Goal: Task Accomplishment & Management: Complete application form

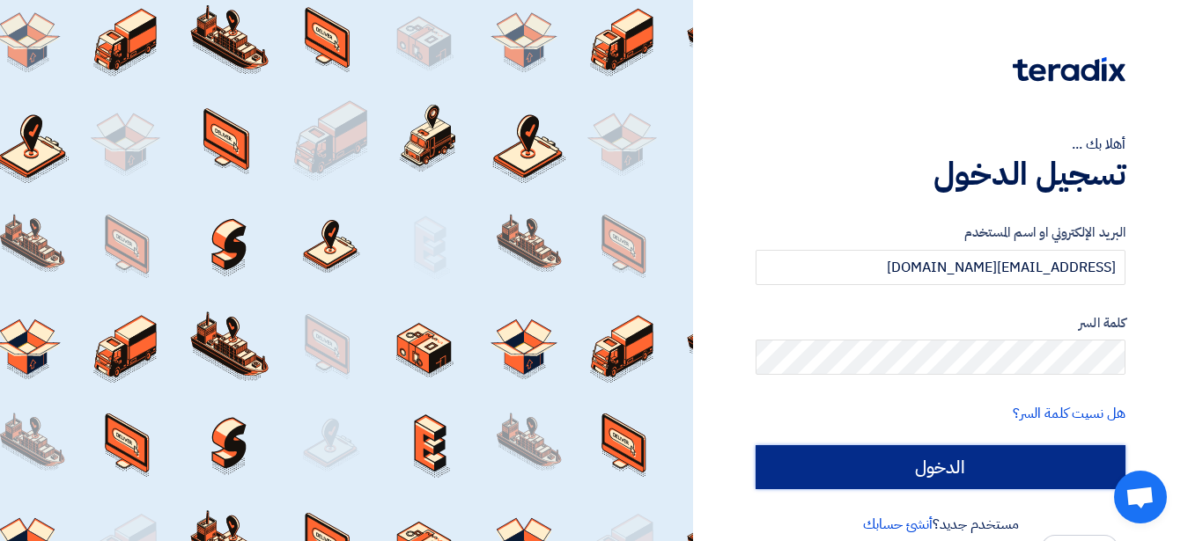
click at [867, 455] on input "الدخول" at bounding box center [940, 467] width 370 height 44
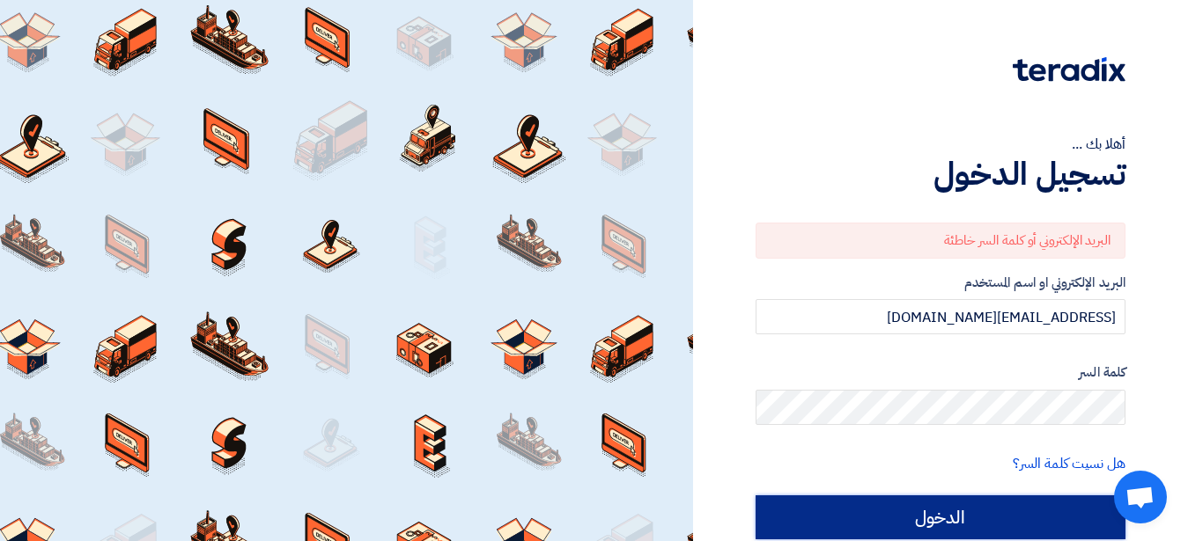
click at [894, 528] on input "الدخول" at bounding box center [940, 518] width 370 height 44
click at [921, 514] on input "الدخول" at bounding box center [940, 518] width 370 height 44
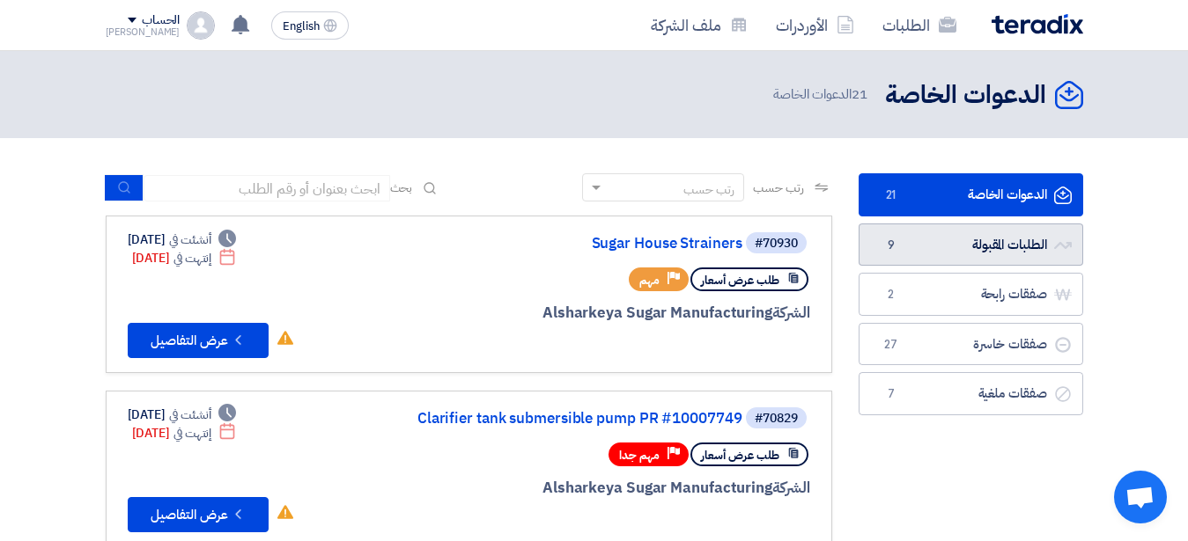
click at [934, 242] on link "الطلبات المقبولة الطلبات المقبولة 9" at bounding box center [970, 245] width 224 height 43
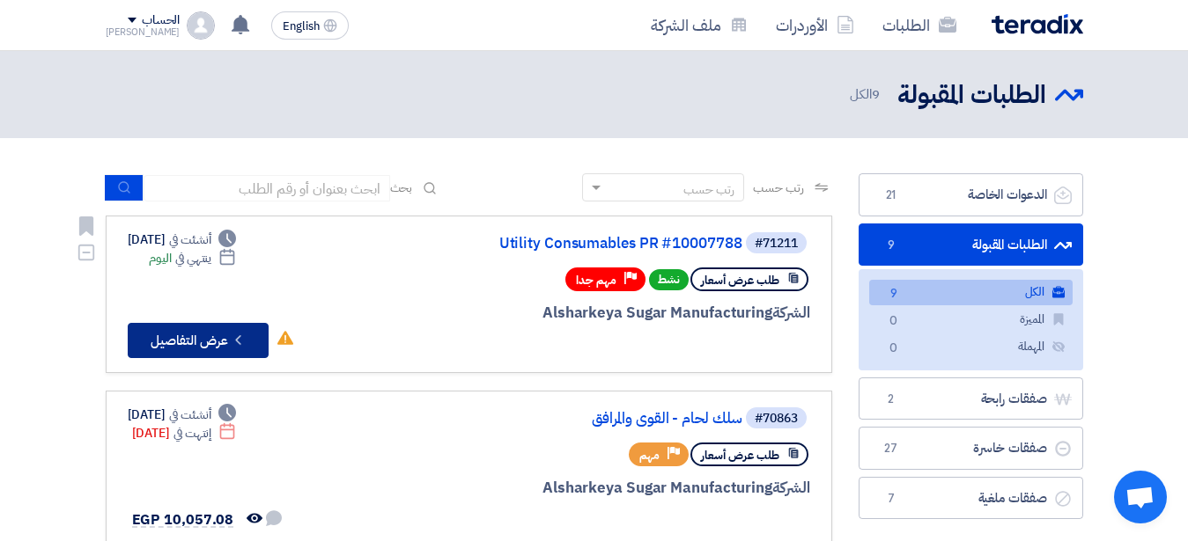
click at [226, 331] on button "Check details عرض التفاصيل" at bounding box center [198, 340] width 141 height 35
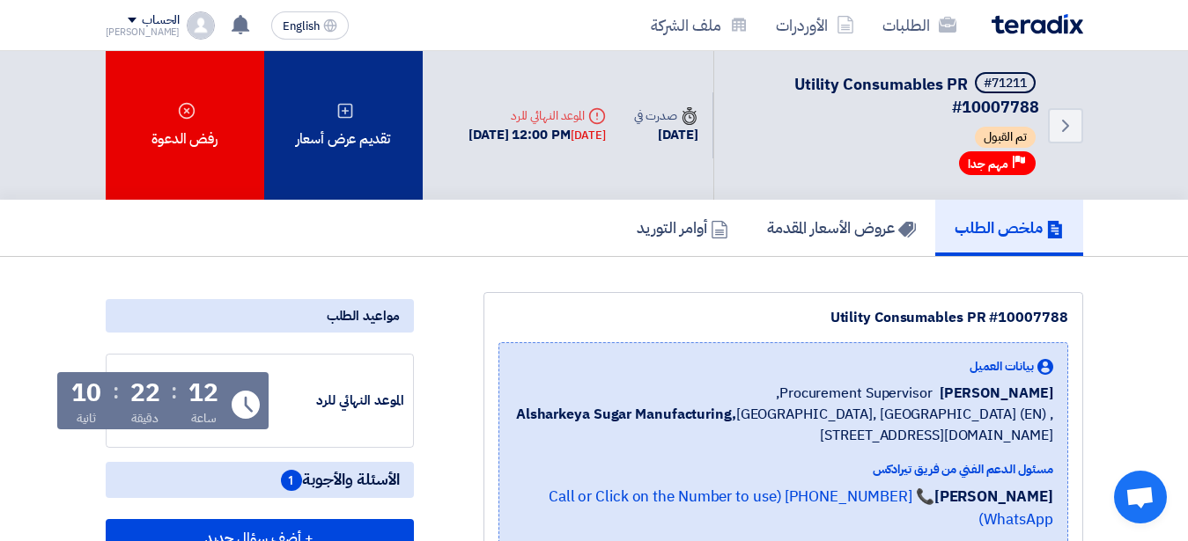
click at [350, 109] on icon at bounding box center [345, 111] width 18 height 18
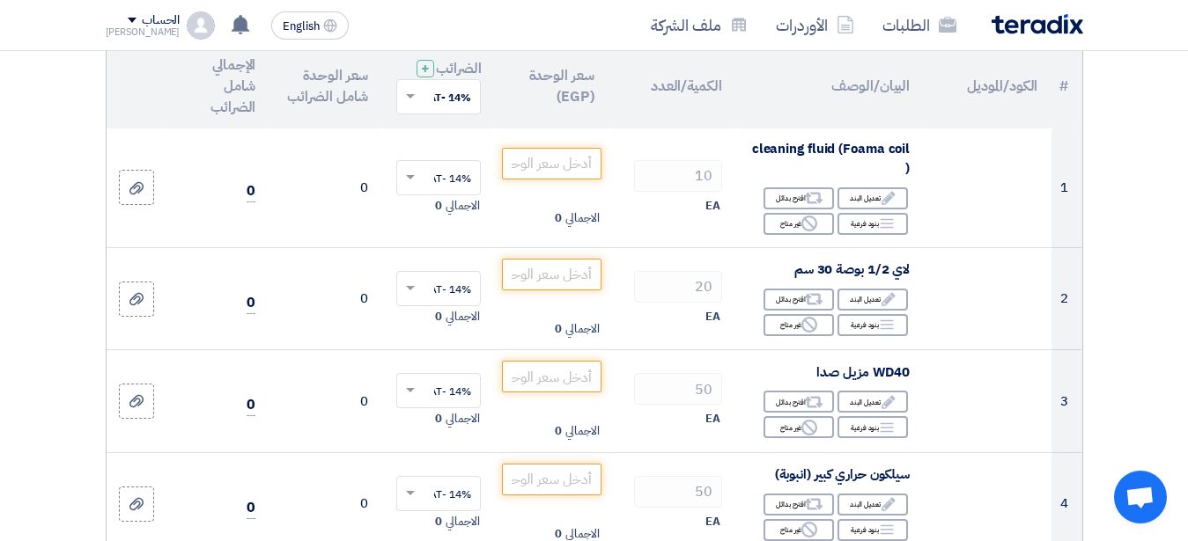
scroll to position [224, 0]
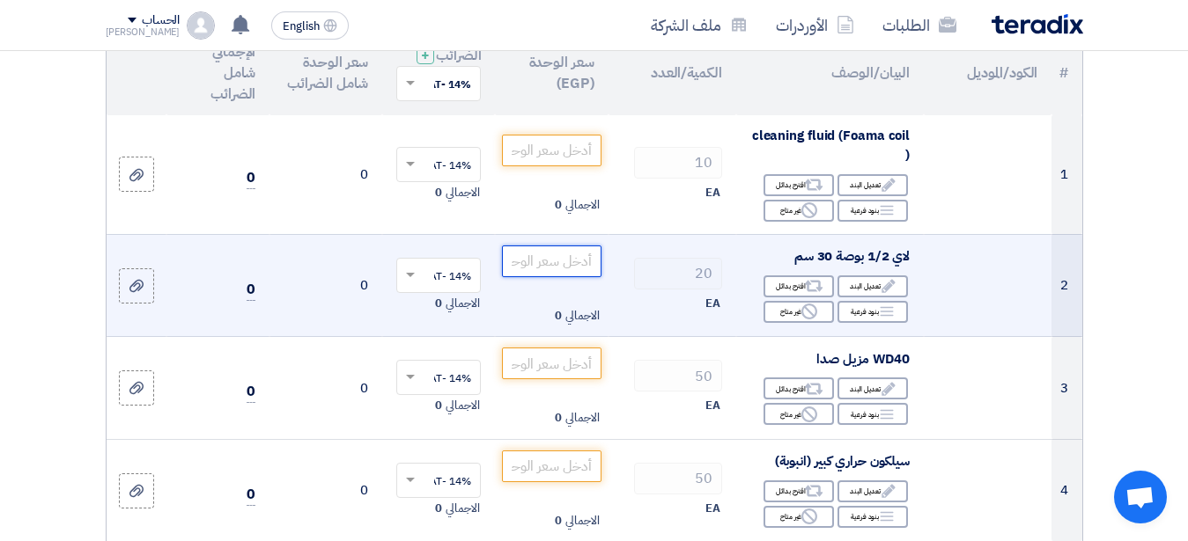
click at [545, 277] on input "number" at bounding box center [551, 262] width 99 height 32
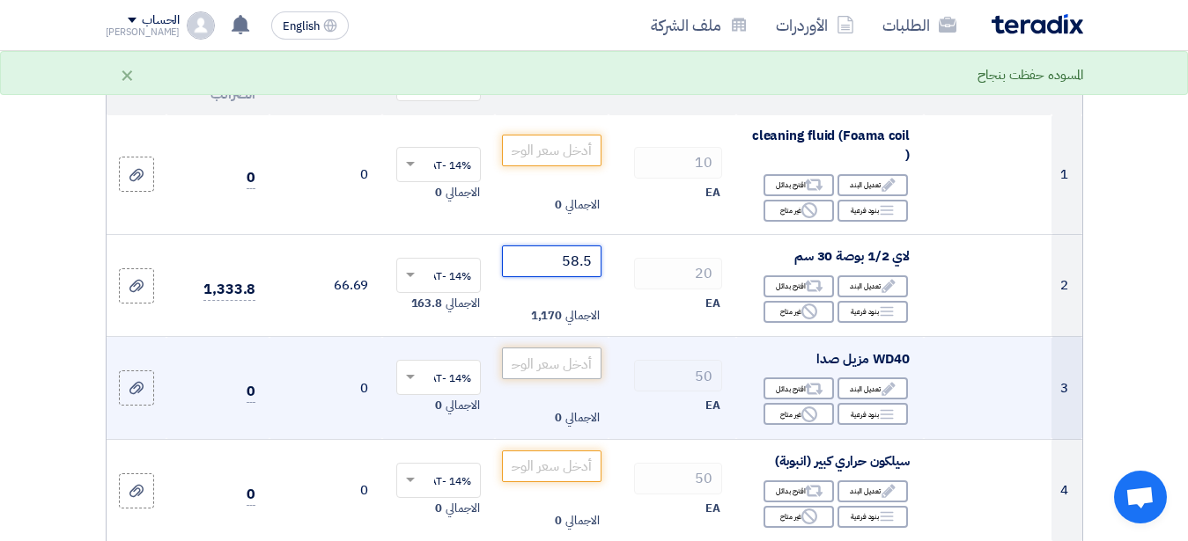
type input "58.5"
click at [517, 372] on input "number" at bounding box center [551, 364] width 99 height 32
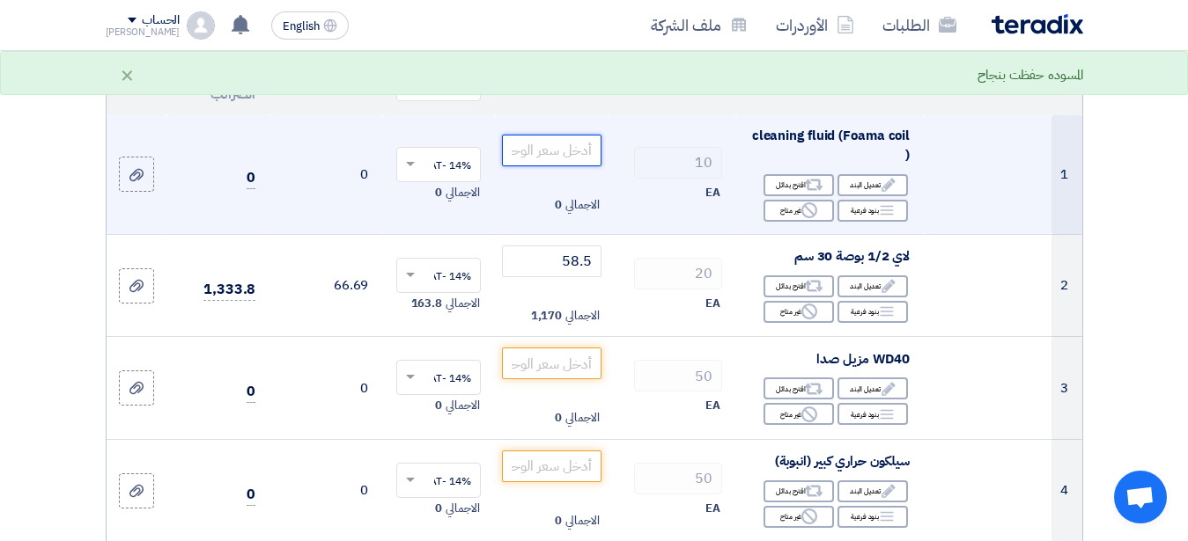
click at [552, 164] on input "number" at bounding box center [551, 151] width 99 height 32
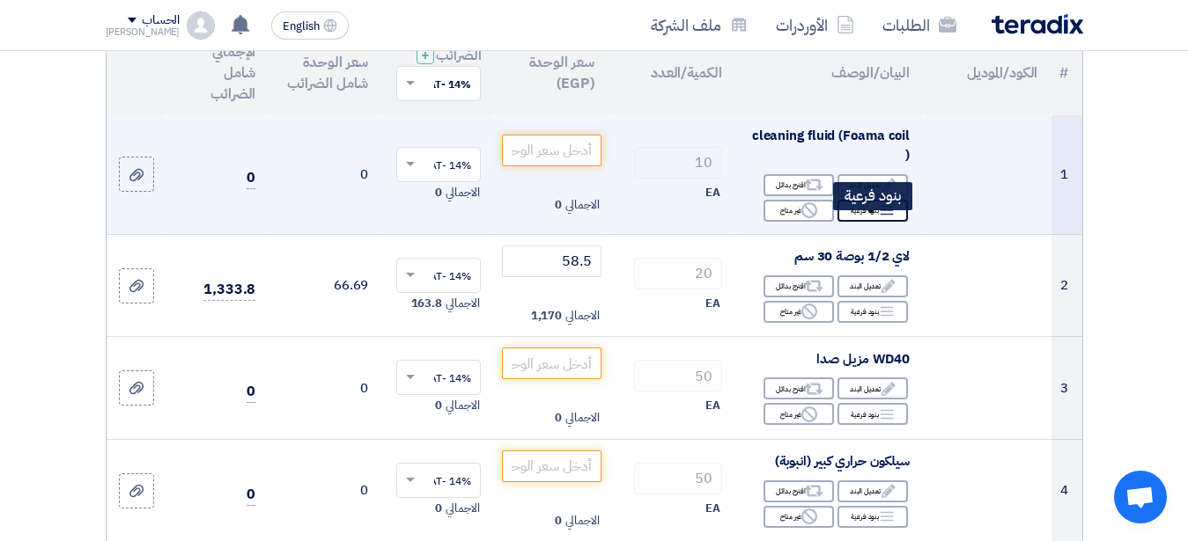
click at [867, 222] on div "Breakdown بنود فرعية" at bounding box center [872, 211] width 70 height 22
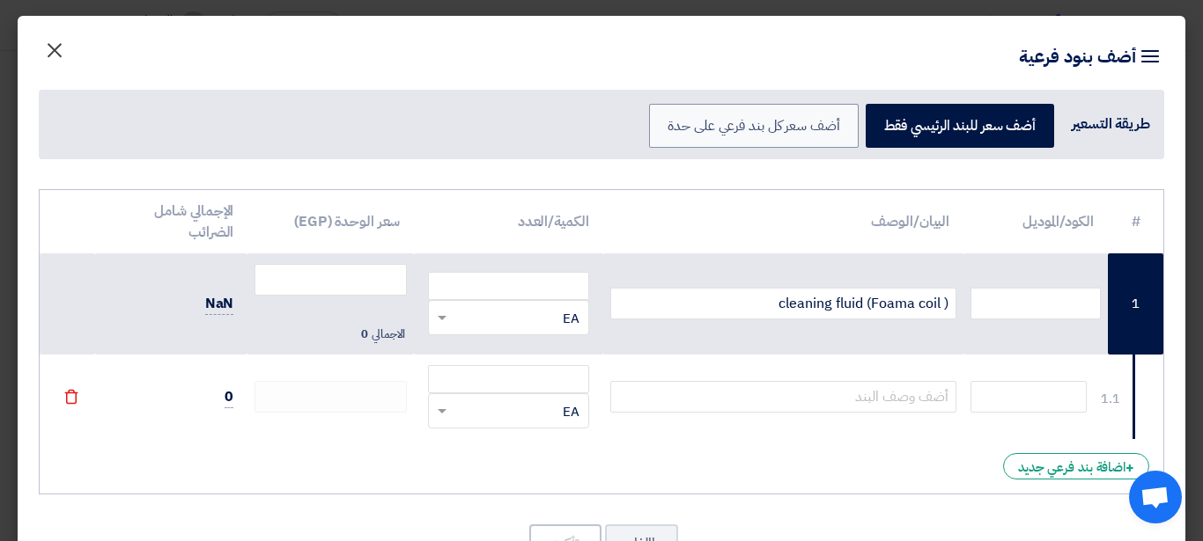
click at [65, 43] on span "×" at bounding box center [54, 49] width 21 height 53
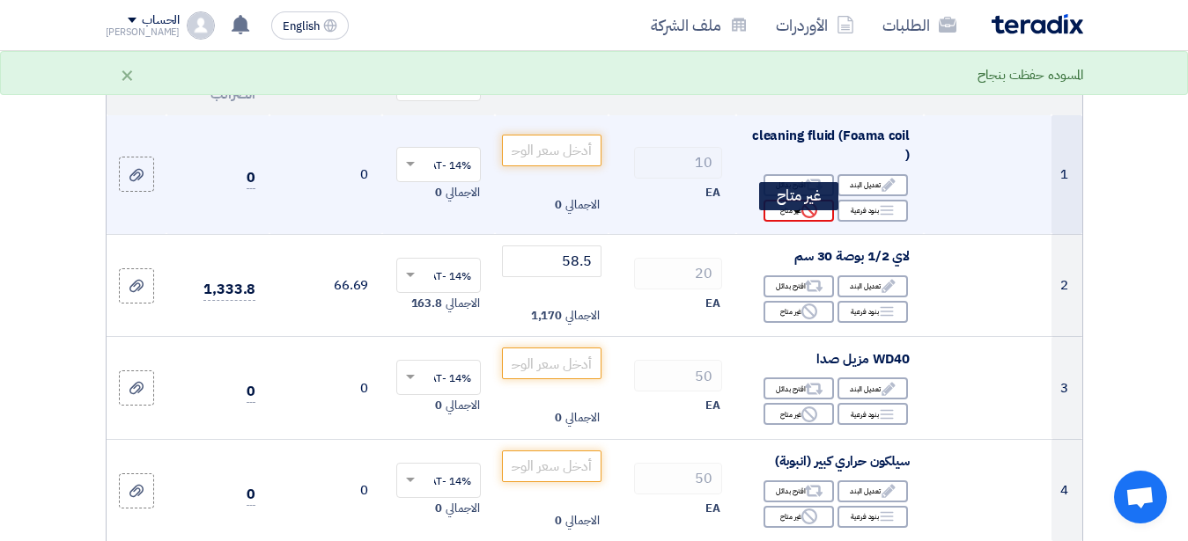
click at [784, 222] on div "Reject غير متاح" at bounding box center [798, 211] width 70 height 22
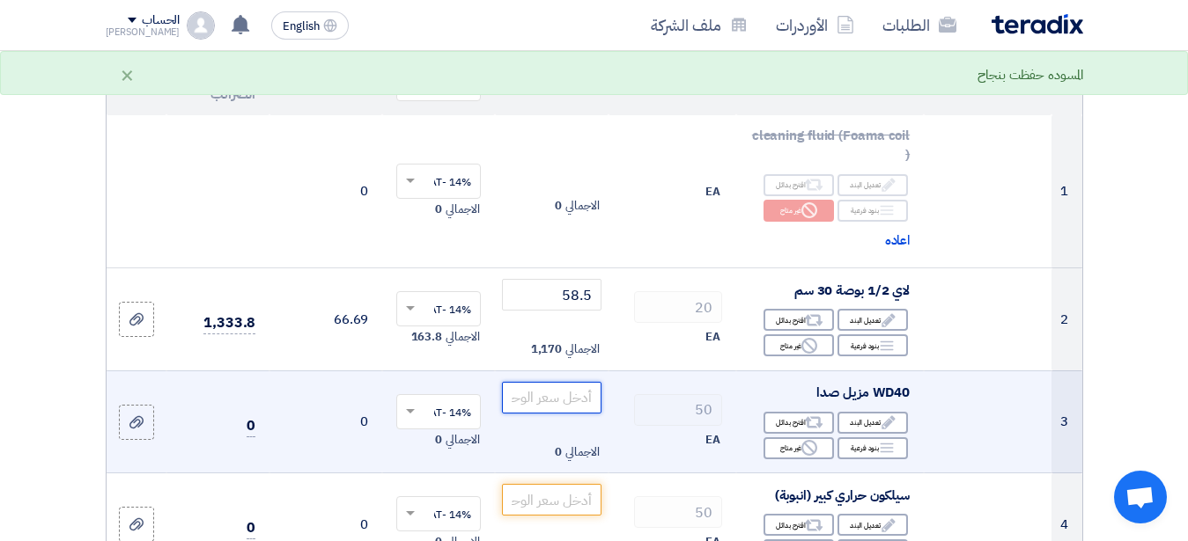
click at [548, 412] on input "number" at bounding box center [551, 398] width 99 height 32
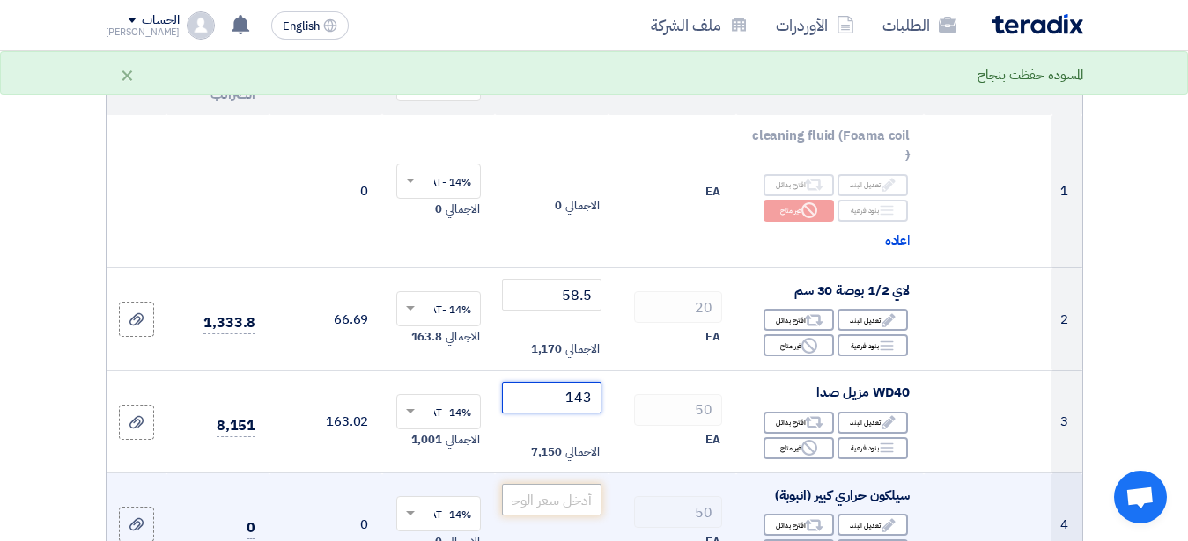
type input "143"
click at [555, 516] on input "number" at bounding box center [551, 500] width 99 height 32
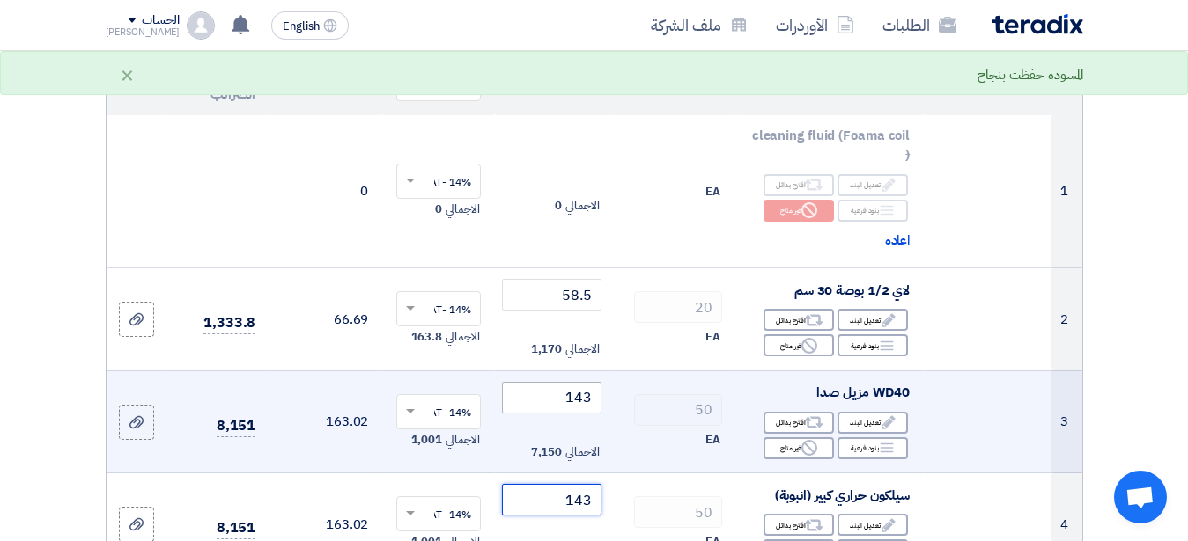
type input "143"
click at [557, 410] on input "143" at bounding box center [551, 398] width 99 height 32
click at [592, 413] on input "143" at bounding box center [551, 398] width 99 height 32
type input "1"
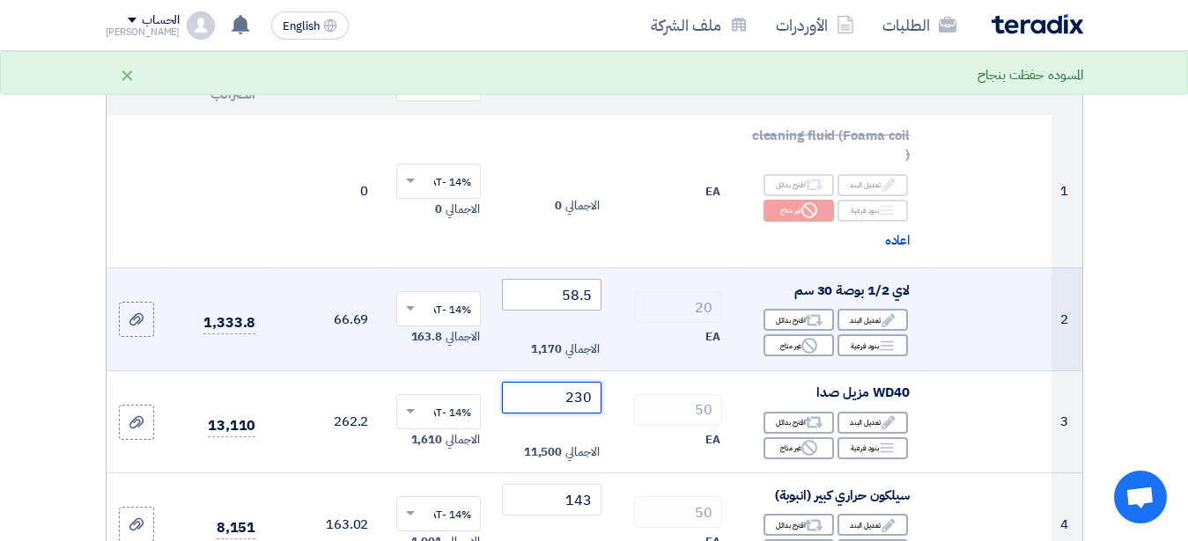
type input "230"
click at [581, 309] on input "58.5" at bounding box center [551, 295] width 99 height 32
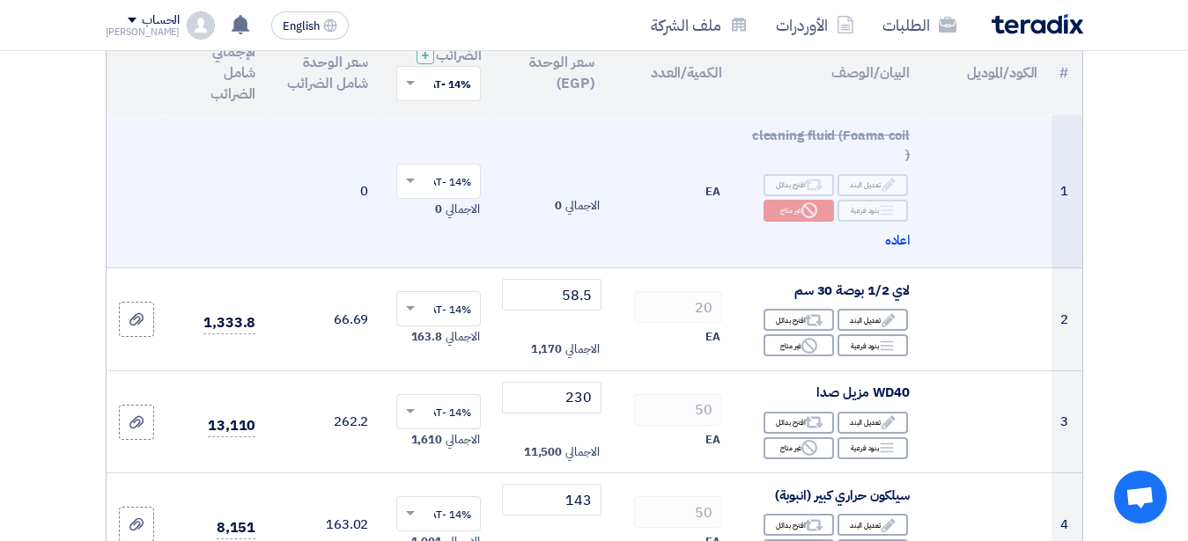
click at [633, 269] on td "EA" at bounding box center [672, 191] width 128 height 153
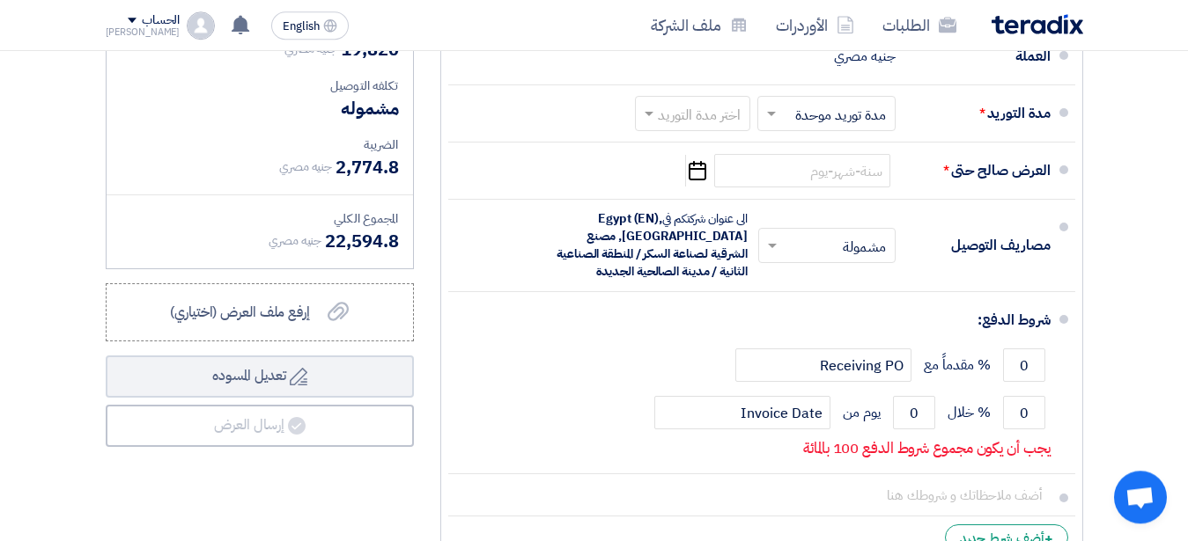
scroll to position [943, 0]
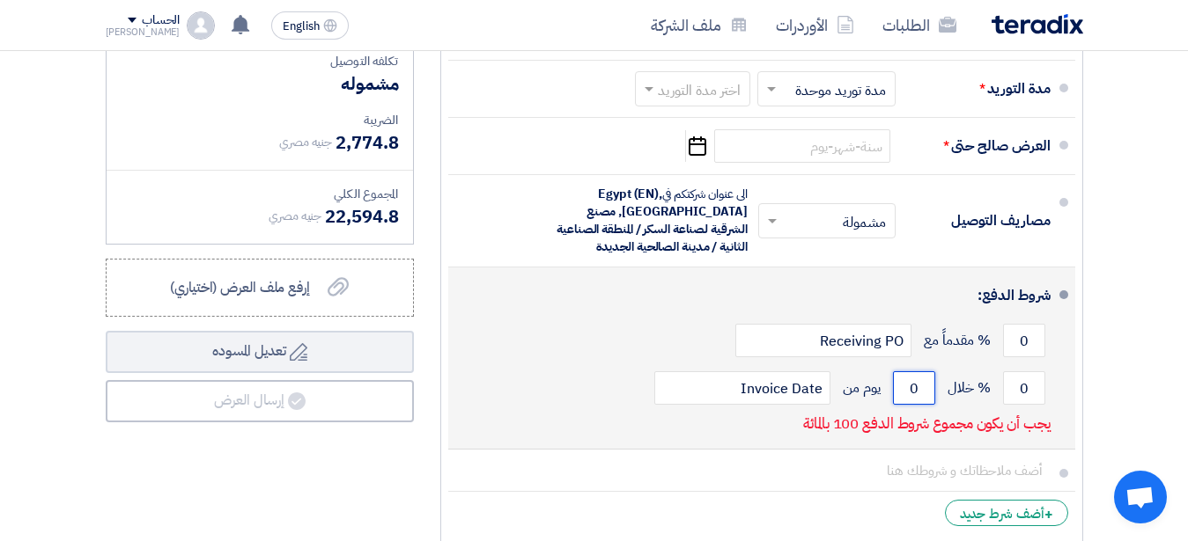
click at [906, 405] on input "0" at bounding box center [914, 387] width 42 height 33
click at [1017, 405] on input "0" at bounding box center [1024, 387] width 42 height 33
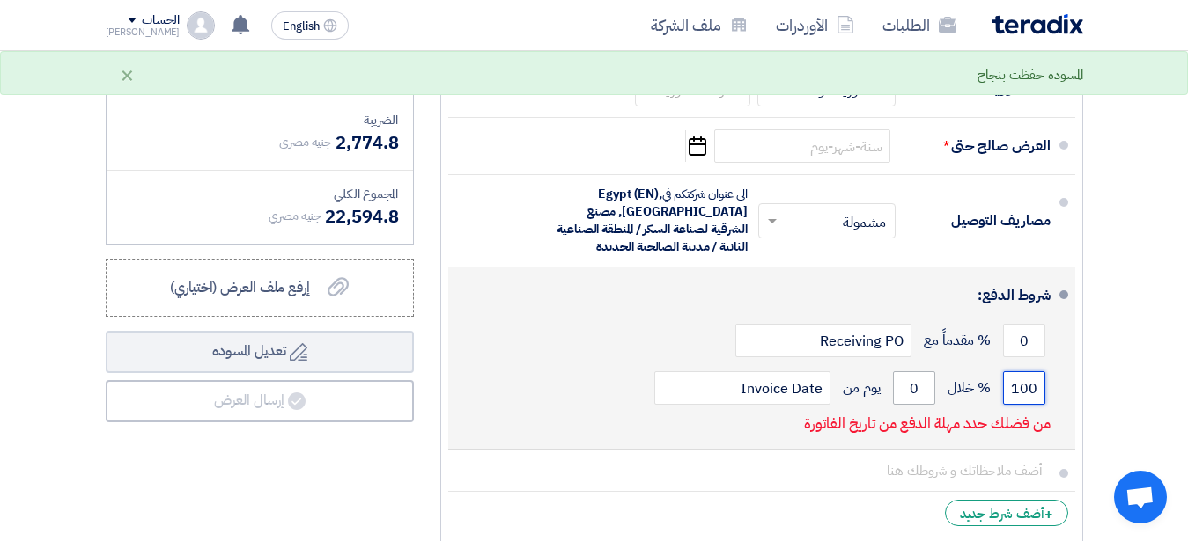
type input "100"
click at [908, 401] on input "0" at bounding box center [914, 387] width 42 height 33
drag, startPoint x: 908, startPoint y: 401, endPoint x: 922, endPoint y: 400, distance: 14.2
click at [922, 400] on input "0" at bounding box center [914, 387] width 42 height 33
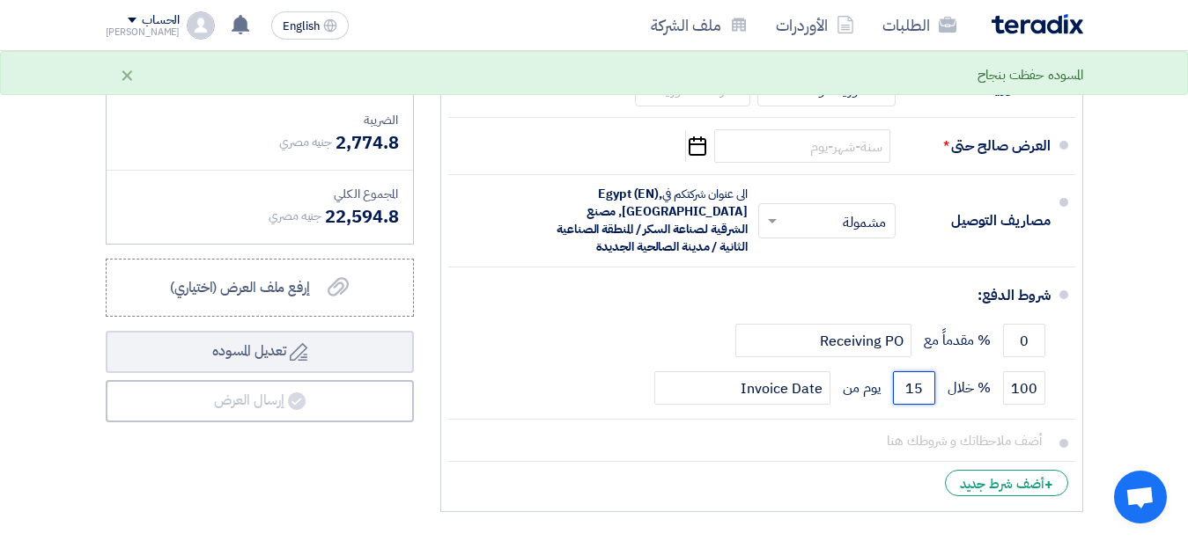
type input "15"
click at [842, 482] on li "+ أضف شرط جديد" at bounding box center [761, 483] width 627 height 42
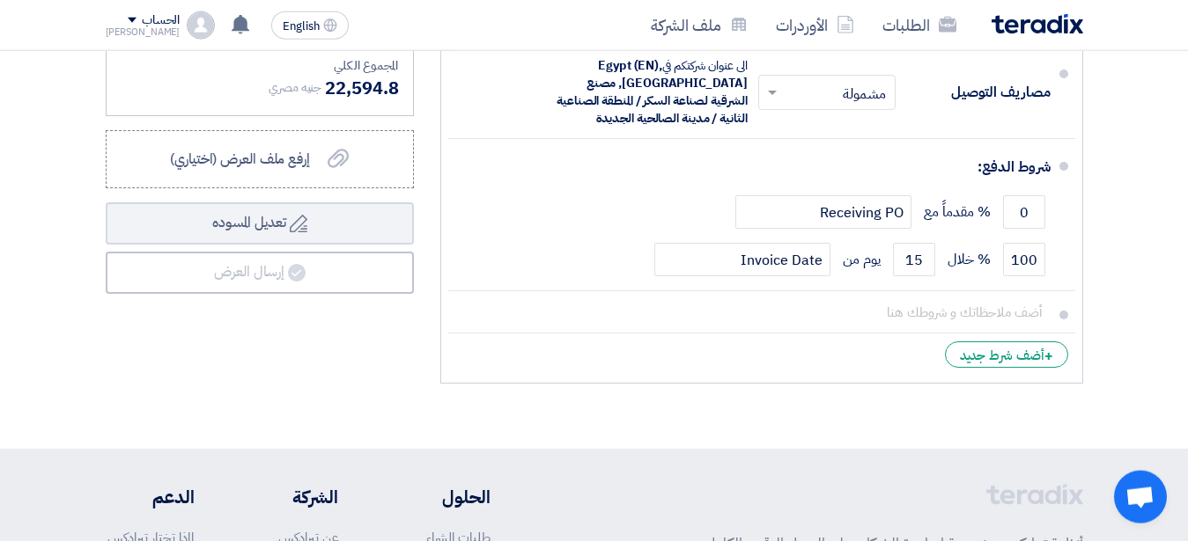
scroll to position [1078, 0]
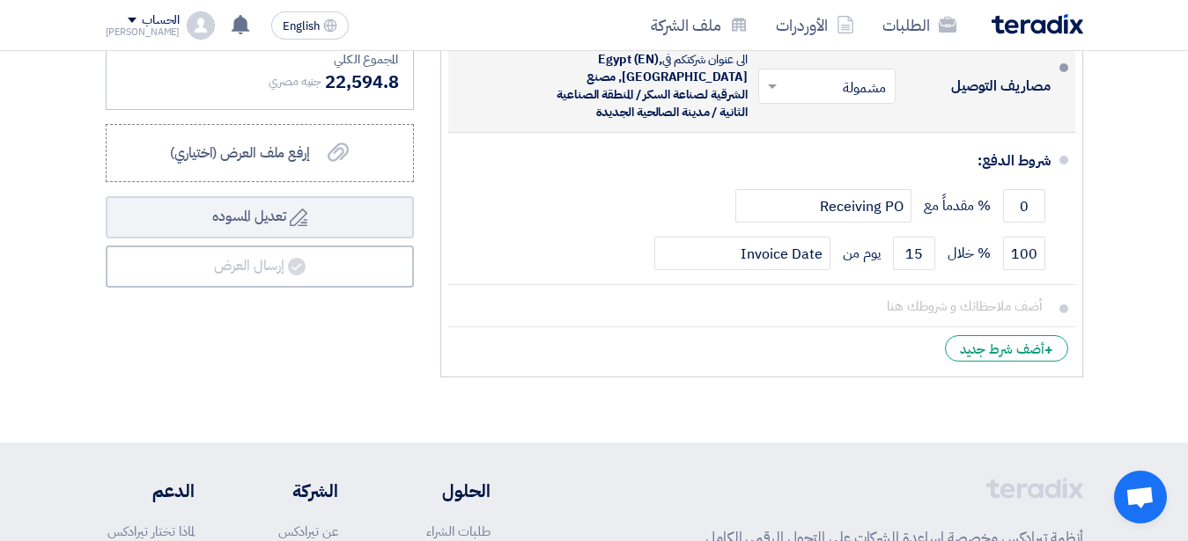
click at [772, 95] on span at bounding box center [770, 86] width 22 height 18
click at [796, 125] on div "مشمولة" at bounding box center [830, 124] width 136 height 33
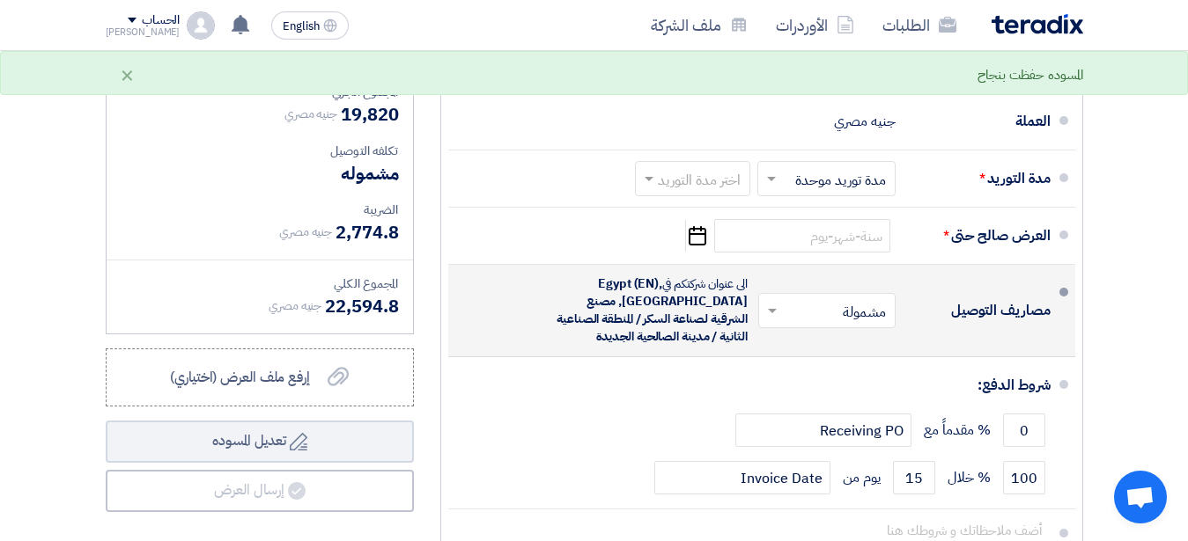
scroll to position [808, 0]
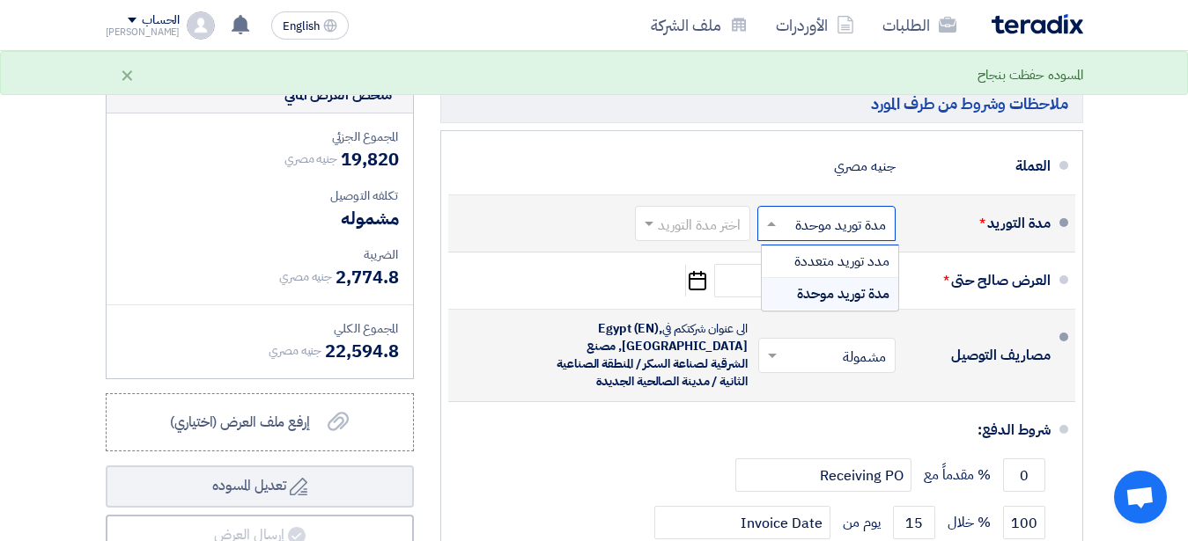
click at [769, 232] on span at bounding box center [769, 224] width 22 height 18
click at [799, 305] on span "مدة توريد موحدة" at bounding box center [843, 293] width 92 height 21
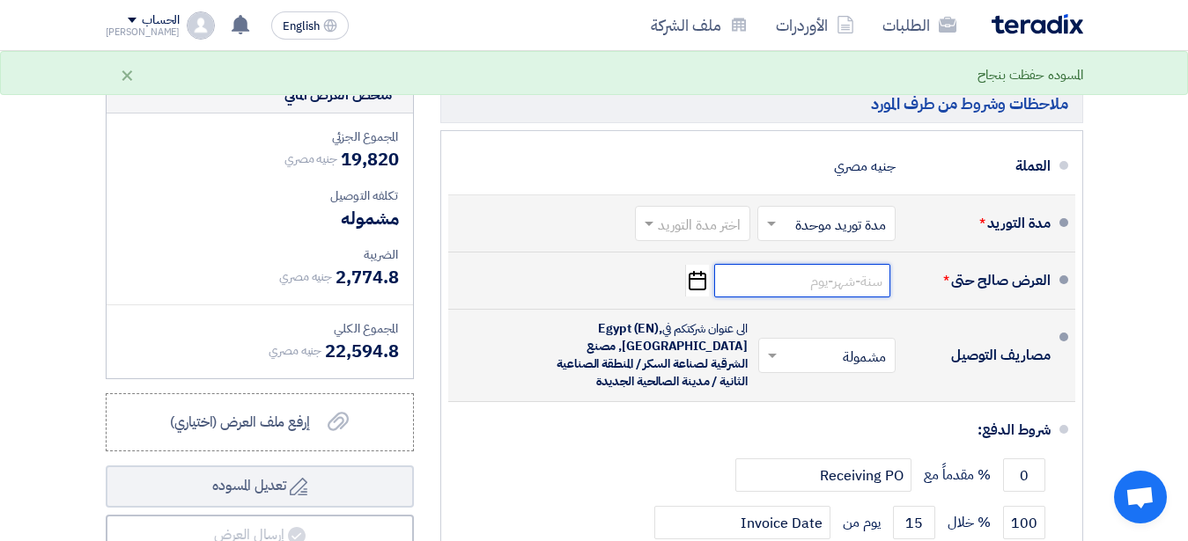
click at [798, 297] on input at bounding box center [802, 280] width 176 height 33
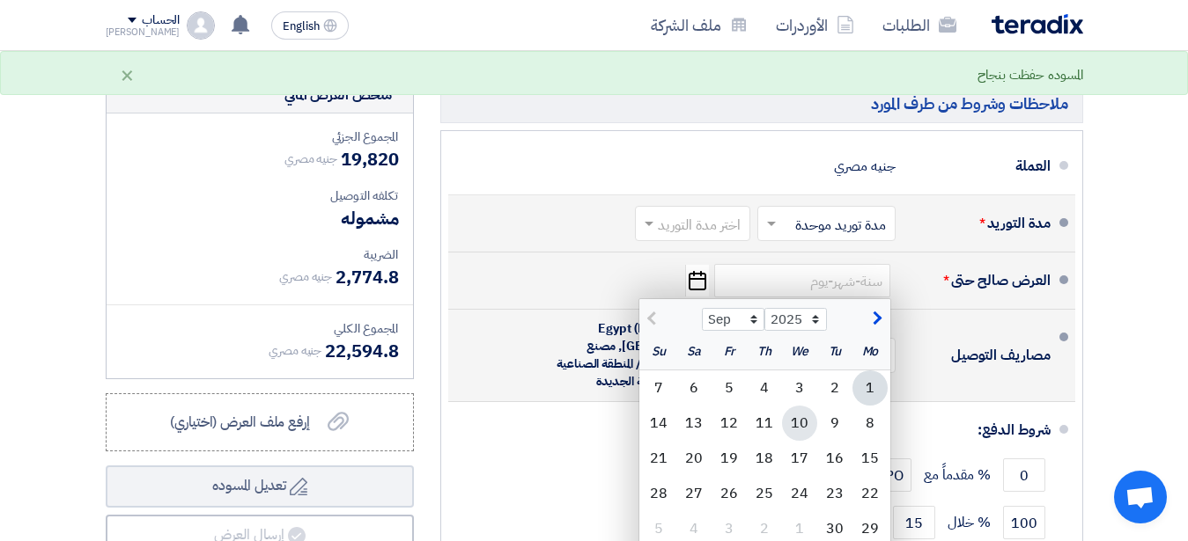
click at [805, 438] on div "10" at bounding box center [799, 423] width 35 height 35
type input "[DATE]"
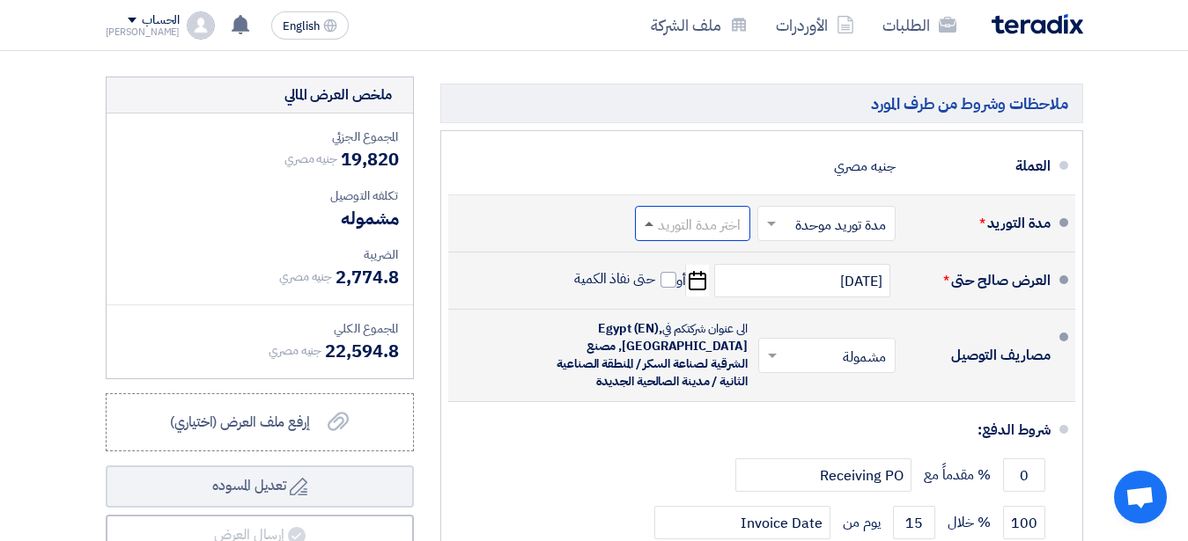
click at [647, 226] on span at bounding box center [648, 224] width 9 height 4
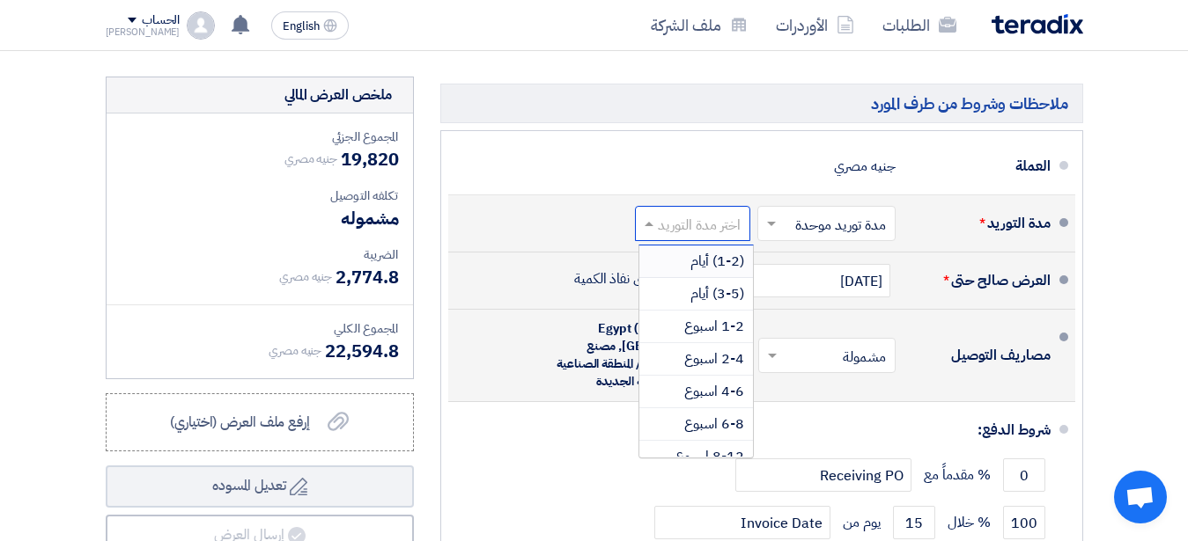
click at [701, 272] on span "(1-2) أيام" at bounding box center [717, 261] width 54 height 21
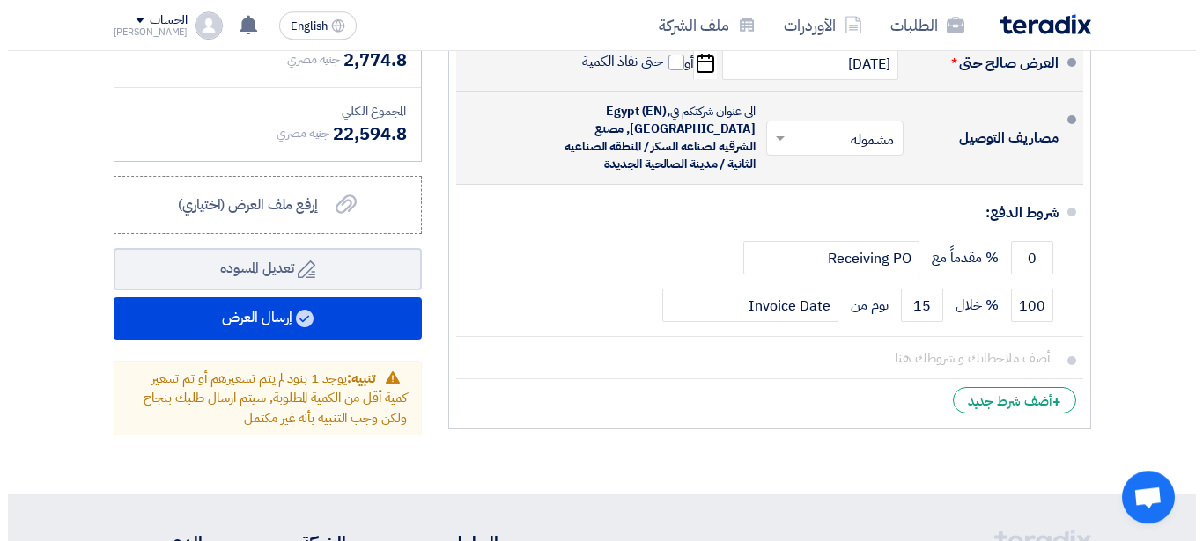
scroll to position [1033, 0]
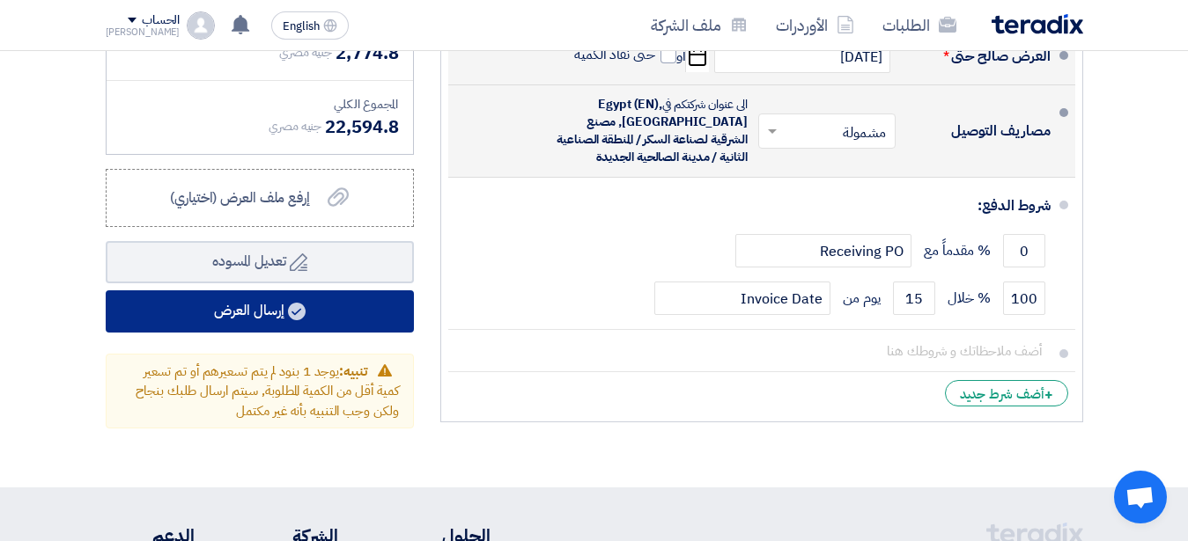
click at [325, 311] on button "إرسال العرض" at bounding box center [260, 312] width 308 height 42
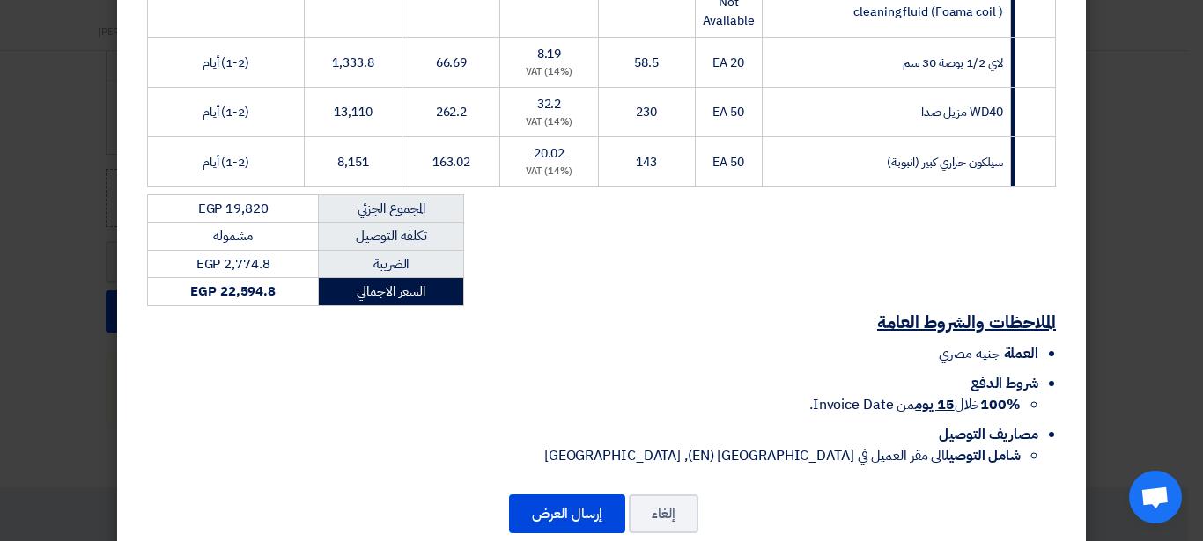
scroll to position [421, 0]
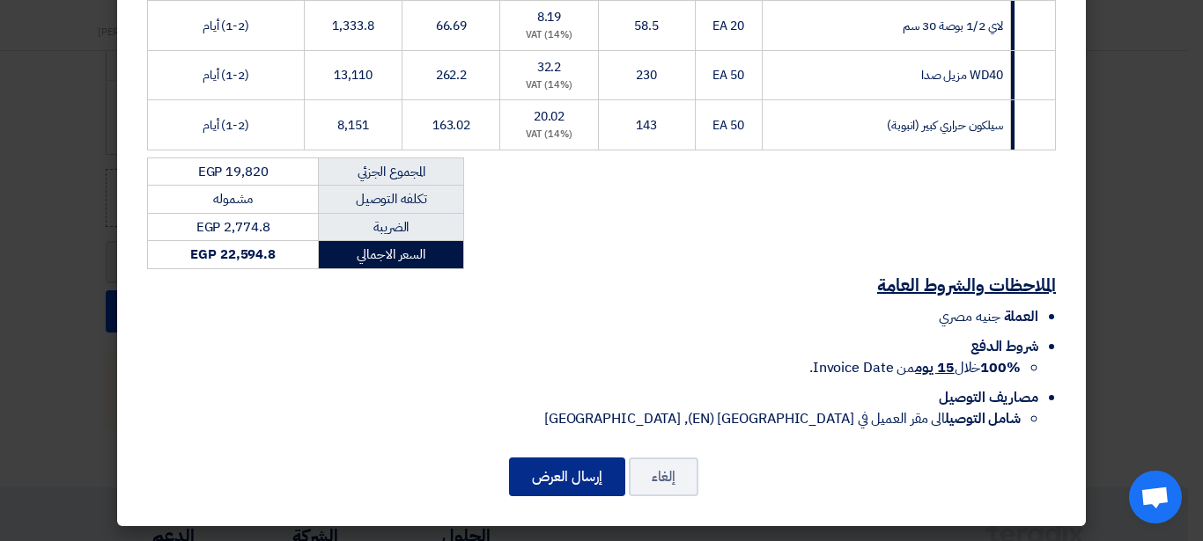
click at [564, 477] on button "إرسال العرض" at bounding box center [567, 477] width 116 height 39
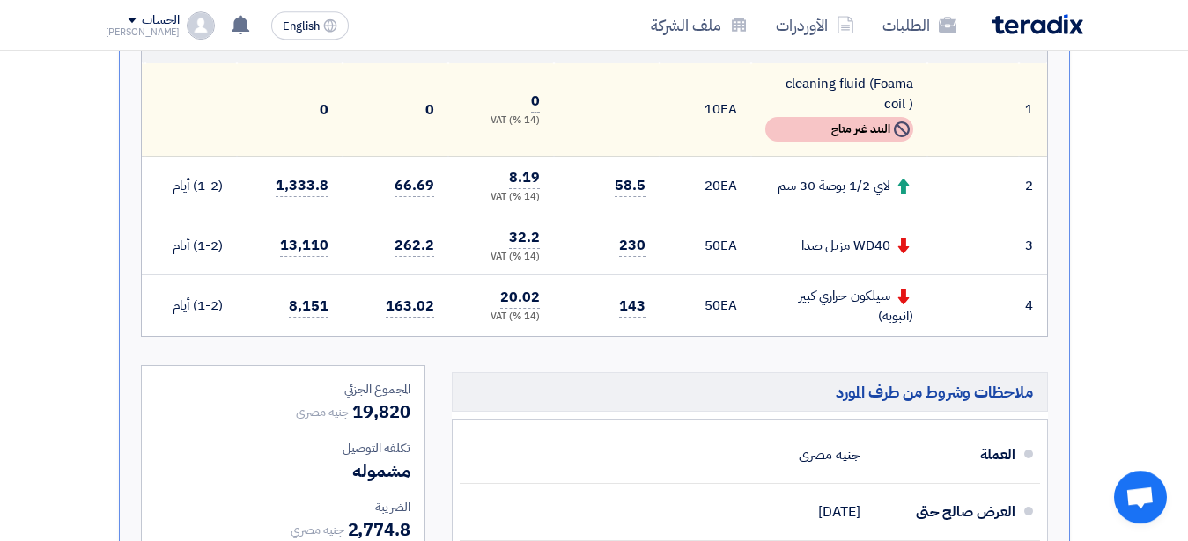
scroll to position [673, 0]
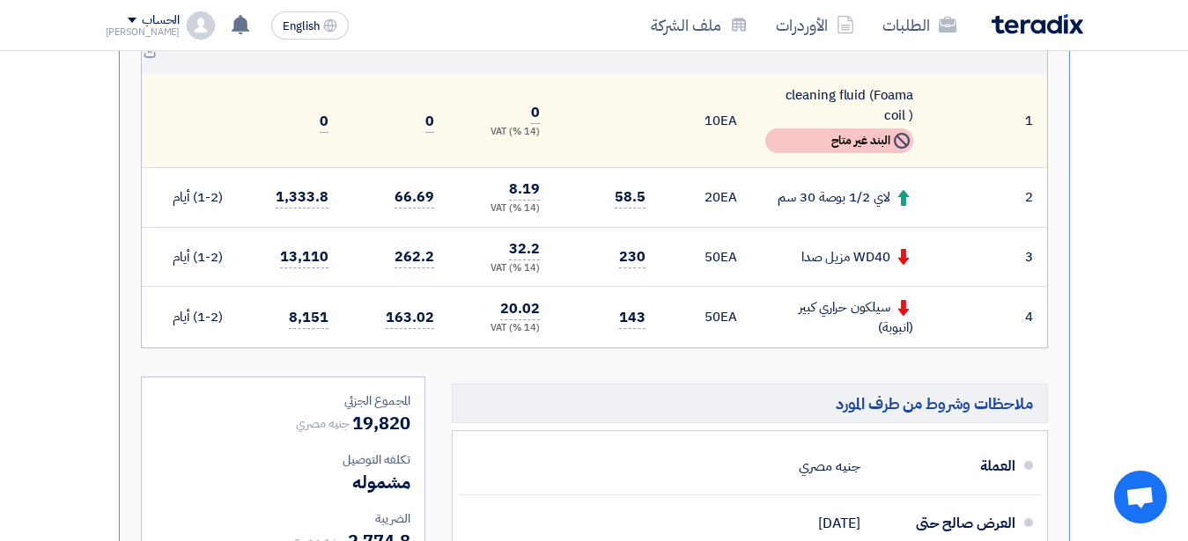
click at [828, 266] on div "WD40 مزيل صدا" at bounding box center [839, 257] width 148 height 20
click at [798, 261] on div "WD40 مزيل صدا" at bounding box center [839, 257] width 148 height 20
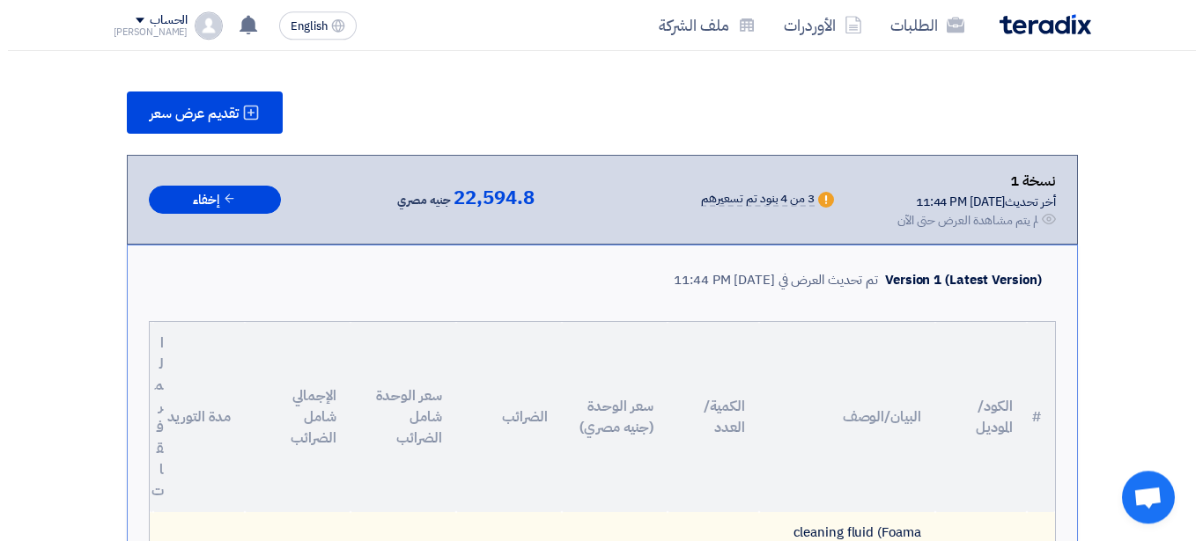
scroll to position [224, 0]
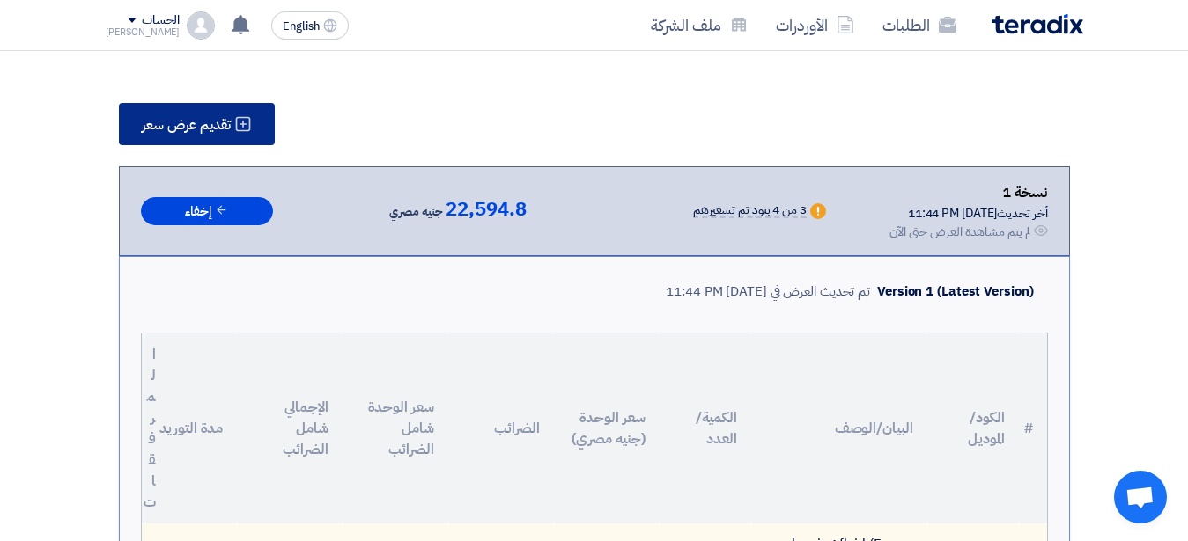
click at [218, 123] on span "تقديم عرض سعر" at bounding box center [186, 125] width 89 height 14
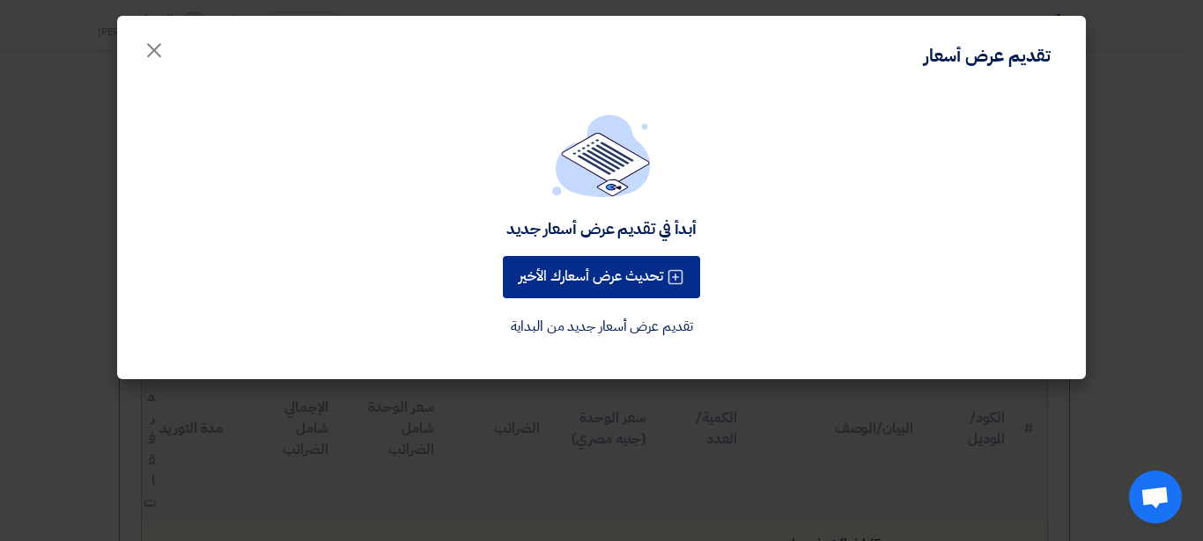
click at [541, 280] on button "تحديث عرض أسعارك الأخير" at bounding box center [601, 277] width 197 height 42
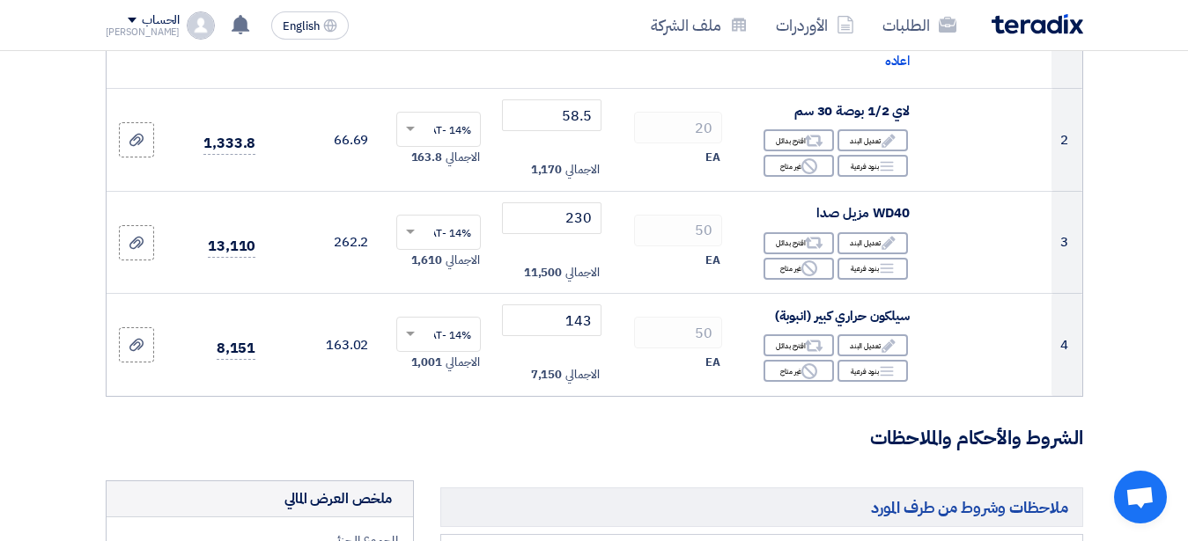
scroll to position [449, 0]
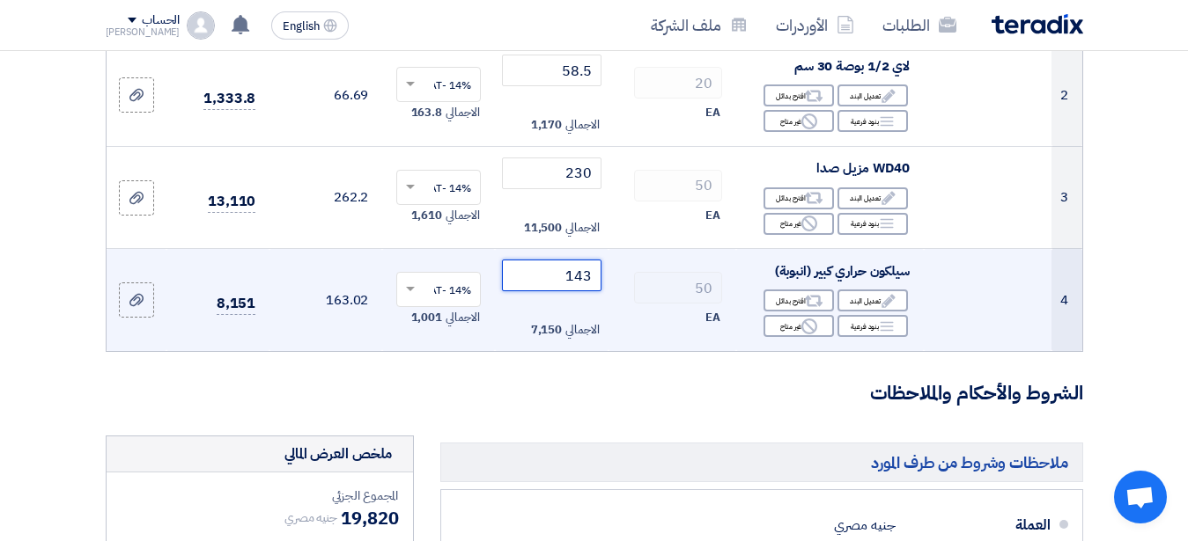
click at [588, 291] on input "143" at bounding box center [551, 276] width 99 height 32
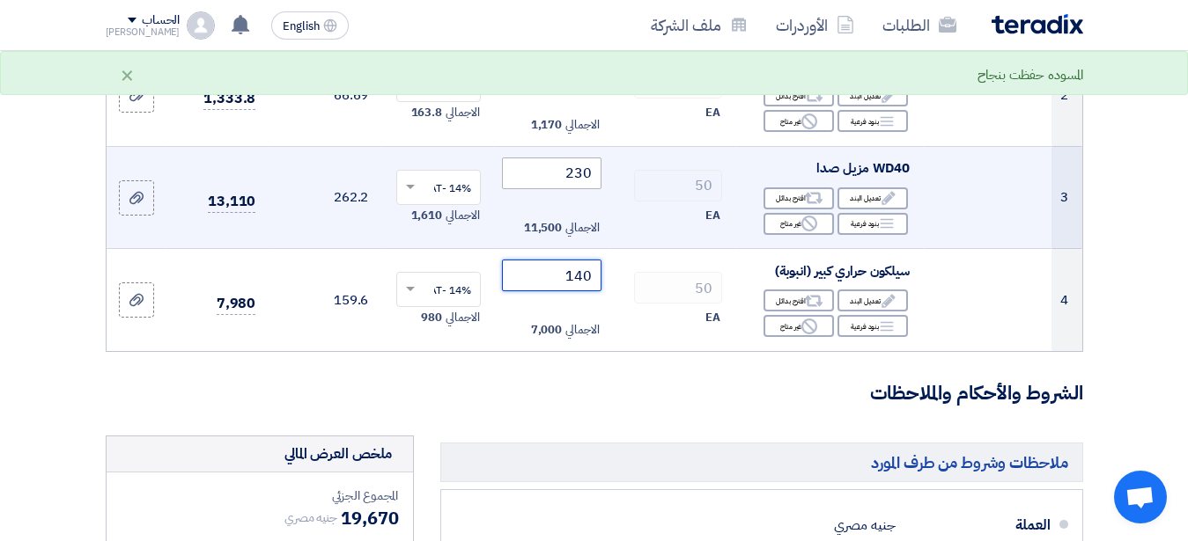
type input "140"
click at [589, 189] on input "230" at bounding box center [551, 174] width 99 height 32
type input "225"
click at [638, 170] on td "50 EA" at bounding box center [672, 197] width 128 height 103
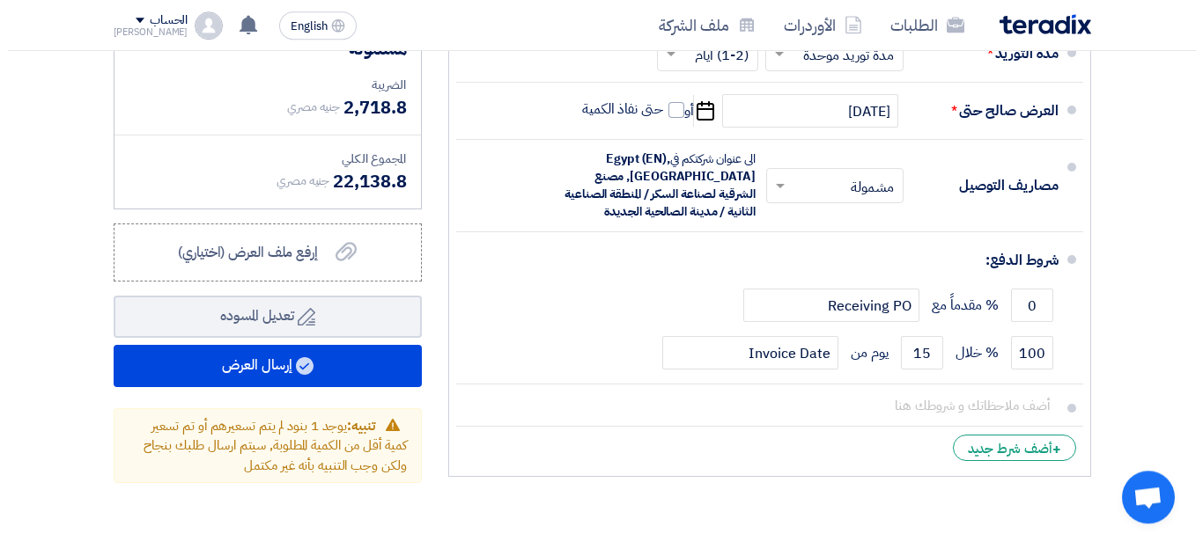
scroll to position [988, 0]
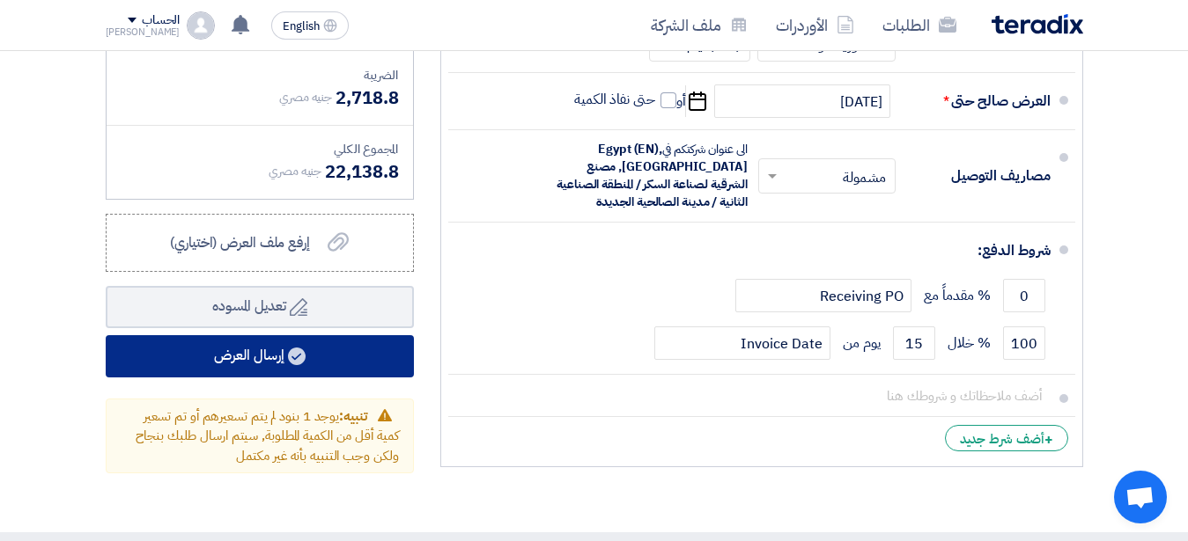
click at [291, 365] on use at bounding box center [297, 357] width 18 height 18
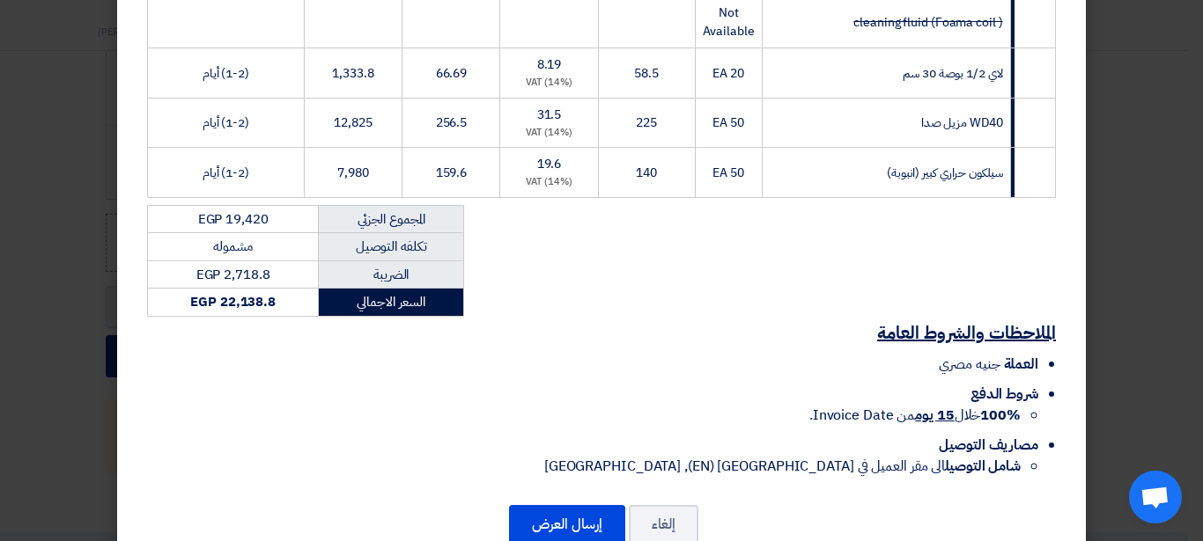
scroll to position [421, 0]
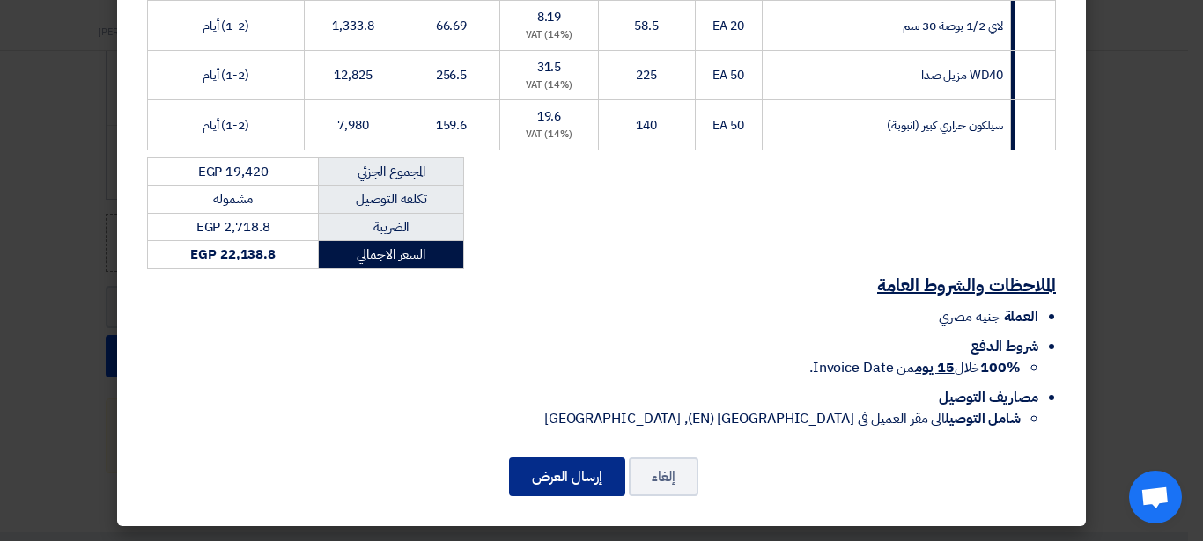
click at [554, 475] on button "إرسال العرض" at bounding box center [567, 477] width 116 height 39
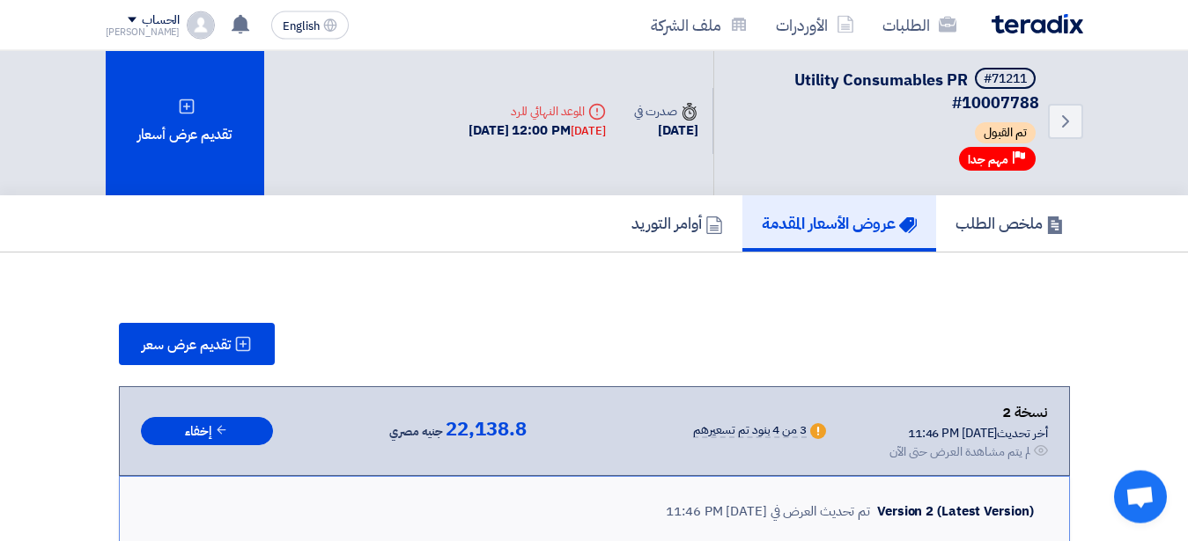
scroll to position [0, 0]
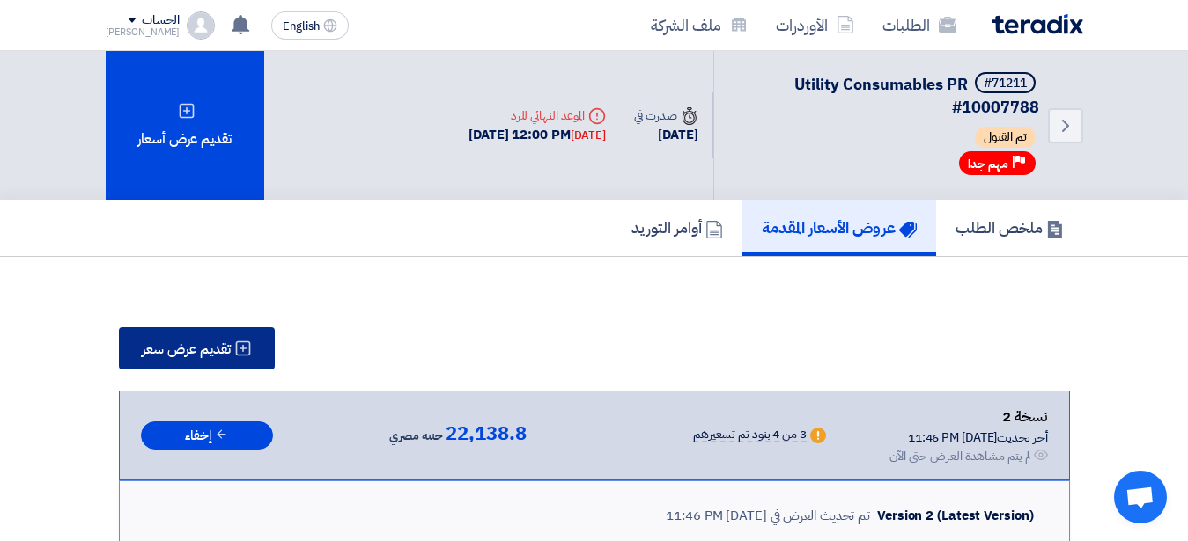
click at [221, 355] on span "تقديم عرض سعر" at bounding box center [186, 349] width 89 height 14
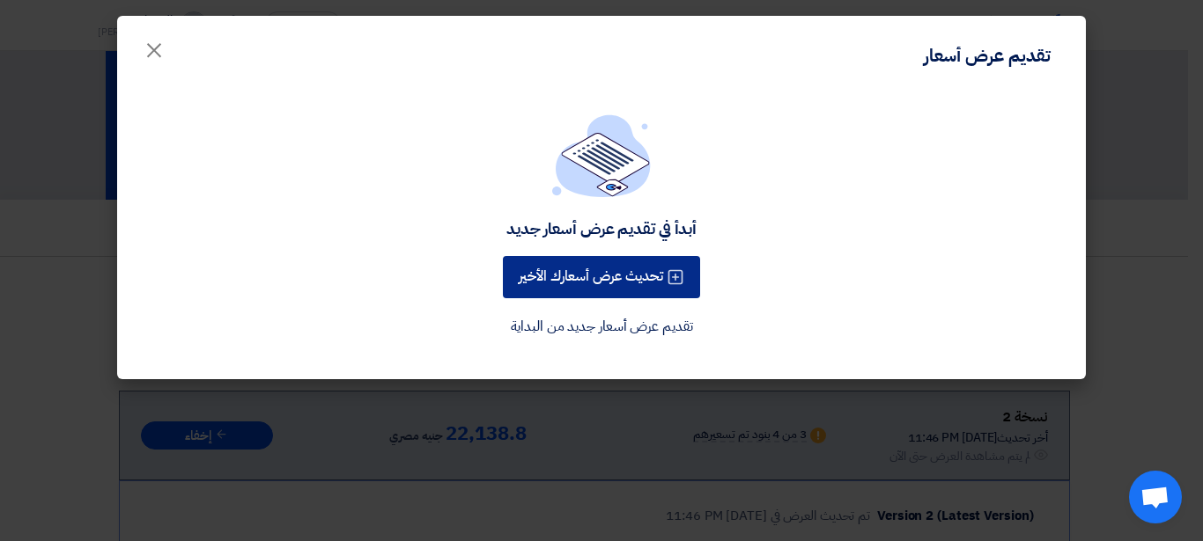
click at [614, 273] on button "تحديث عرض أسعارك الأخير" at bounding box center [601, 277] width 197 height 42
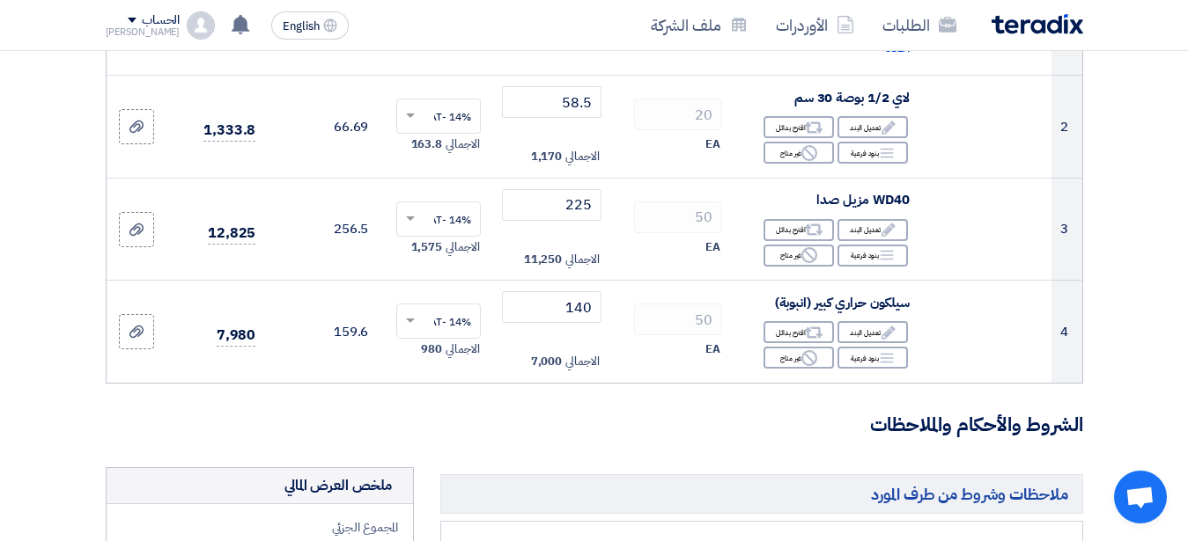
scroll to position [449, 0]
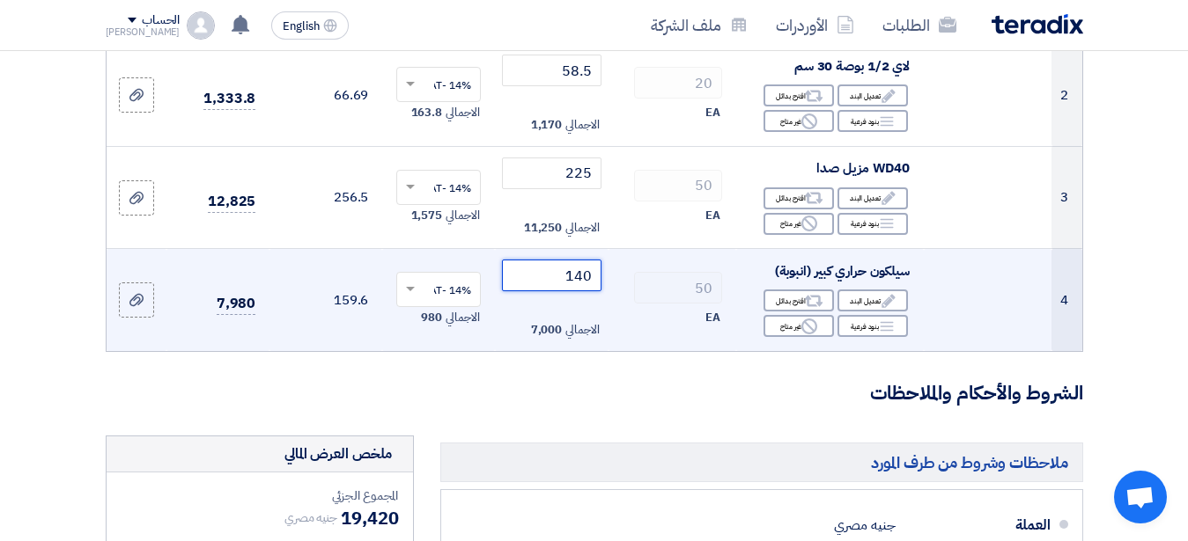
drag, startPoint x: 590, startPoint y: 288, endPoint x: 564, endPoint y: 289, distance: 25.5
click at [564, 289] on input "140" at bounding box center [551, 276] width 99 height 32
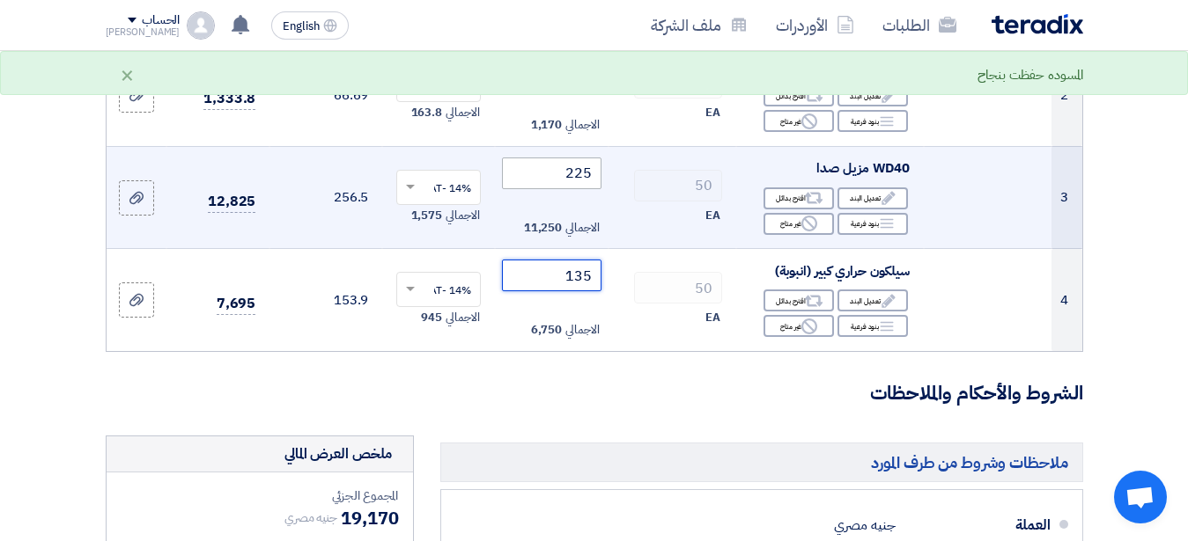
type input "135"
drag, startPoint x: 589, startPoint y: 191, endPoint x: 564, endPoint y: 192, distance: 24.7
click at [564, 189] on input "225" at bounding box center [551, 174] width 99 height 32
type input "220"
click at [622, 187] on div "50" at bounding box center [671, 186] width 99 height 32
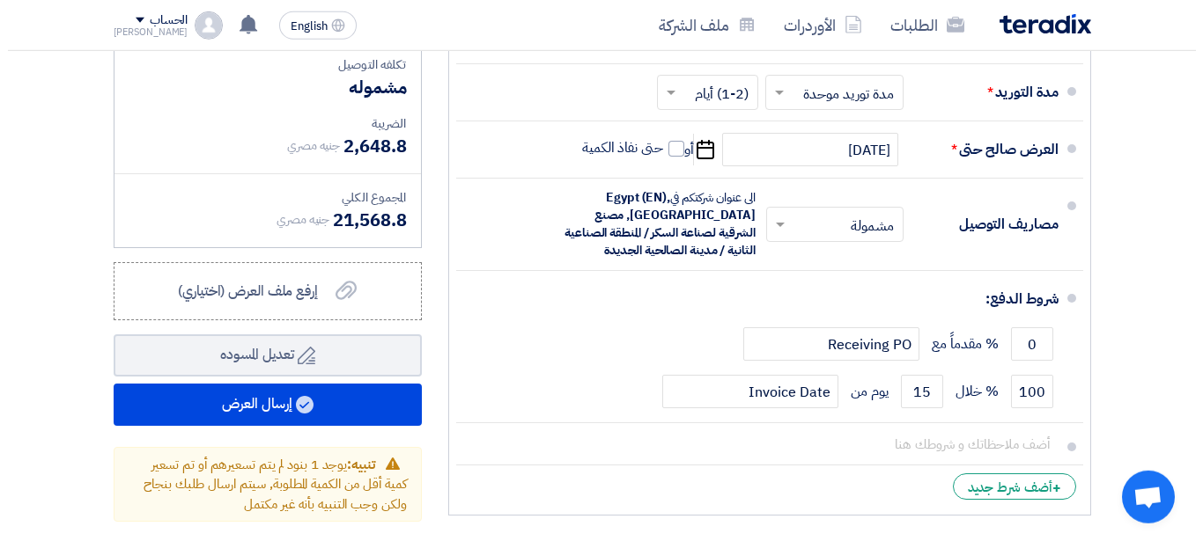
scroll to position [943, 0]
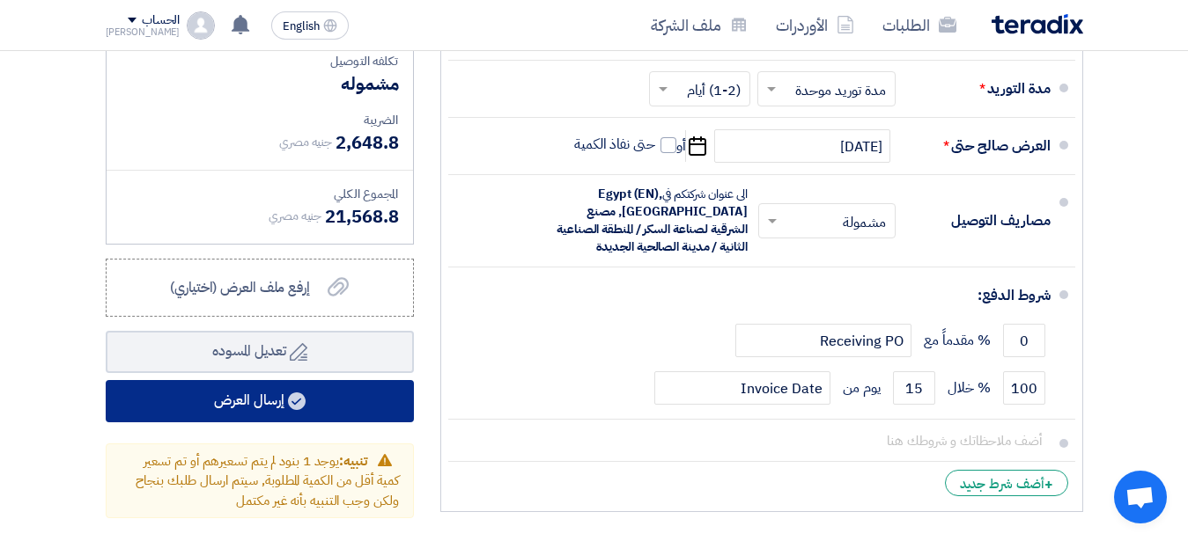
click at [252, 415] on button "إرسال العرض" at bounding box center [260, 401] width 308 height 42
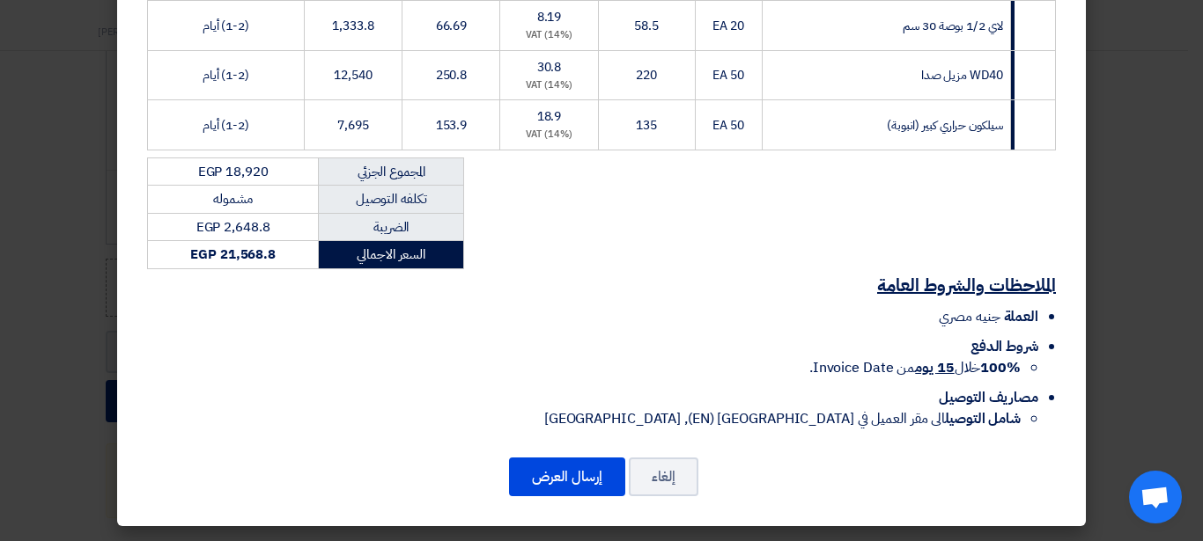
scroll to position [421, 0]
click at [566, 480] on button "إرسال العرض" at bounding box center [567, 477] width 116 height 39
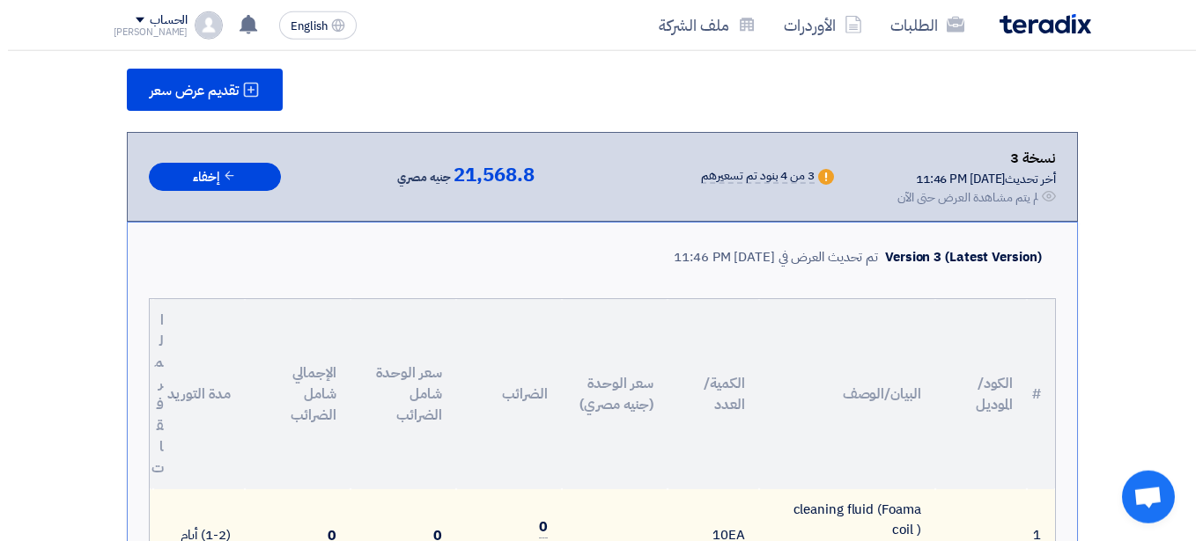
scroll to position [223, 0]
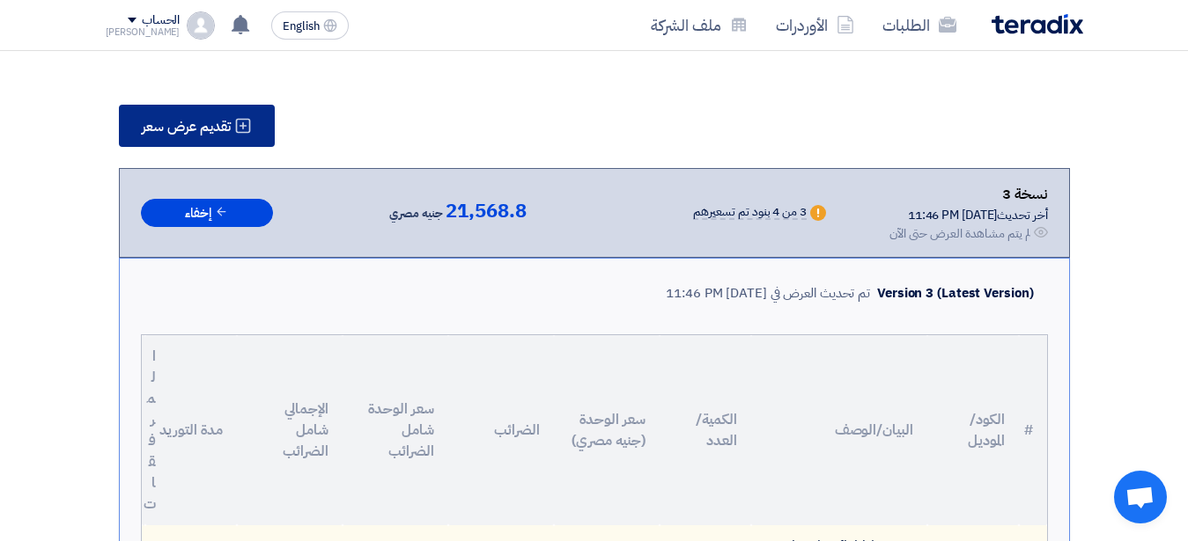
click at [195, 115] on button "تقديم عرض سعر" at bounding box center [197, 126] width 156 height 42
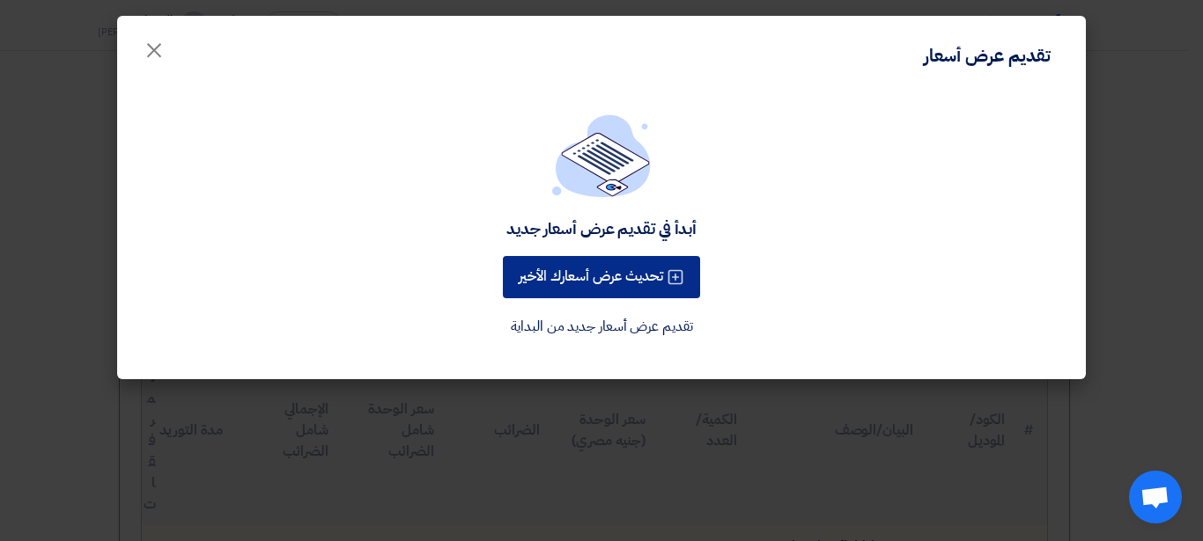
click at [539, 269] on button "تحديث عرض أسعارك الأخير" at bounding box center [601, 277] width 197 height 42
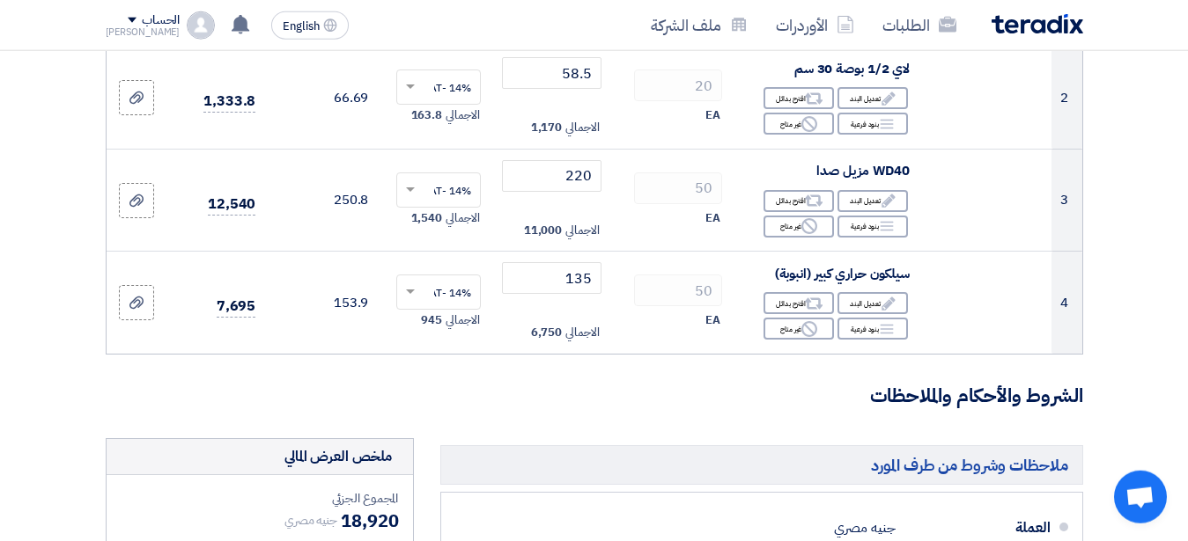
scroll to position [449, 0]
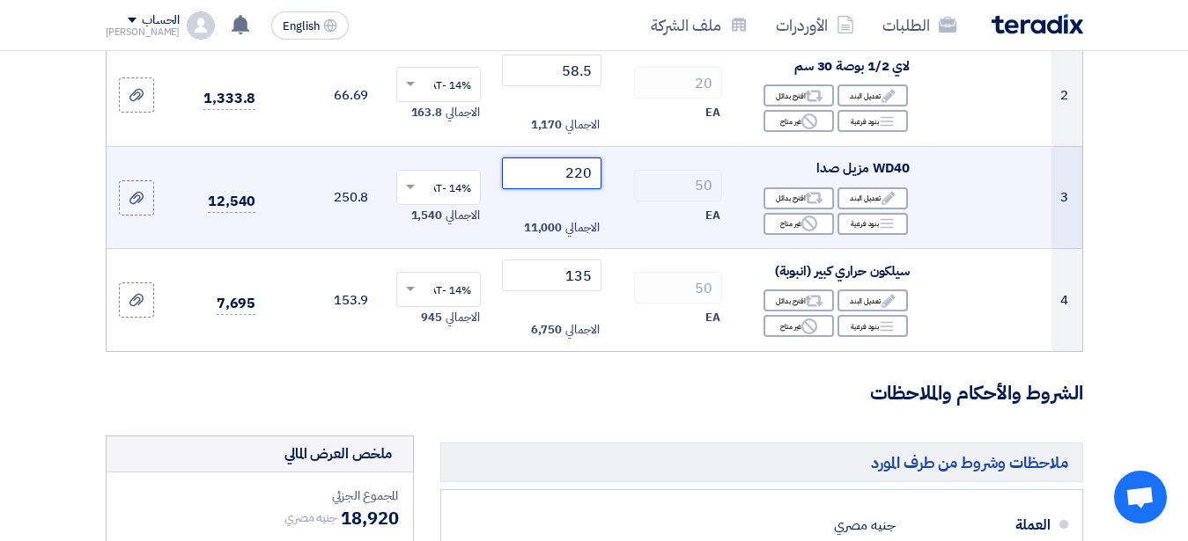
drag, startPoint x: 592, startPoint y: 190, endPoint x: 567, endPoint y: 190, distance: 24.6
click at [567, 189] on input "220" at bounding box center [551, 174] width 99 height 32
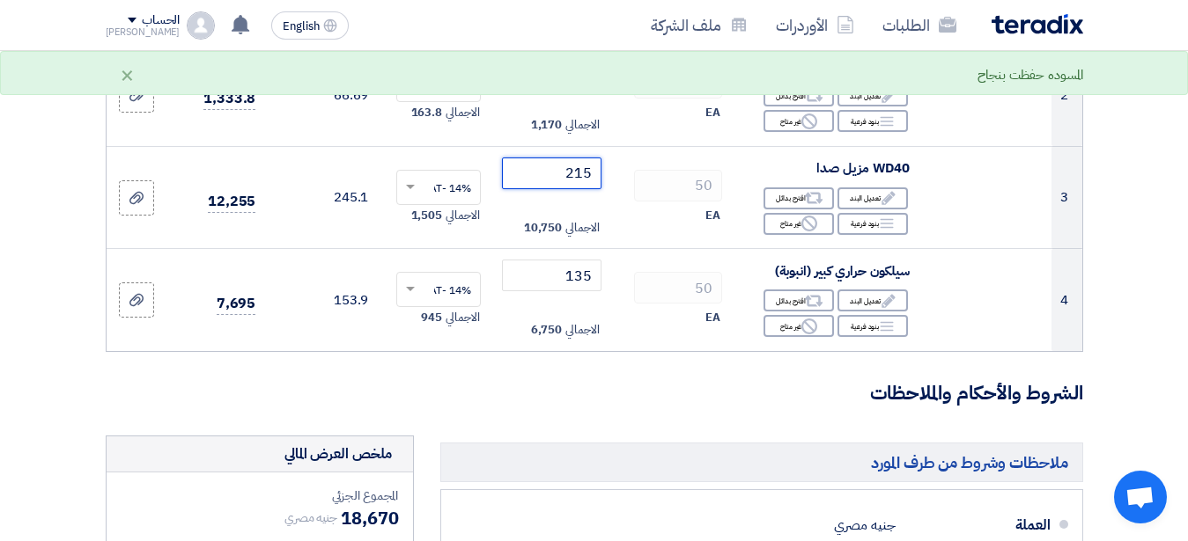
type input "215"
click at [518, 408] on h3 "الشروط والأحكام والملاحظات" at bounding box center [594, 393] width 977 height 27
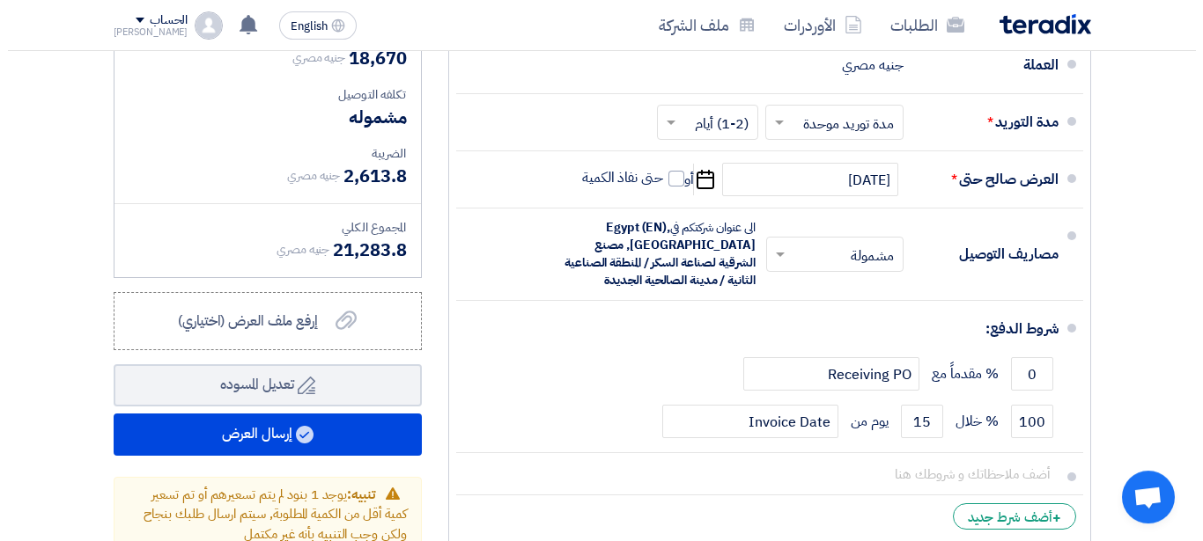
scroll to position [943, 0]
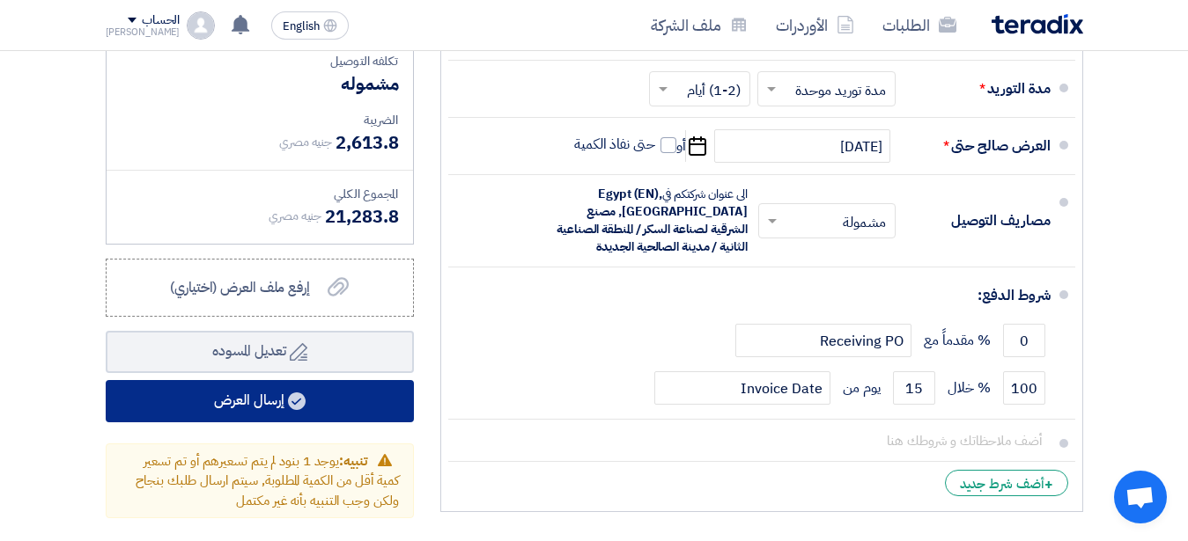
click at [327, 407] on button "إرسال العرض" at bounding box center [260, 401] width 308 height 42
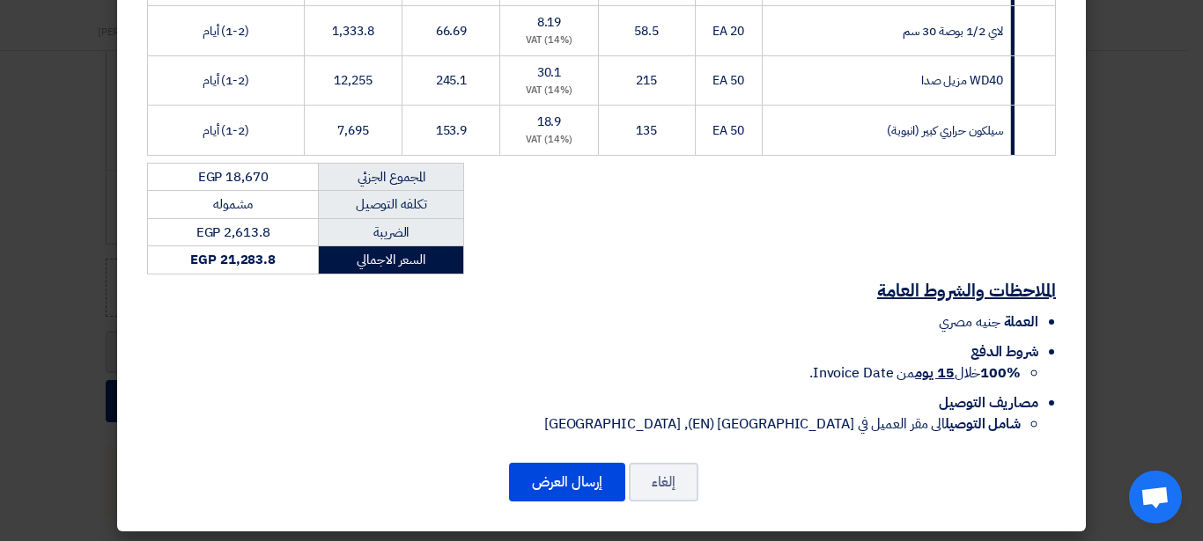
scroll to position [421, 0]
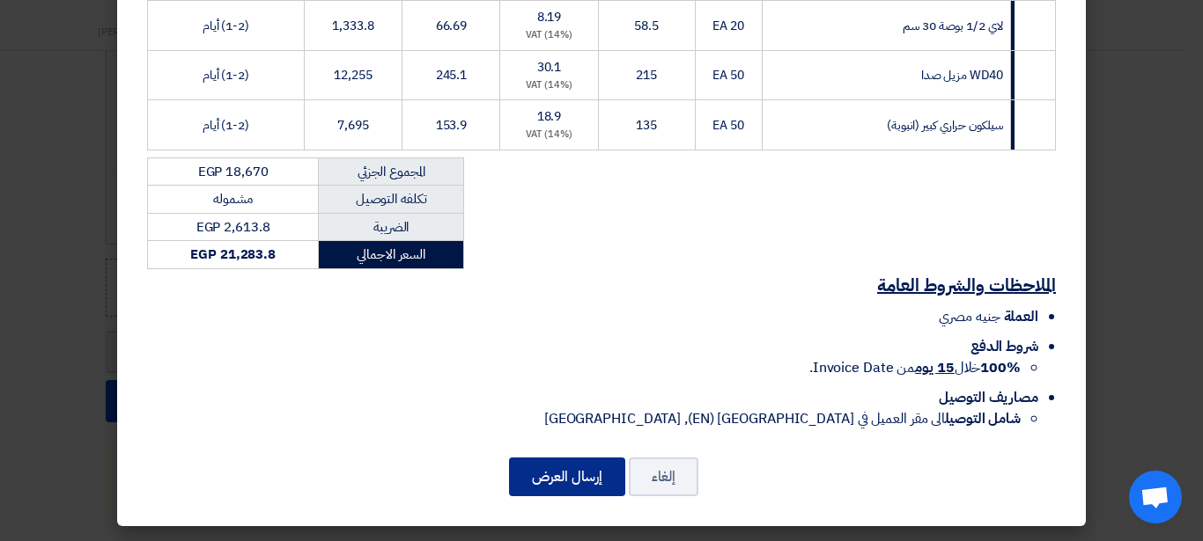
click at [575, 476] on button "إرسال العرض" at bounding box center [567, 477] width 116 height 39
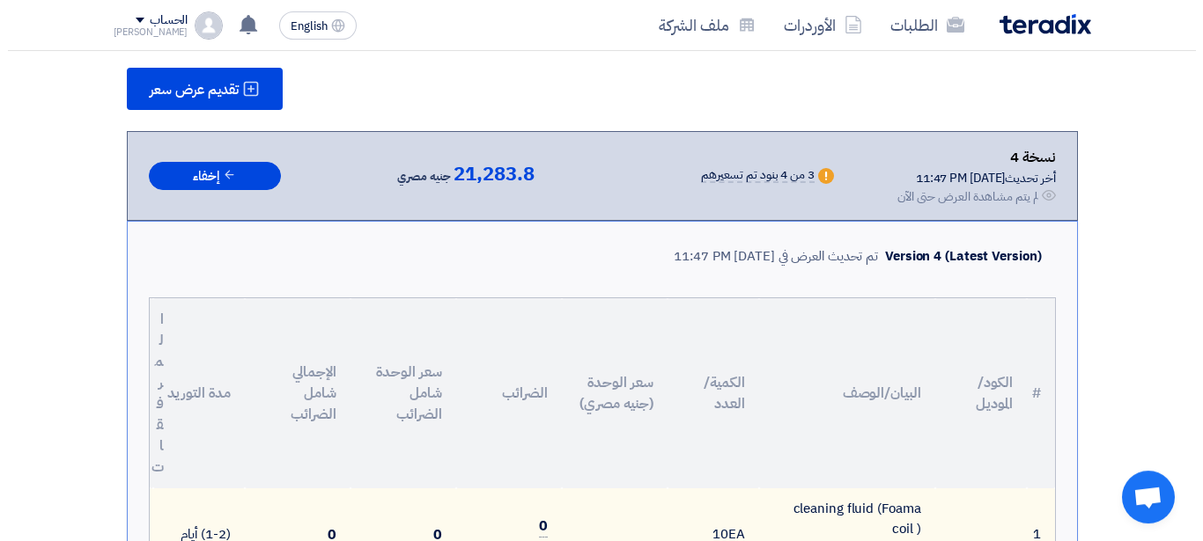
scroll to position [43, 0]
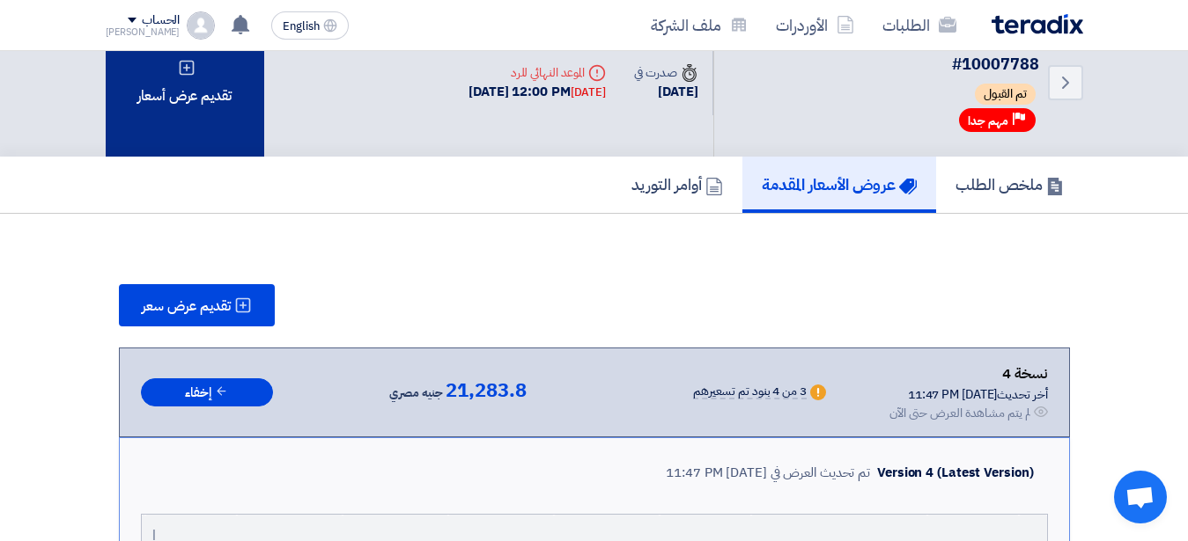
click at [220, 86] on div "تقديم عرض أسعار" at bounding box center [185, 82] width 158 height 149
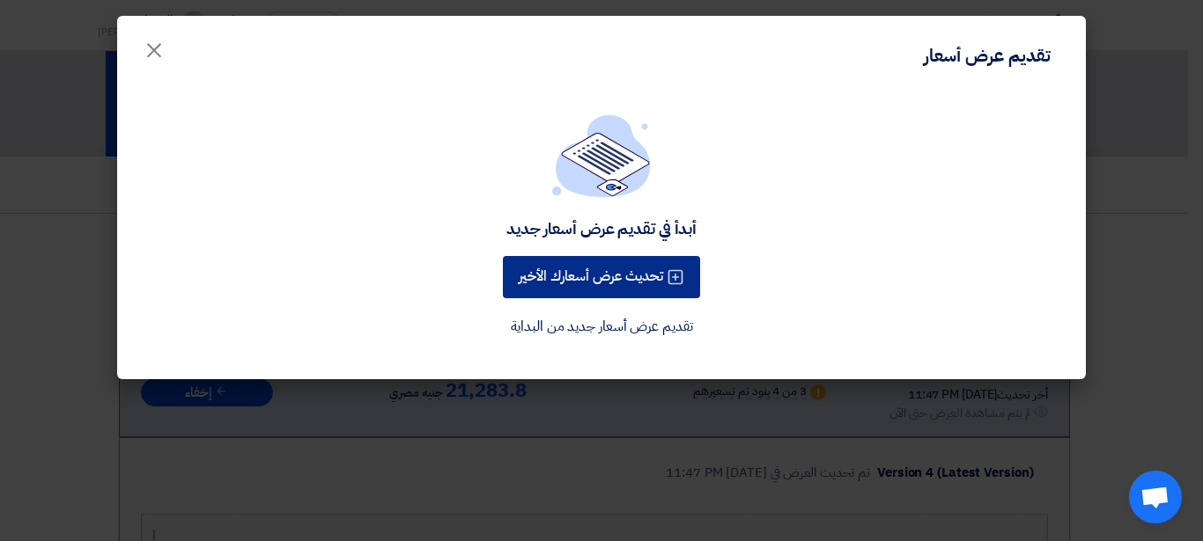
click at [563, 276] on button "تحديث عرض أسعارك الأخير" at bounding box center [601, 277] width 197 height 42
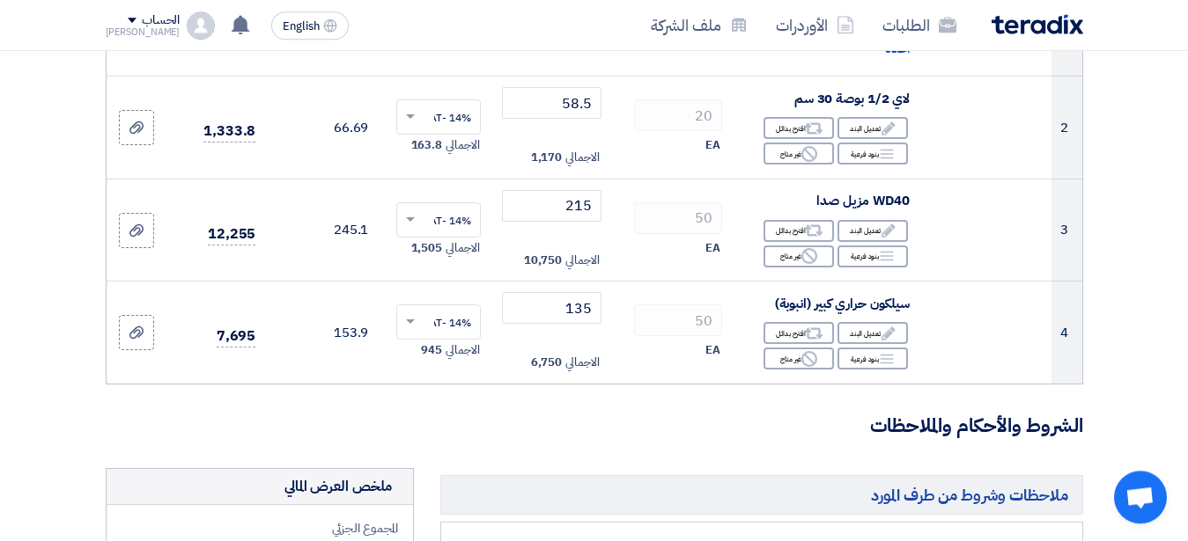
scroll to position [449, 0]
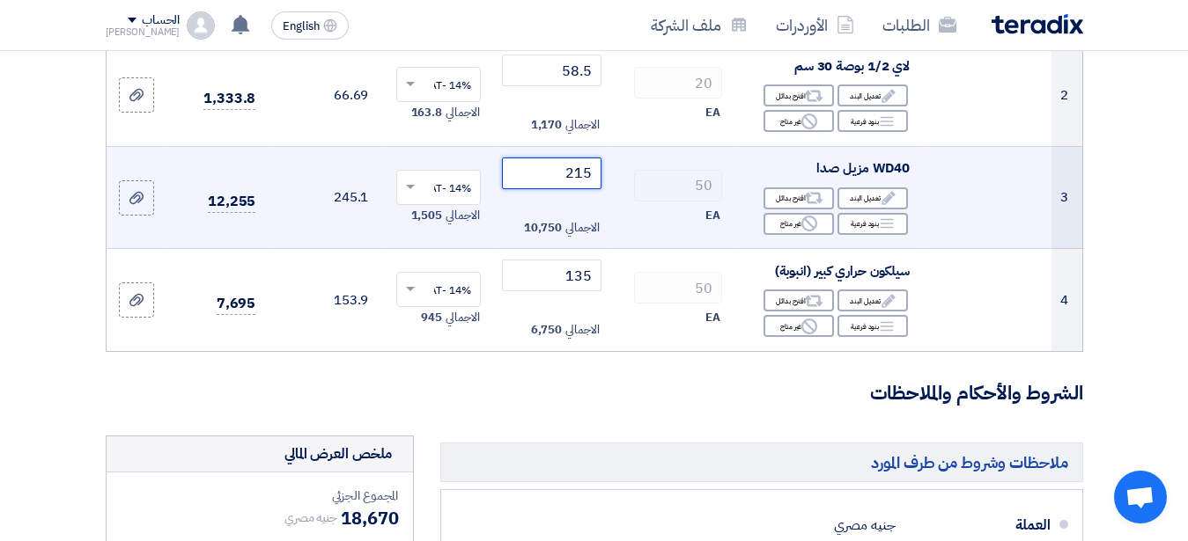
drag, startPoint x: 591, startPoint y: 186, endPoint x: 566, endPoint y: 188, distance: 24.7
click at [566, 188] on input "215" at bounding box center [551, 174] width 99 height 32
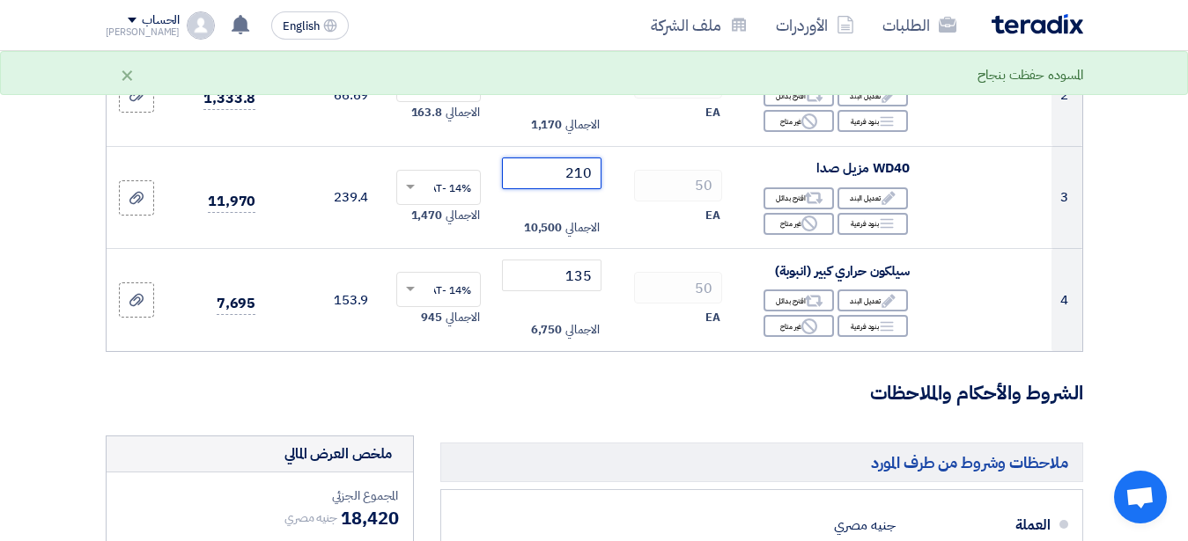
type input "210"
click at [568, 395] on h3 "الشروط والأحكام والملاحظات" at bounding box center [594, 393] width 977 height 27
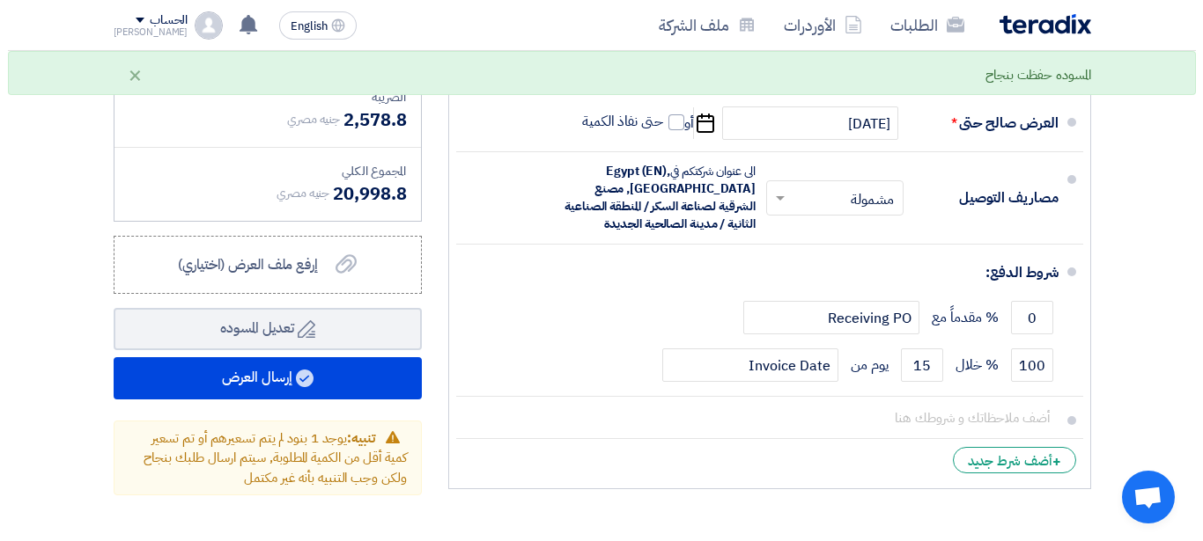
scroll to position [988, 0]
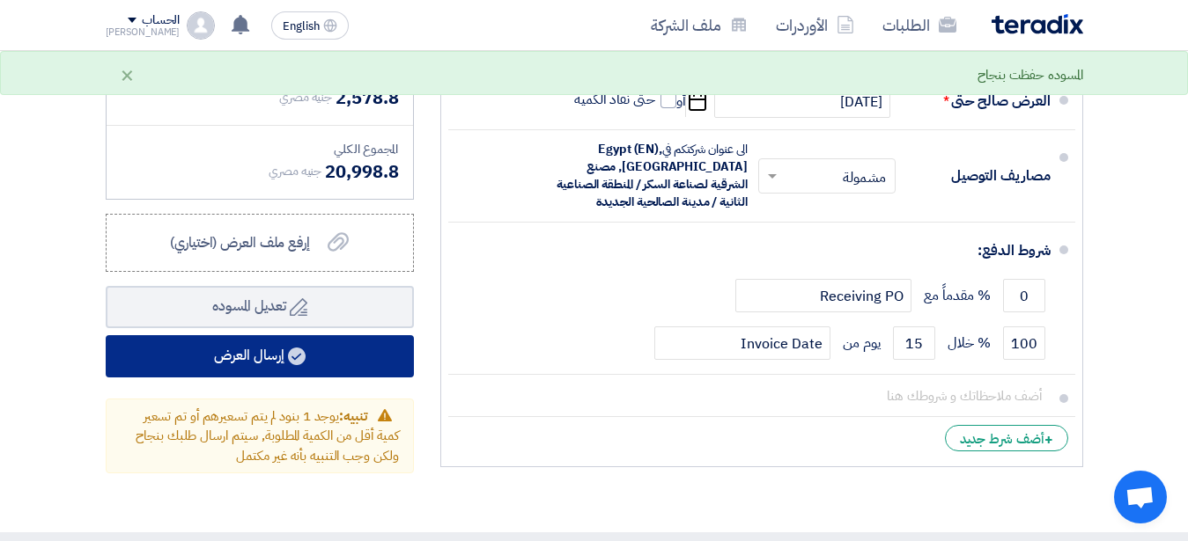
click at [269, 359] on button "إرسال العرض" at bounding box center [260, 356] width 308 height 42
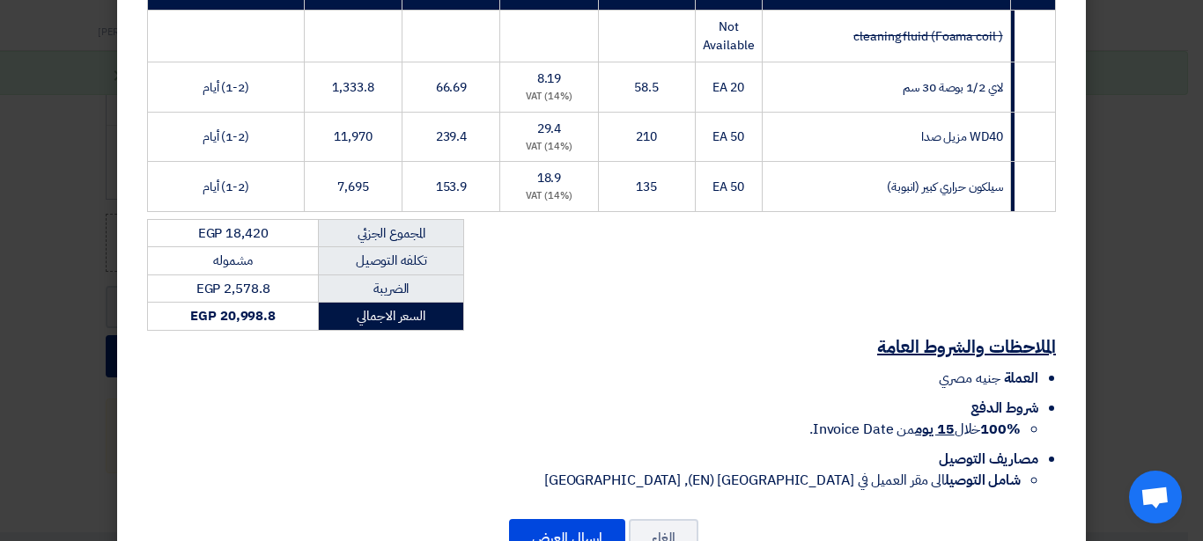
scroll to position [421, 0]
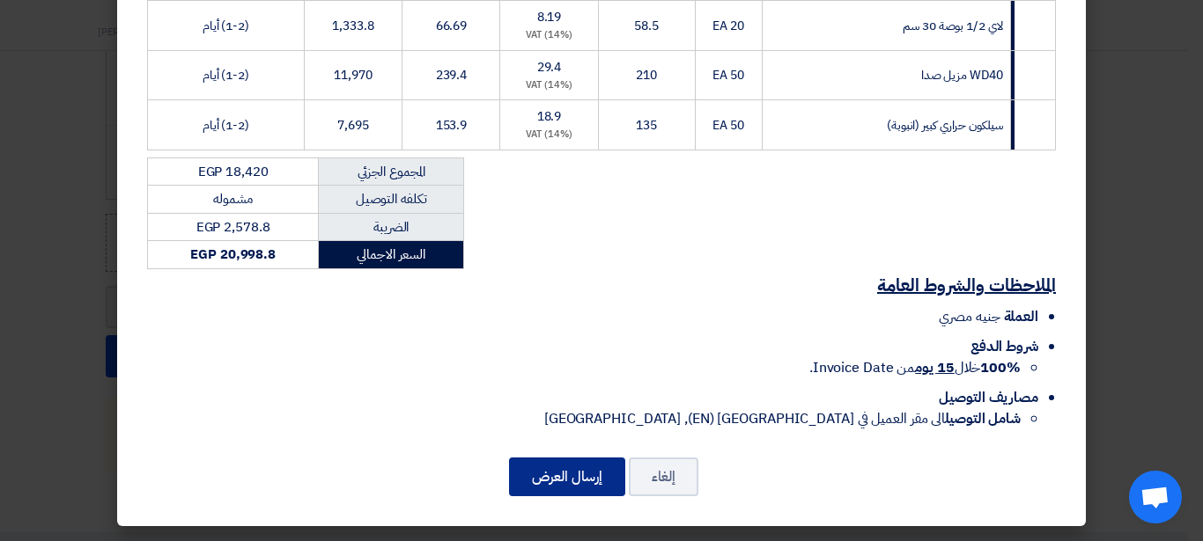
click at [559, 478] on button "إرسال العرض" at bounding box center [567, 477] width 116 height 39
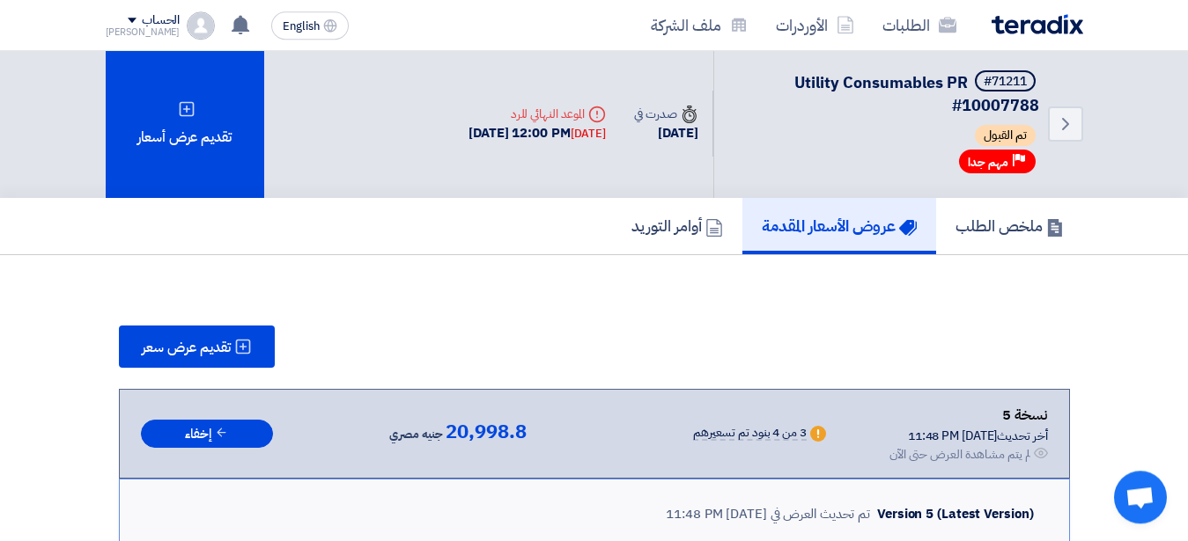
scroll to position [0, 0]
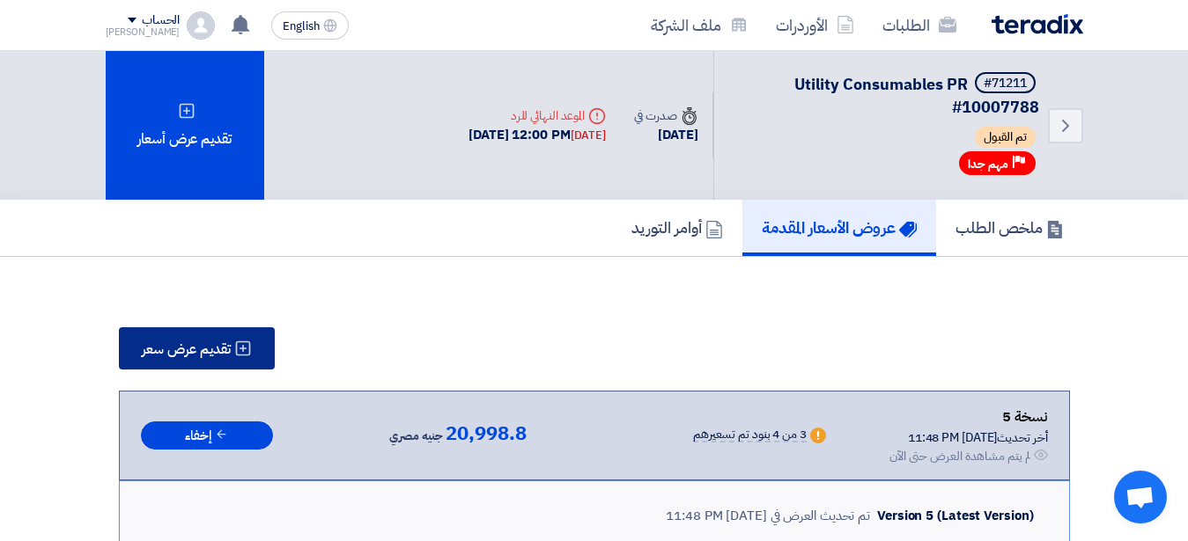
click at [196, 338] on button "تقديم عرض سعر" at bounding box center [197, 348] width 156 height 42
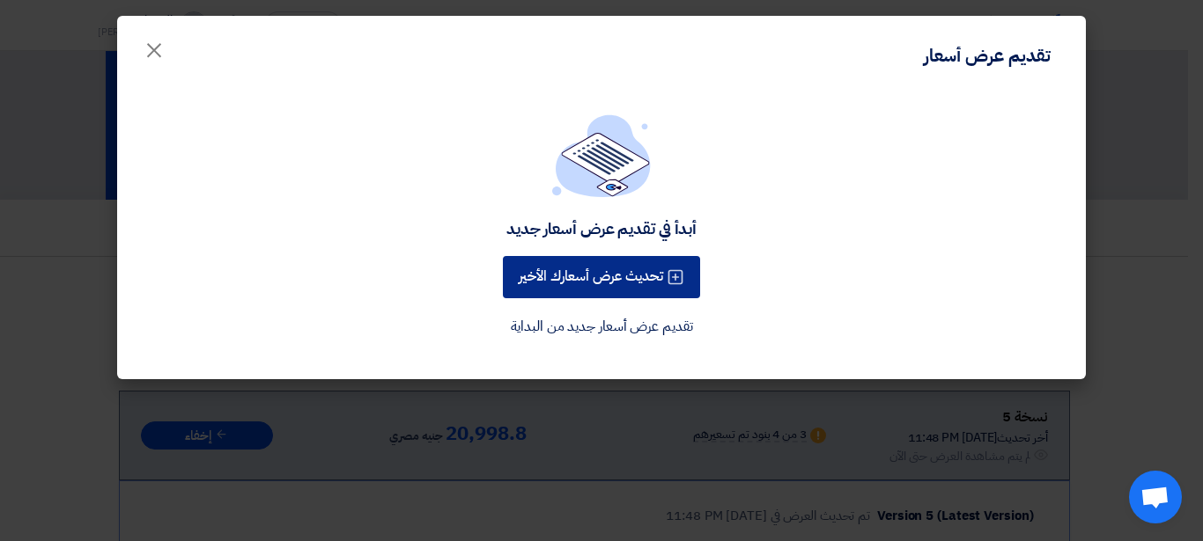
click at [537, 270] on button "تحديث عرض أسعارك الأخير" at bounding box center [601, 277] width 197 height 42
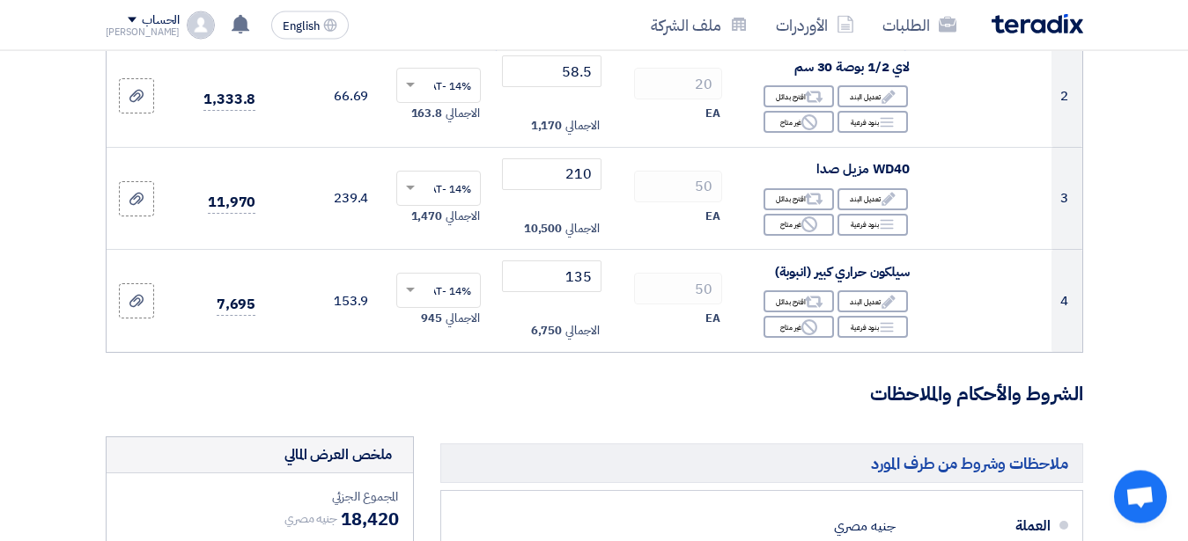
scroll to position [449, 0]
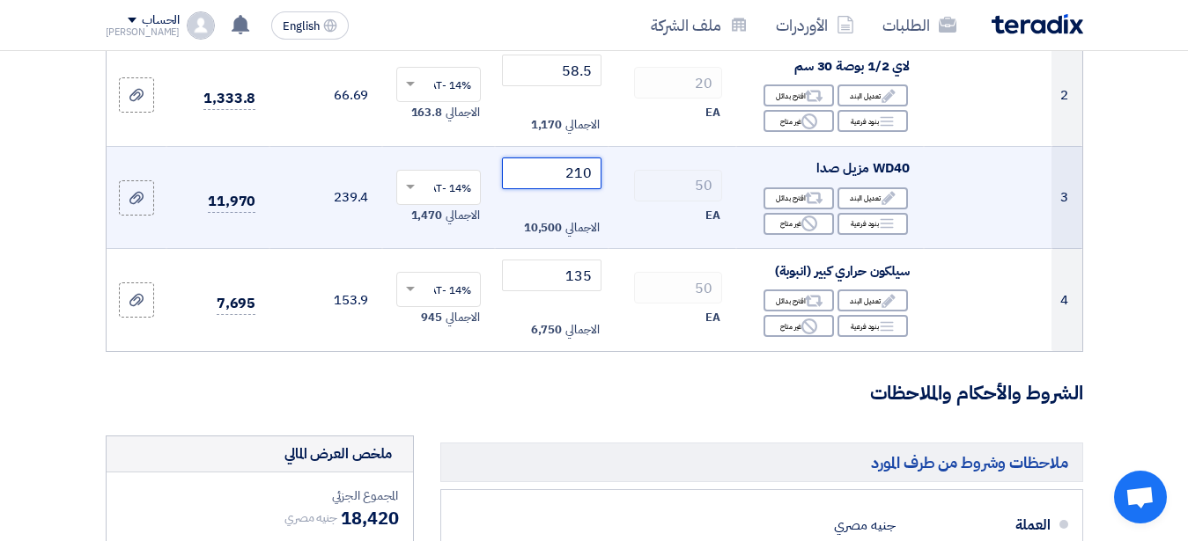
drag, startPoint x: 591, startPoint y: 184, endPoint x: 566, endPoint y: 188, distance: 24.9
click at [566, 188] on input "210" at bounding box center [551, 174] width 99 height 32
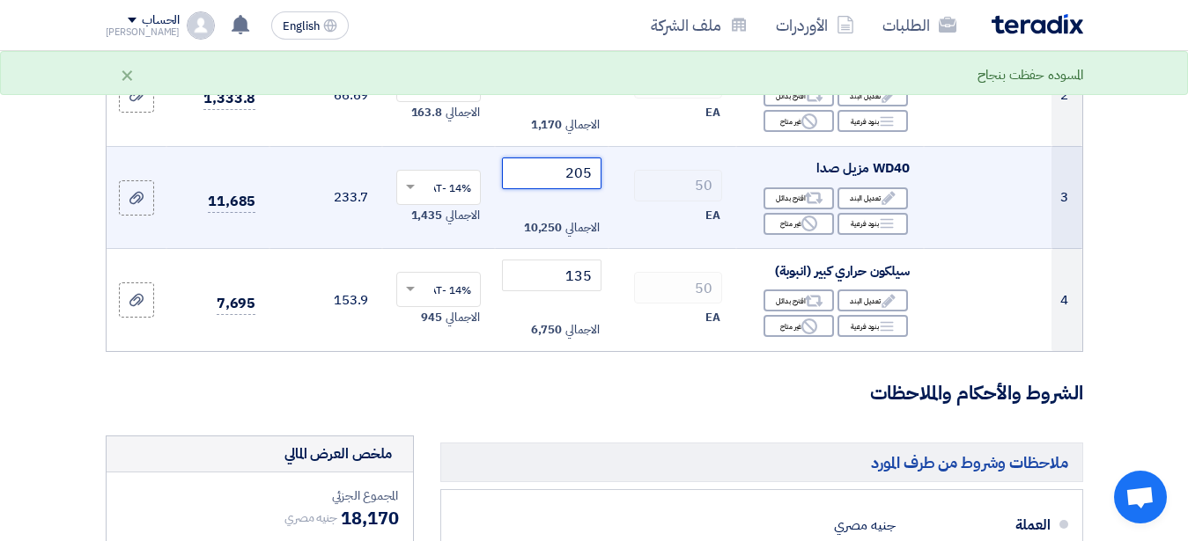
type input "205"
click at [625, 188] on div "50" at bounding box center [671, 186] width 99 height 32
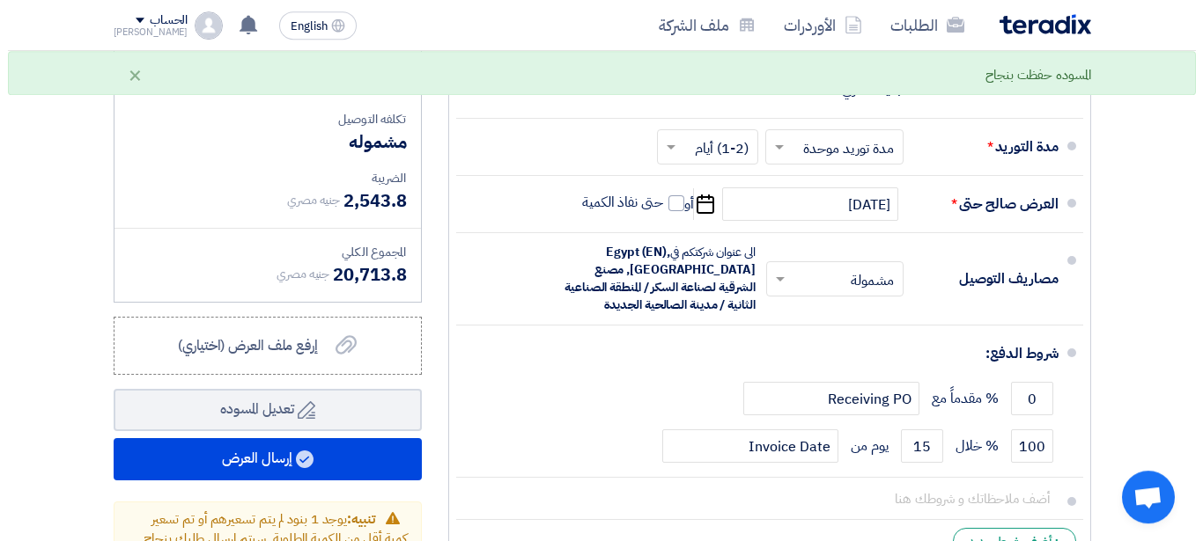
scroll to position [898, 0]
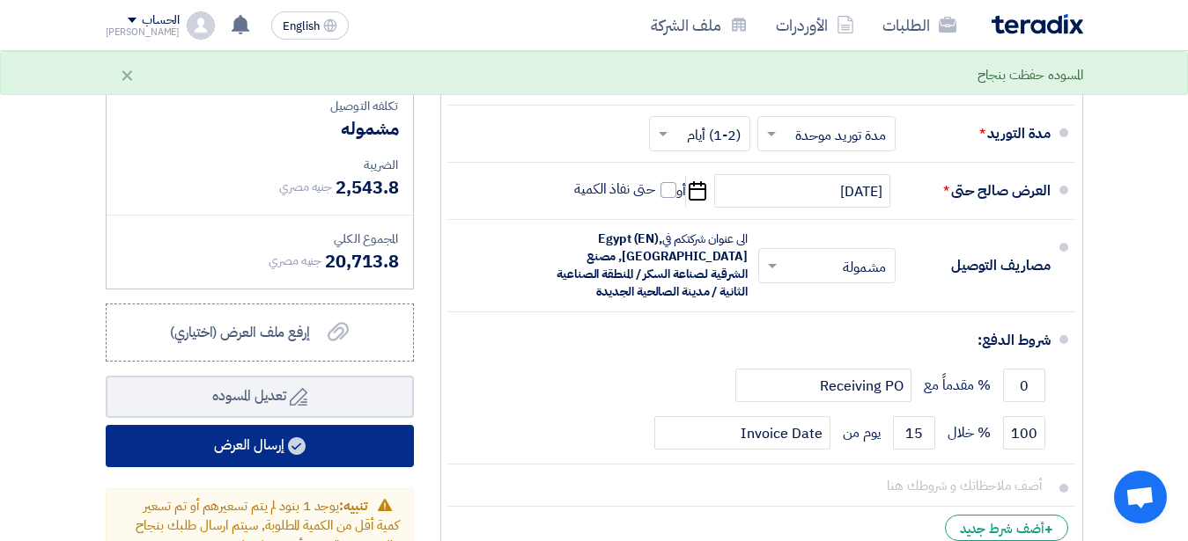
click at [266, 453] on button "إرسال العرض" at bounding box center [260, 446] width 308 height 42
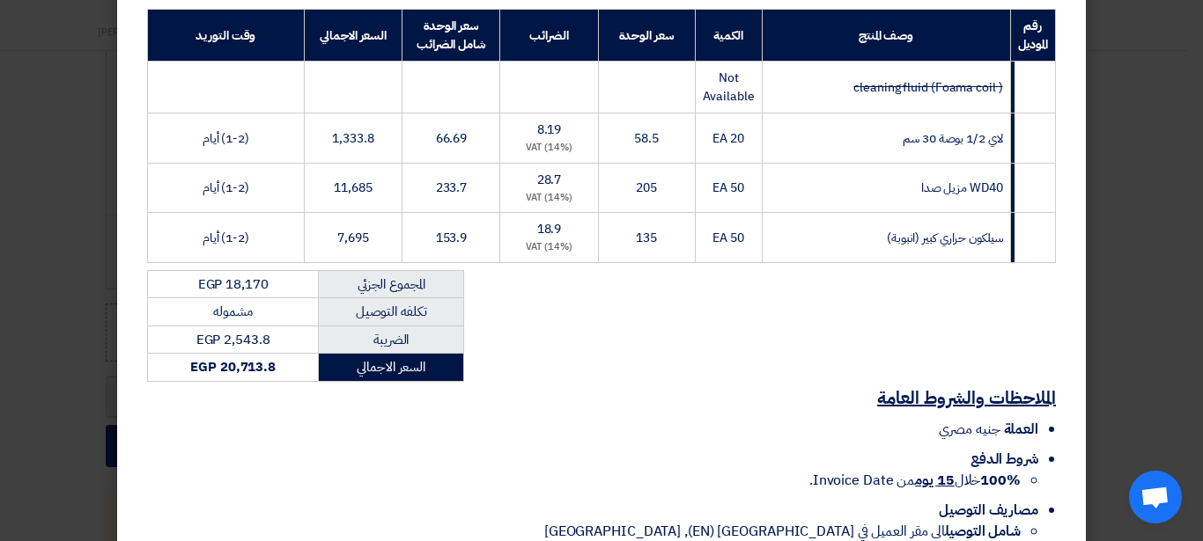
scroll to position [421, 0]
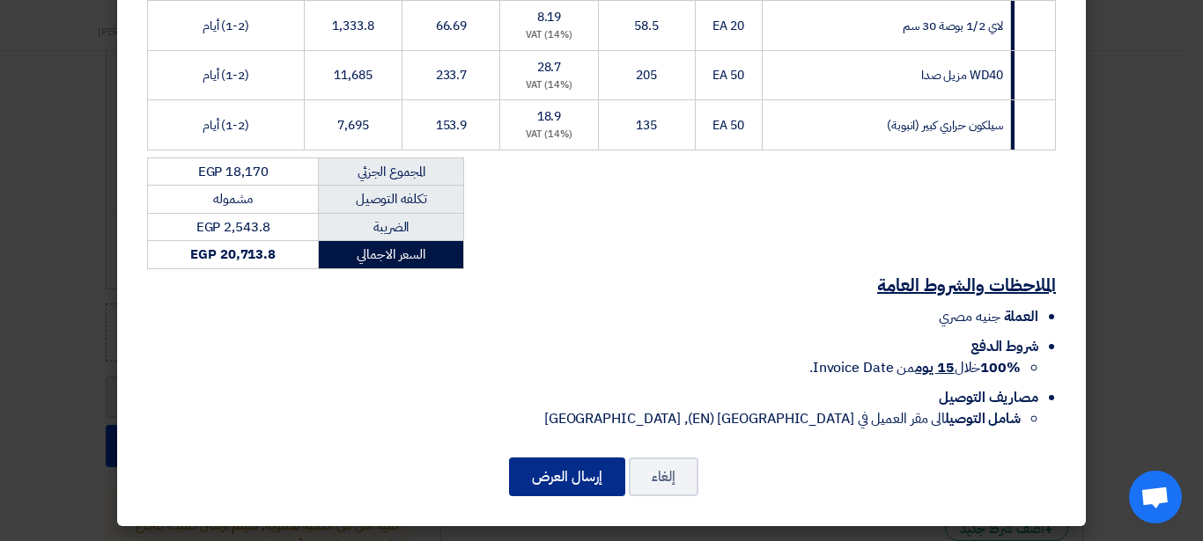
click at [556, 487] on button "إرسال العرض" at bounding box center [567, 477] width 116 height 39
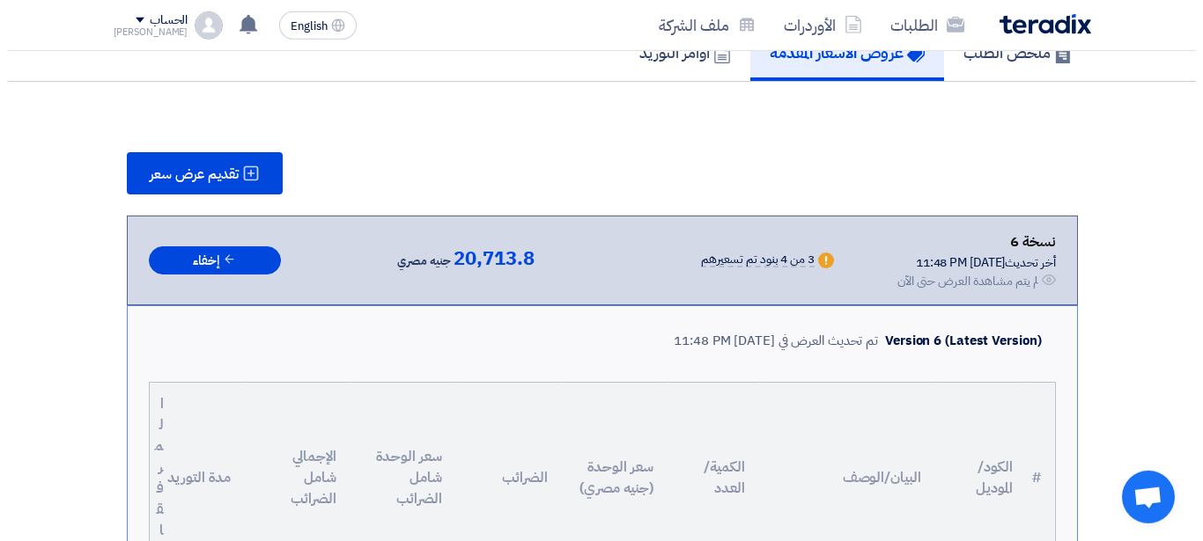
scroll to position [133, 0]
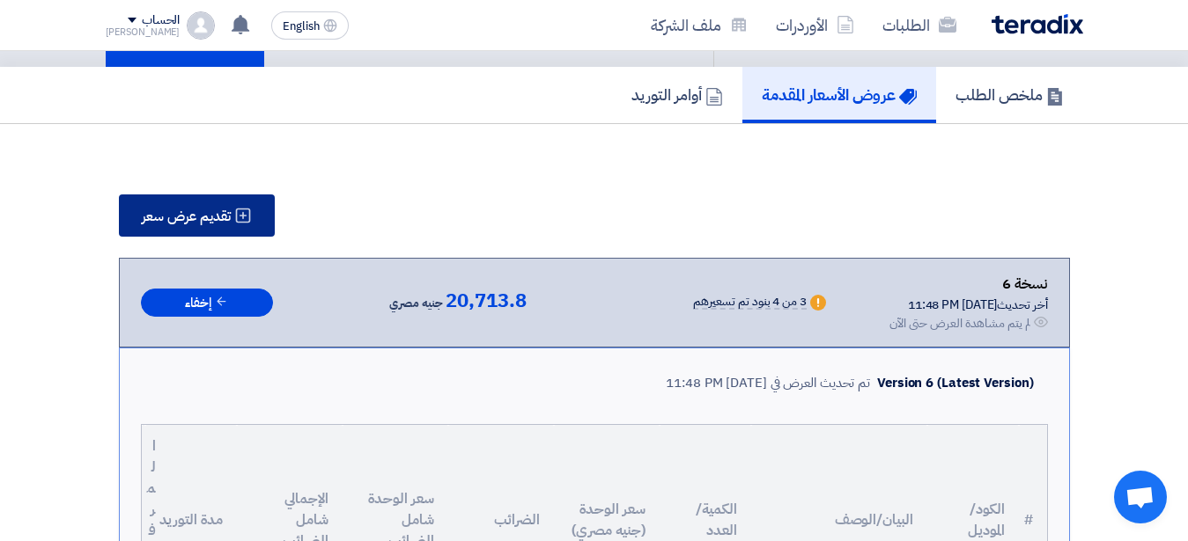
click at [215, 216] on span "تقديم عرض سعر" at bounding box center [186, 217] width 89 height 14
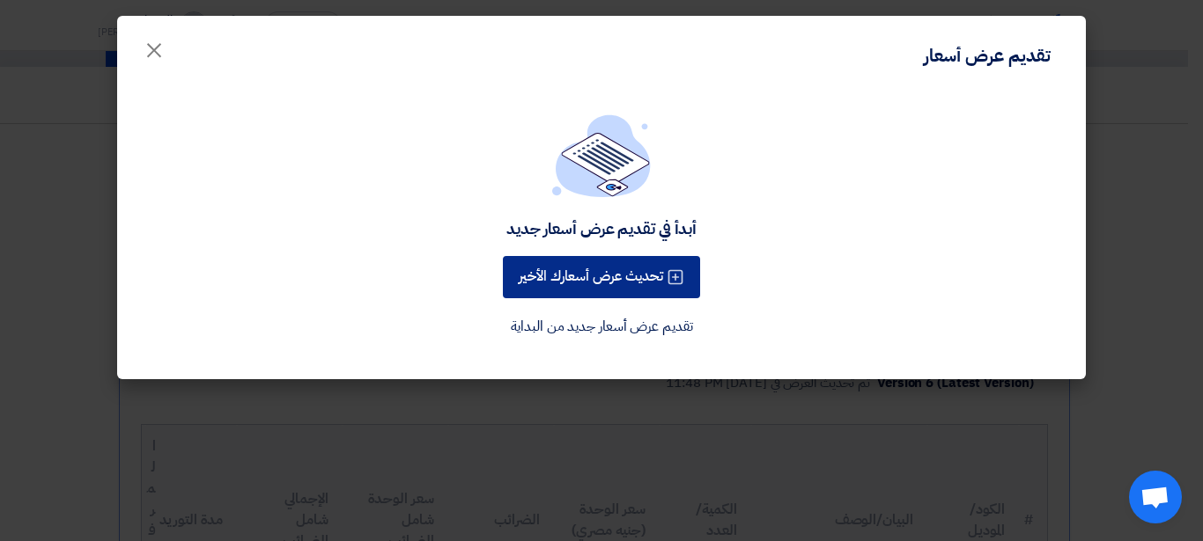
click at [538, 290] on button "تحديث عرض أسعارك الأخير" at bounding box center [601, 277] width 197 height 42
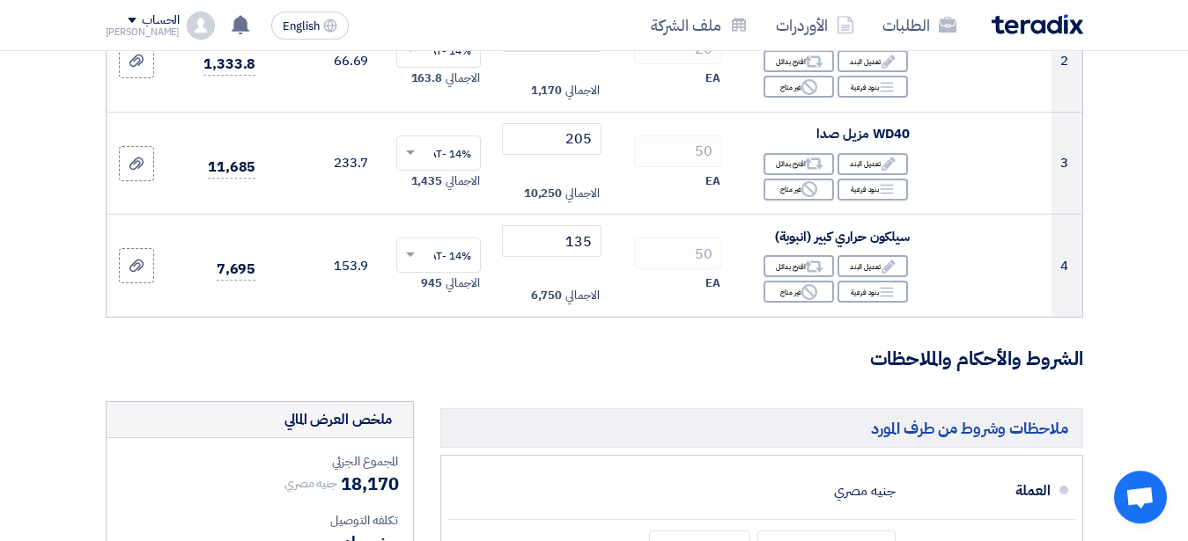
scroll to position [494, 0]
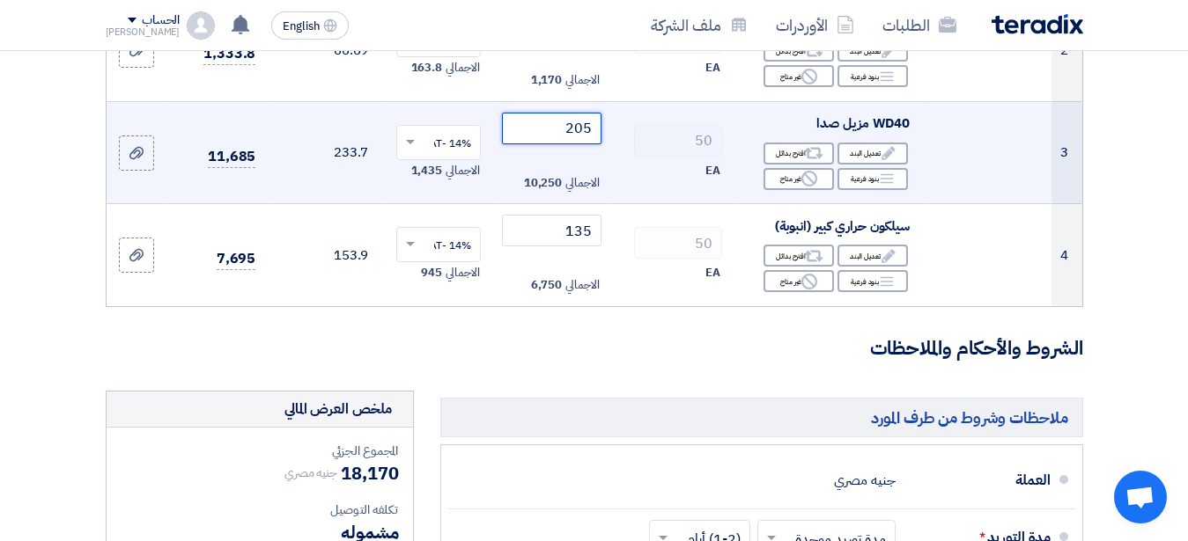
drag, startPoint x: 592, startPoint y: 145, endPoint x: 562, endPoint y: 143, distance: 30.0
click at [562, 143] on input "205" at bounding box center [551, 129] width 99 height 32
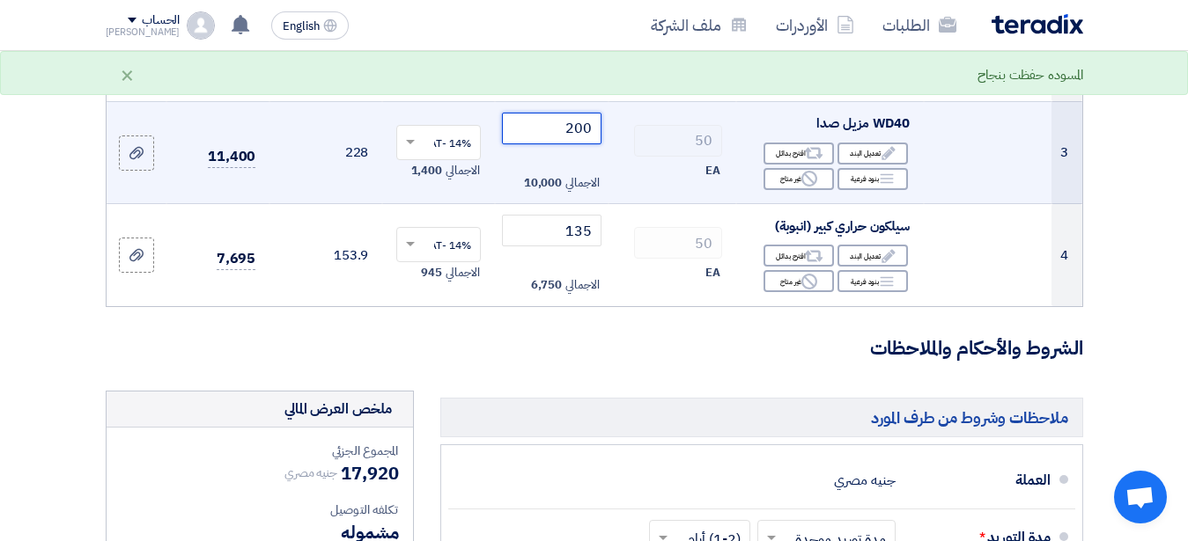
type input "200"
click at [632, 157] on div "50" at bounding box center [671, 141] width 99 height 32
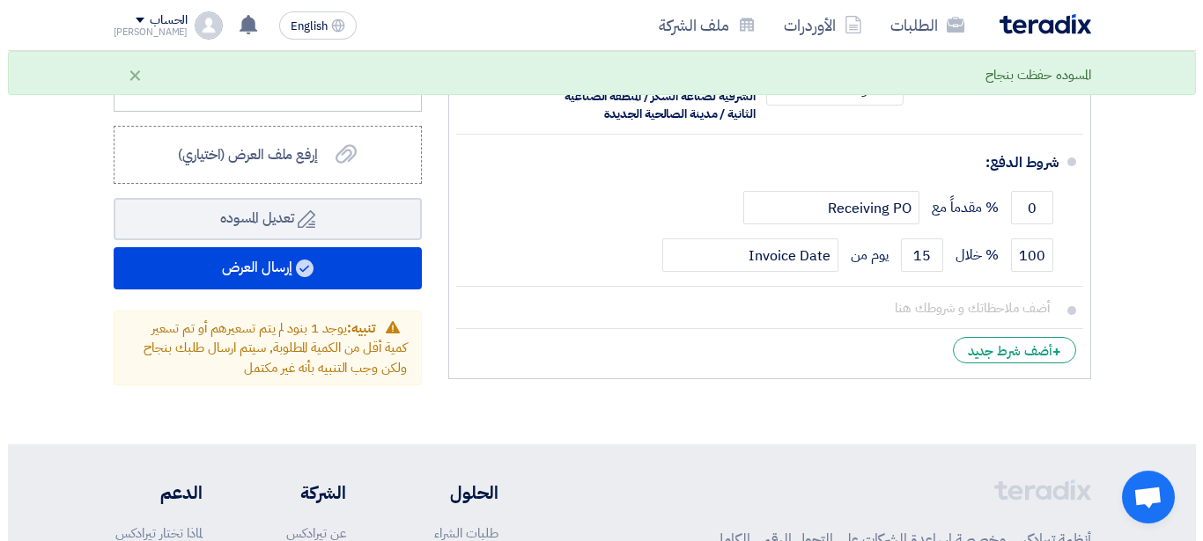
scroll to position [1078, 0]
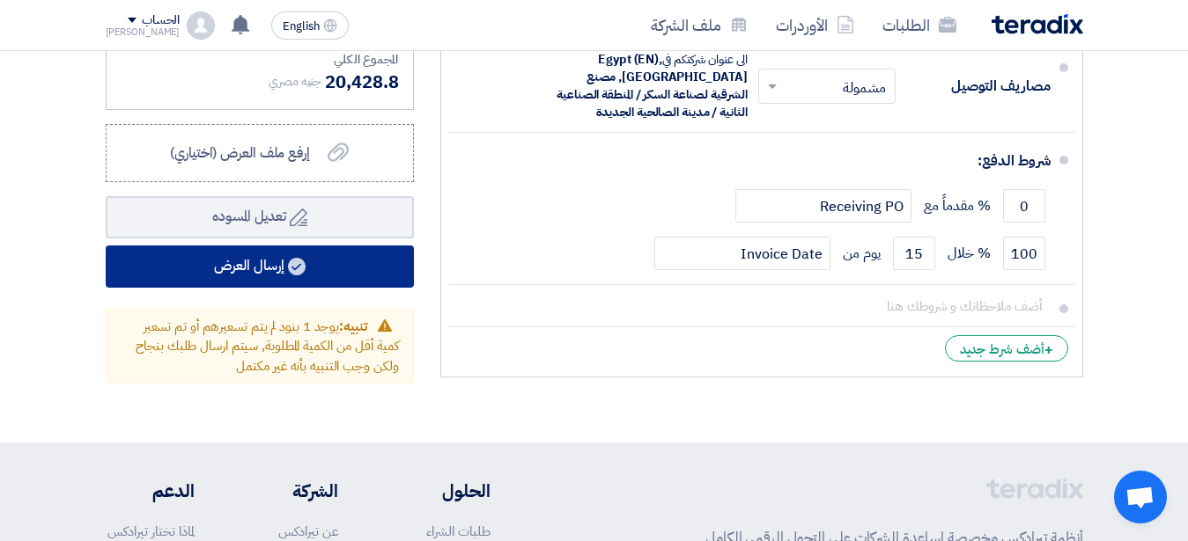
click at [258, 268] on button "إرسال العرض" at bounding box center [260, 267] width 308 height 42
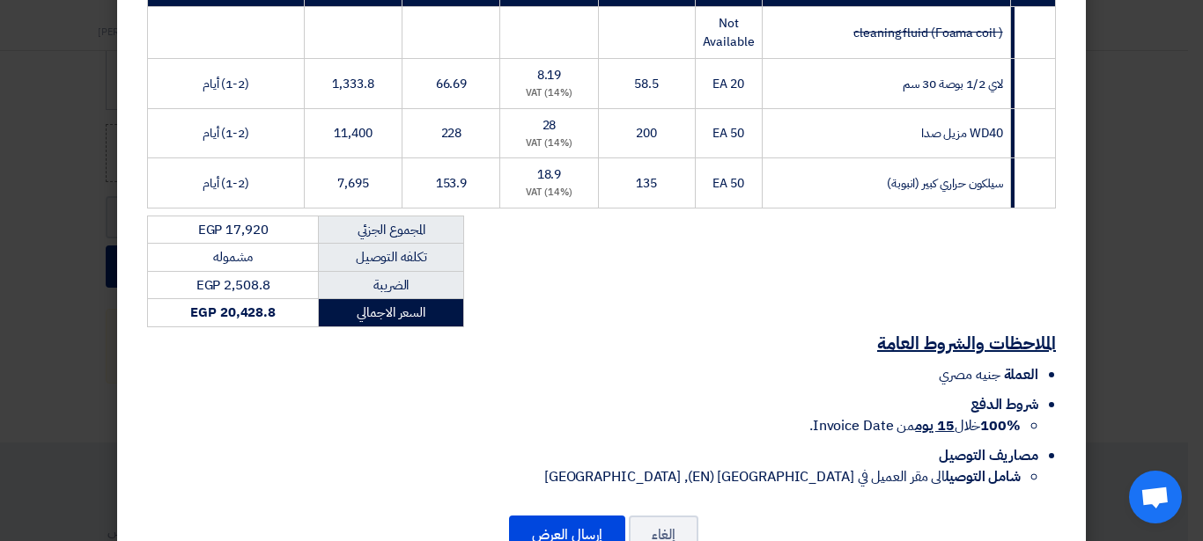
scroll to position [421, 0]
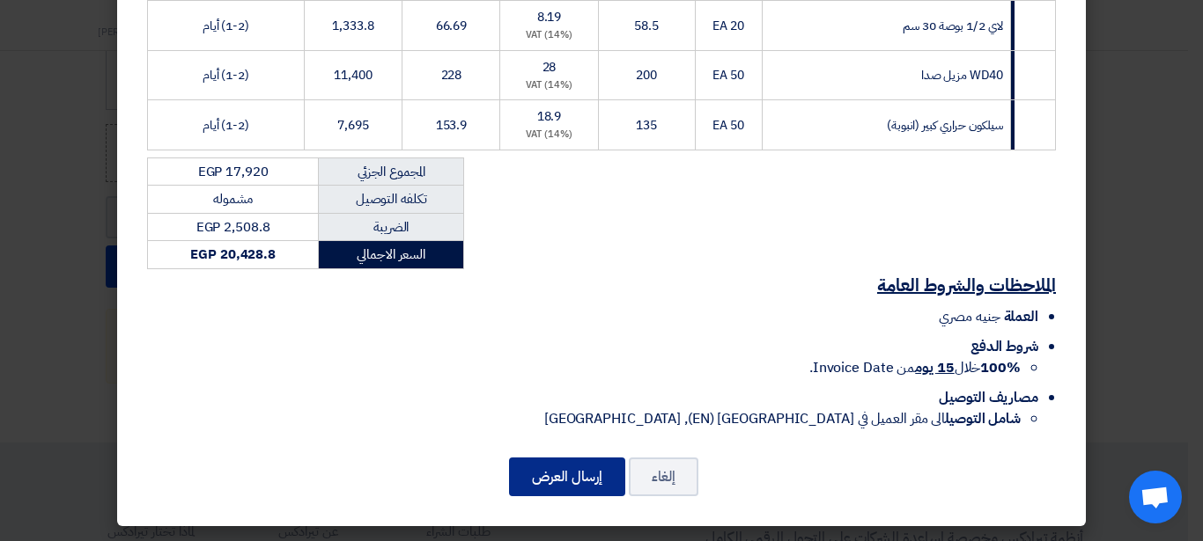
click at [555, 479] on button "إرسال العرض" at bounding box center [567, 477] width 116 height 39
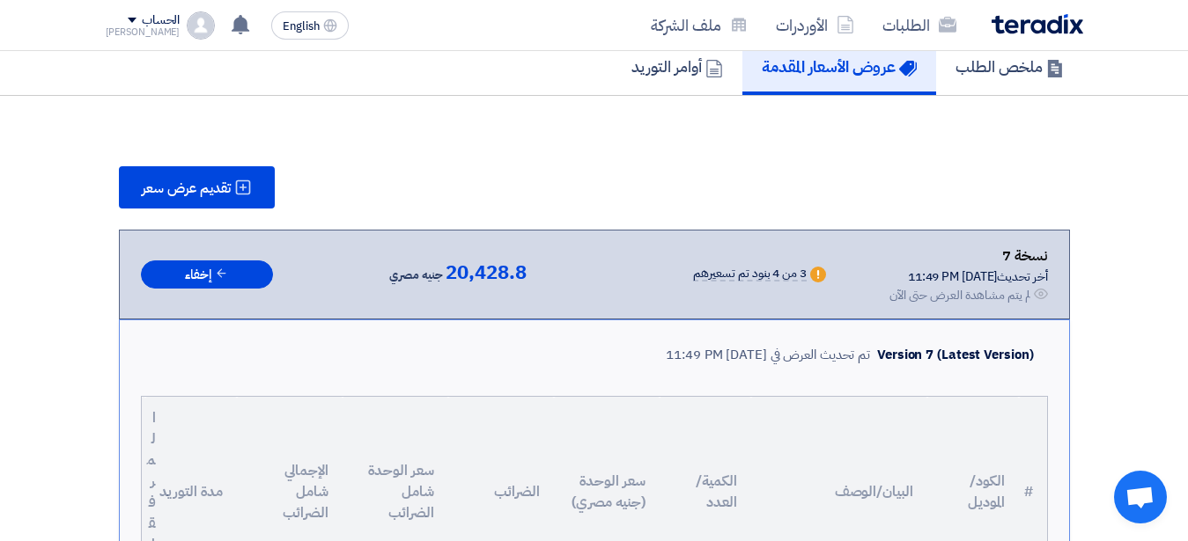
scroll to position [0, 0]
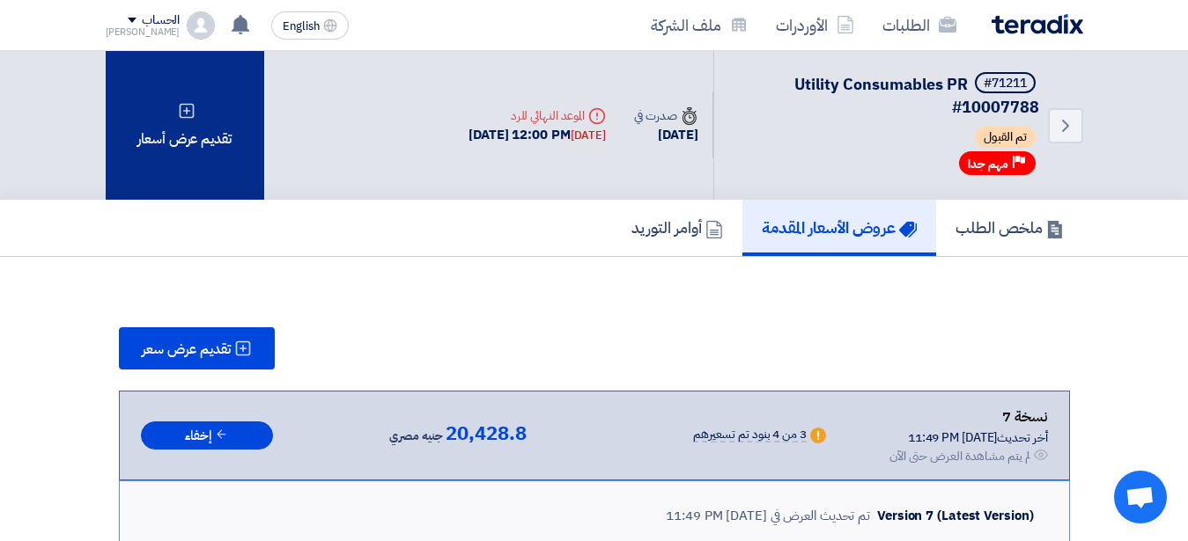
click at [186, 110] on use at bounding box center [186, 110] width 15 height 15
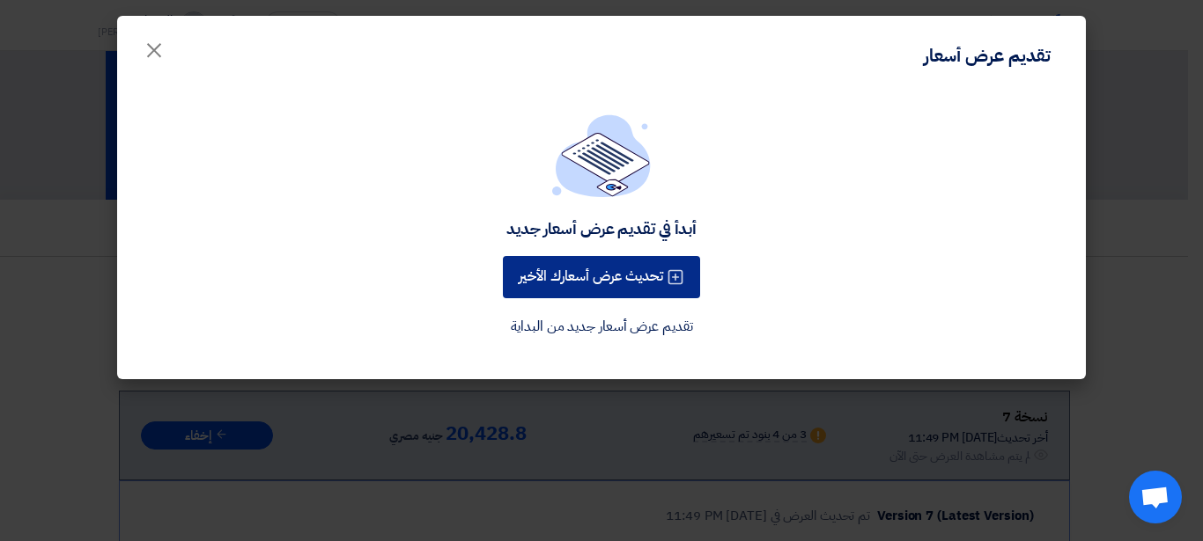
click at [556, 284] on button "تحديث عرض أسعارك الأخير" at bounding box center [601, 277] width 197 height 42
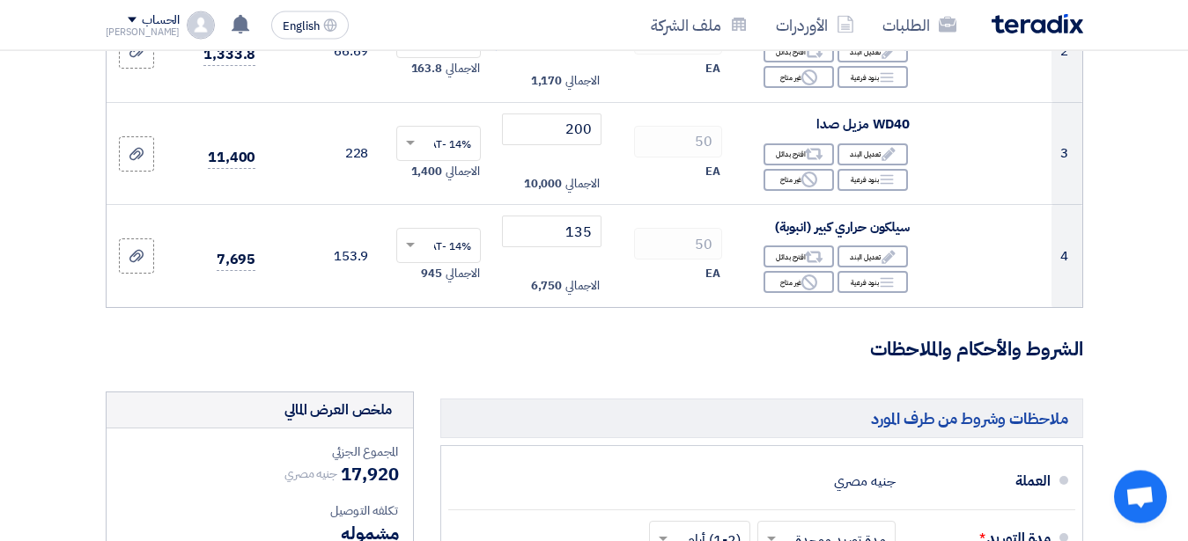
scroll to position [494, 0]
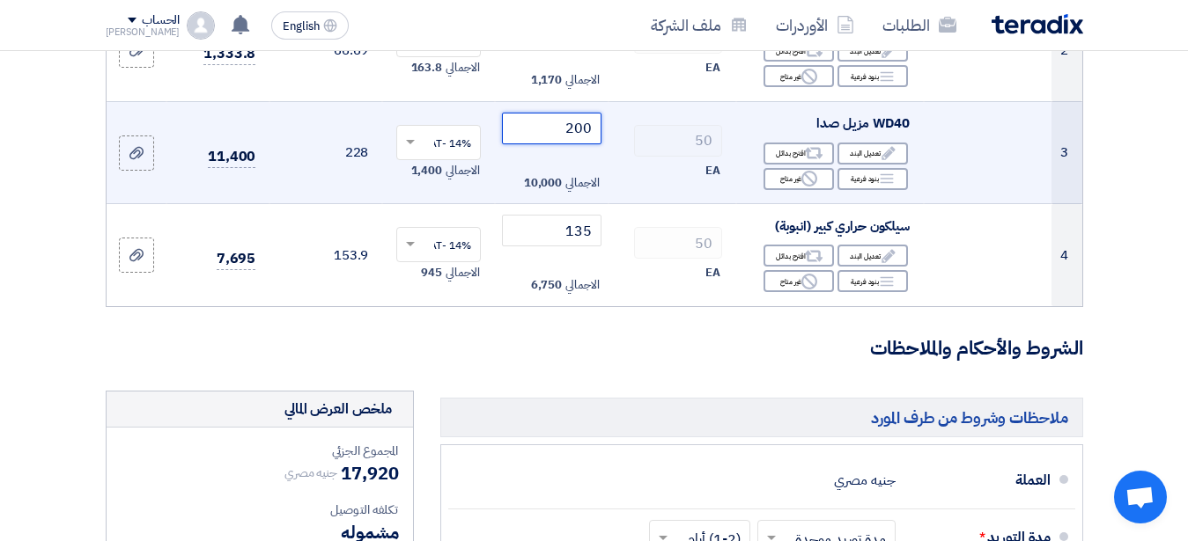
click at [570, 143] on input "200" at bounding box center [551, 129] width 99 height 32
drag, startPoint x: 585, startPoint y: 141, endPoint x: 595, endPoint y: 140, distance: 9.7
click at [595, 140] on input "200" at bounding box center [551, 129] width 99 height 32
type input "2"
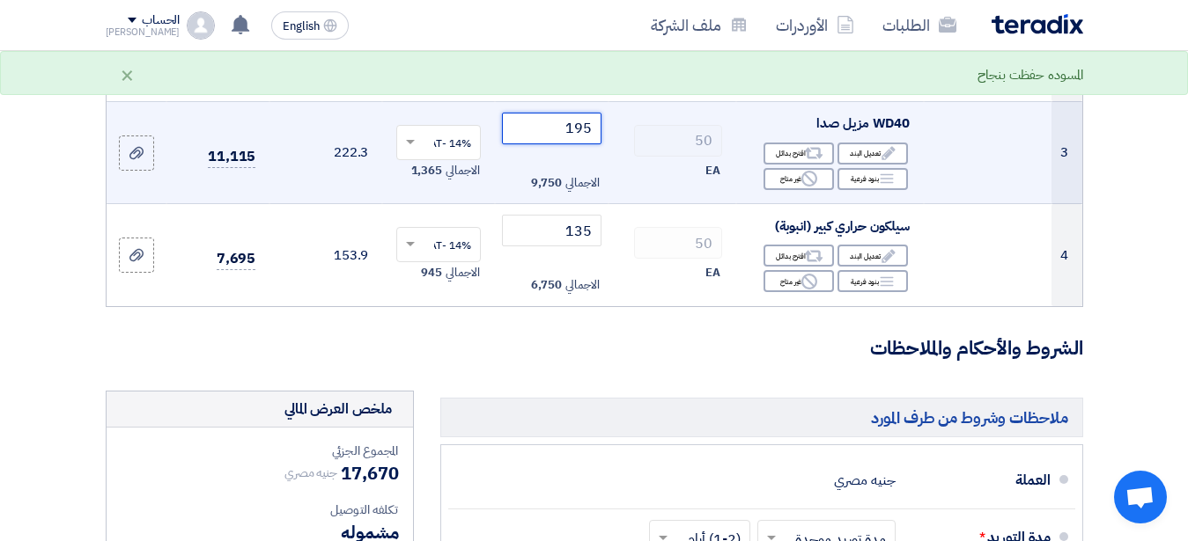
type input "195"
click at [658, 121] on td "50 EA" at bounding box center [672, 152] width 128 height 103
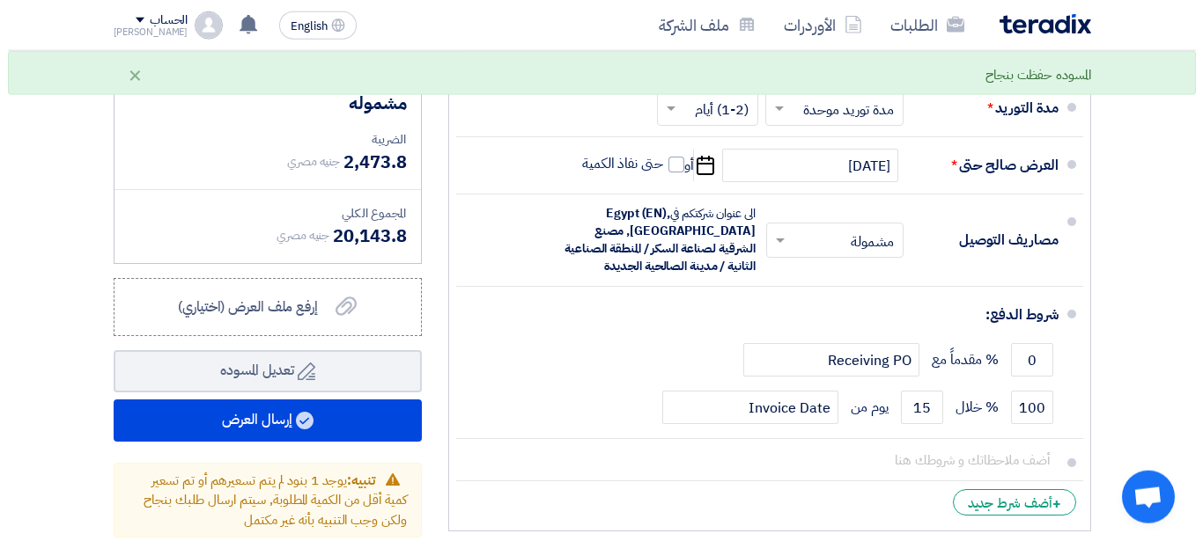
scroll to position [943, 0]
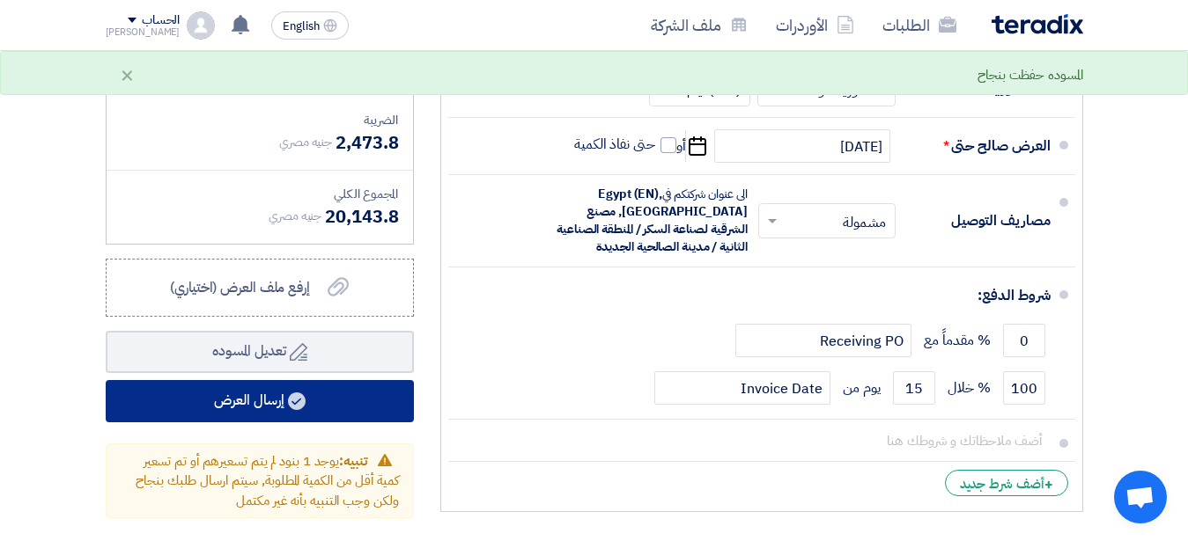
click at [289, 420] on button "إرسال العرض" at bounding box center [260, 401] width 308 height 42
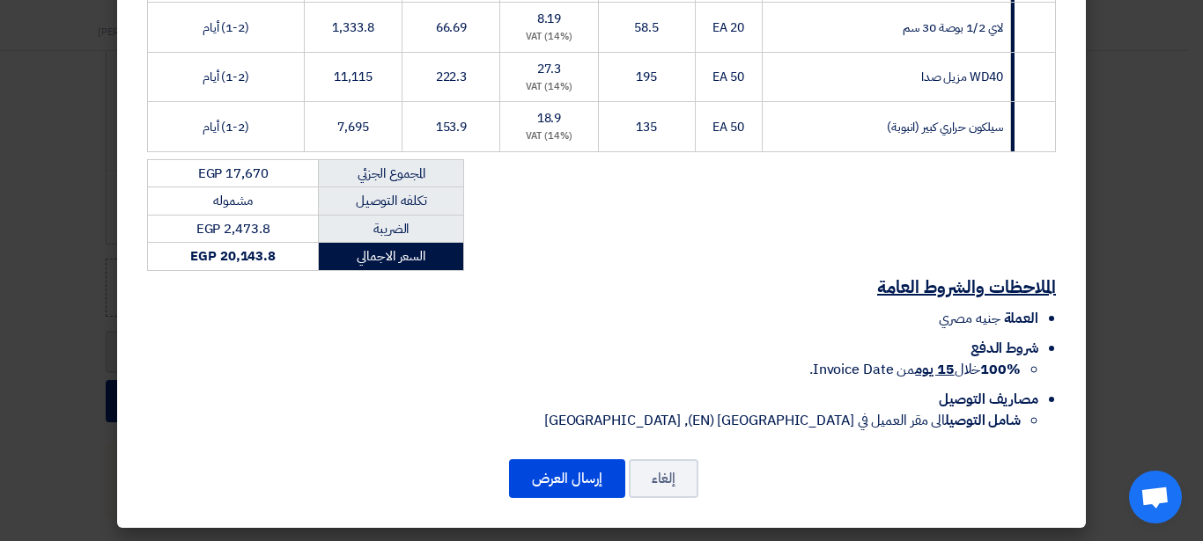
scroll to position [421, 0]
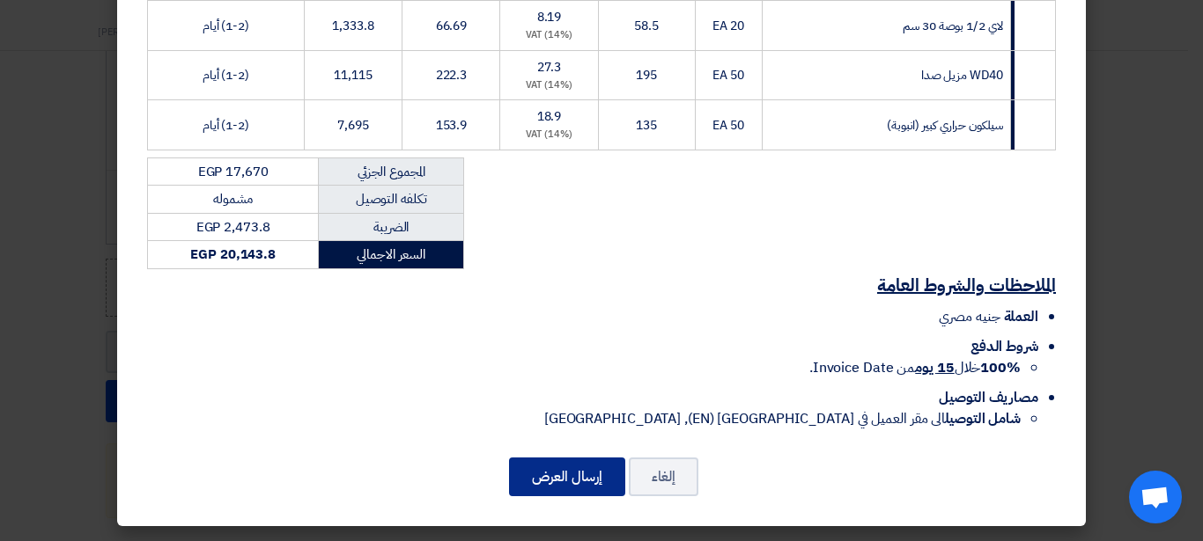
click at [590, 466] on button "إرسال العرض" at bounding box center [567, 477] width 116 height 39
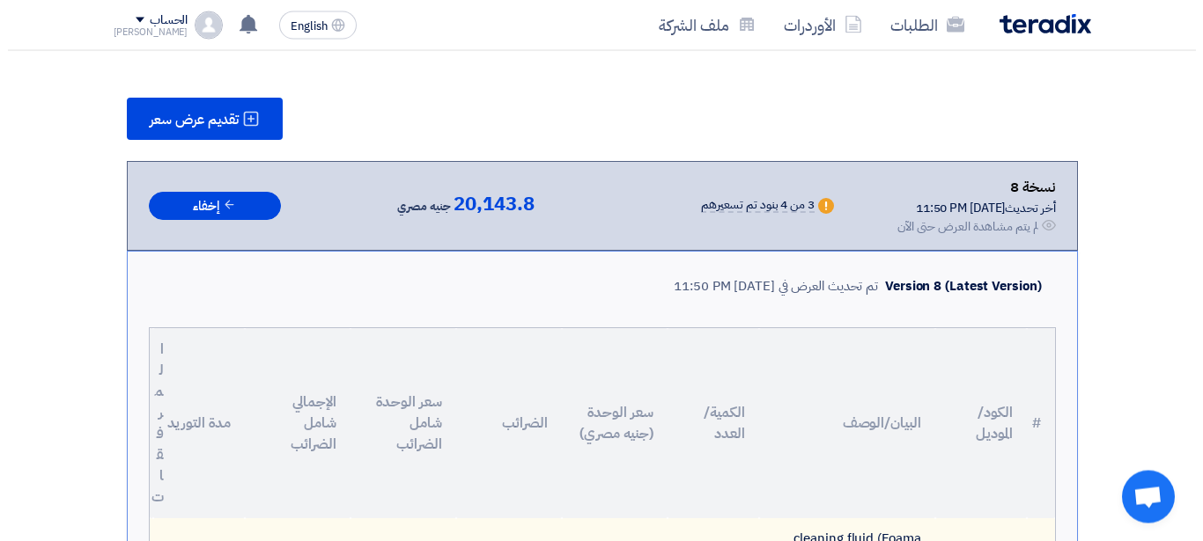
scroll to position [223, 0]
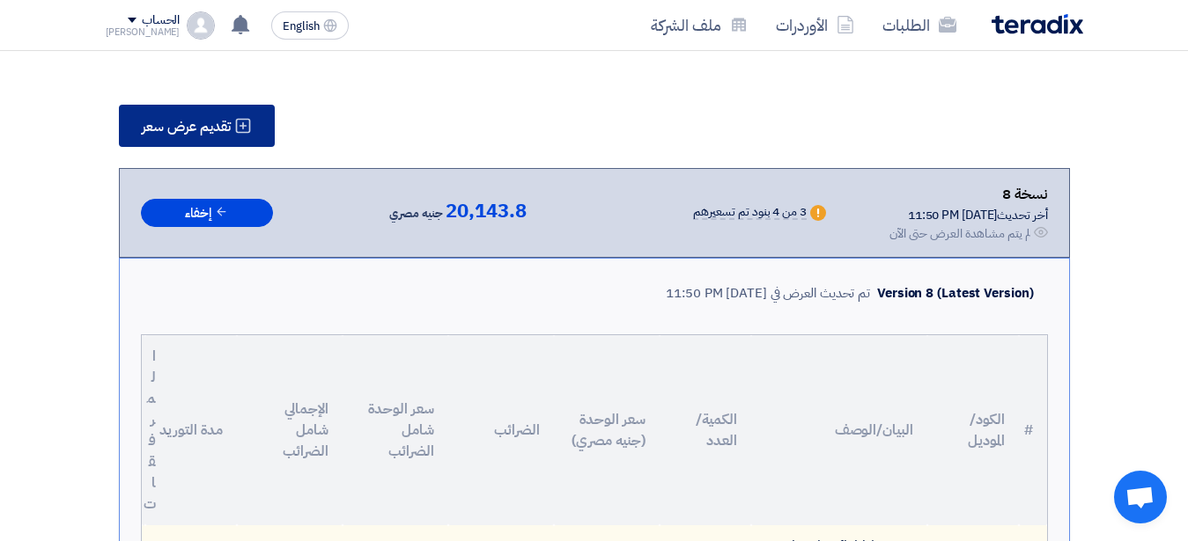
click at [221, 132] on span "تقديم عرض سعر" at bounding box center [186, 127] width 89 height 14
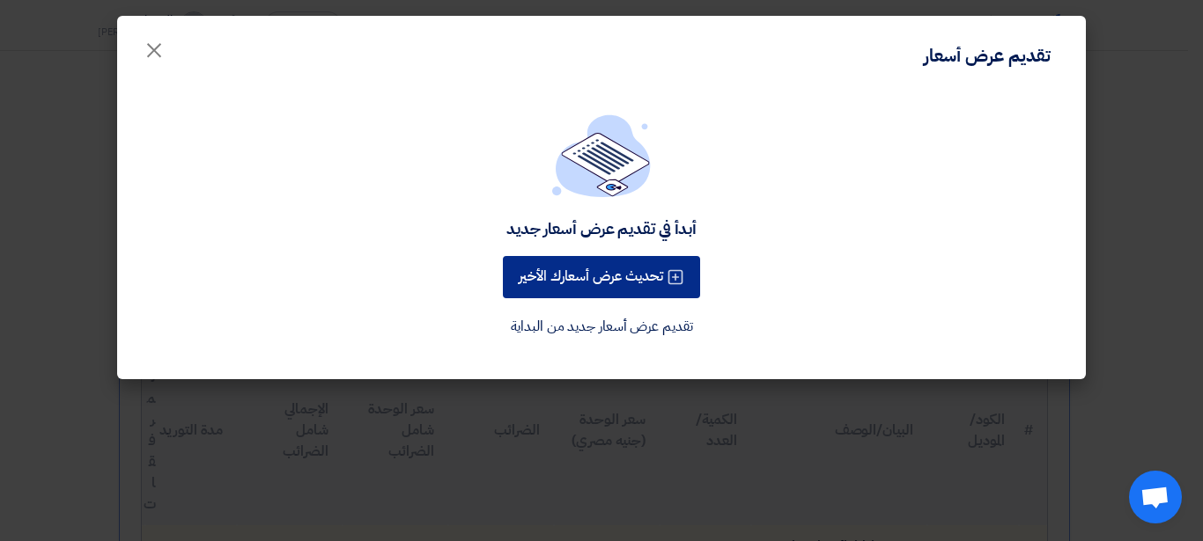
click at [538, 275] on button "تحديث عرض أسعارك الأخير" at bounding box center [601, 277] width 197 height 42
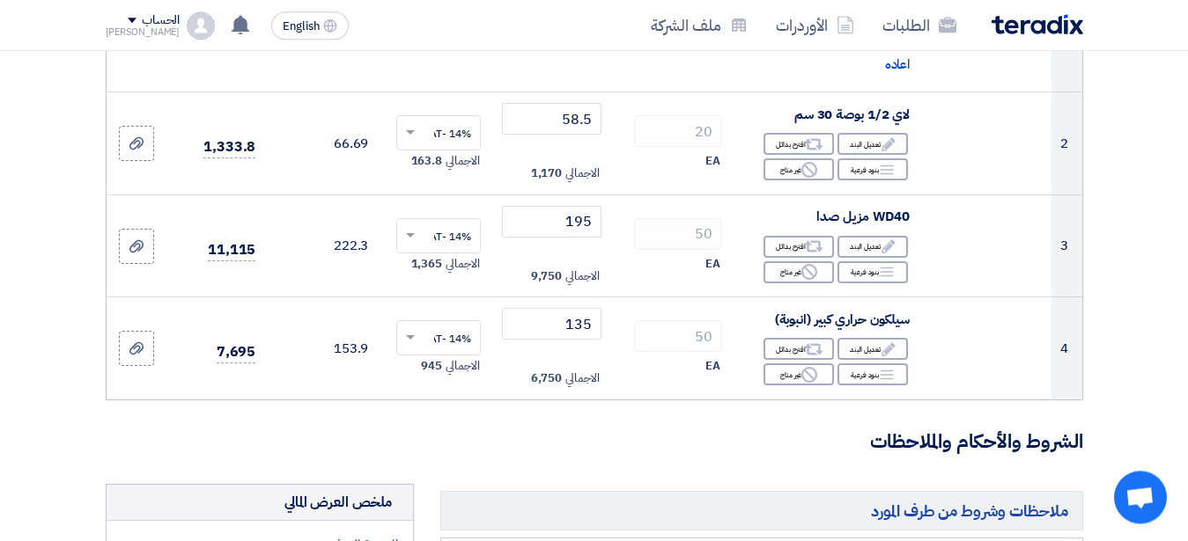
scroll to position [404, 0]
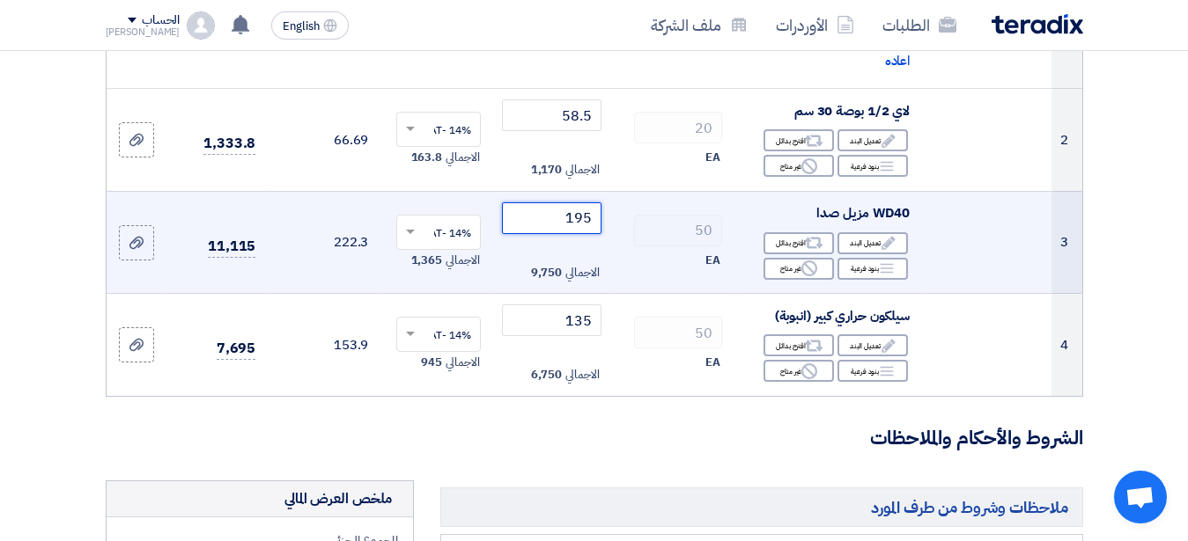
drag, startPoint x: 580, startPoint y: 230, endPoint x: 590, endPoint y: 232, distance: 10.0
click at [590, 232] on input "195" at bounding box center [551, 218] width 99 height 32
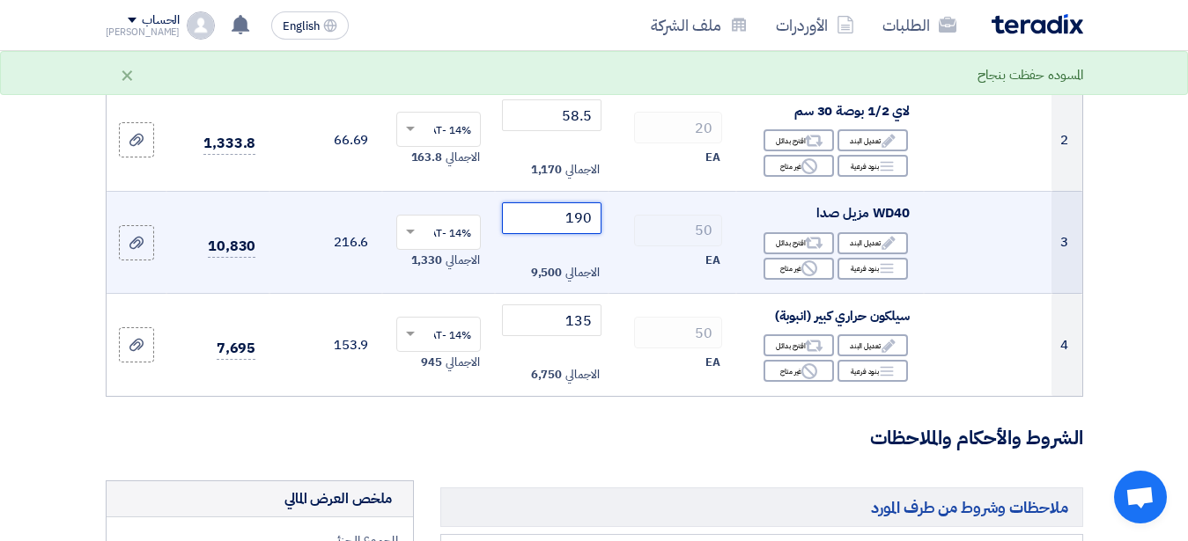
type input "190"
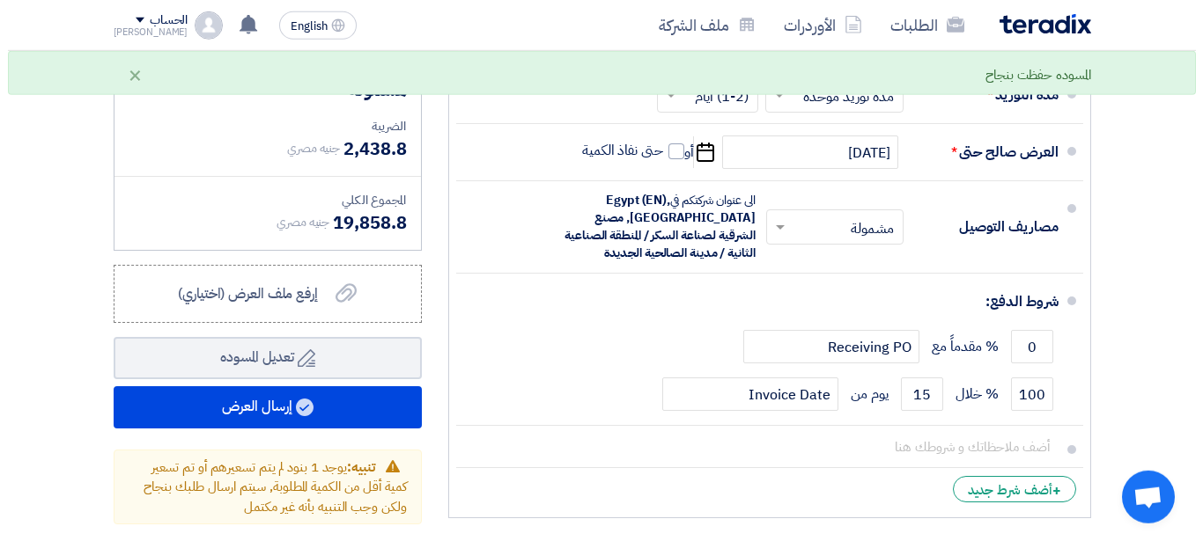
scroll to position [943, 0]
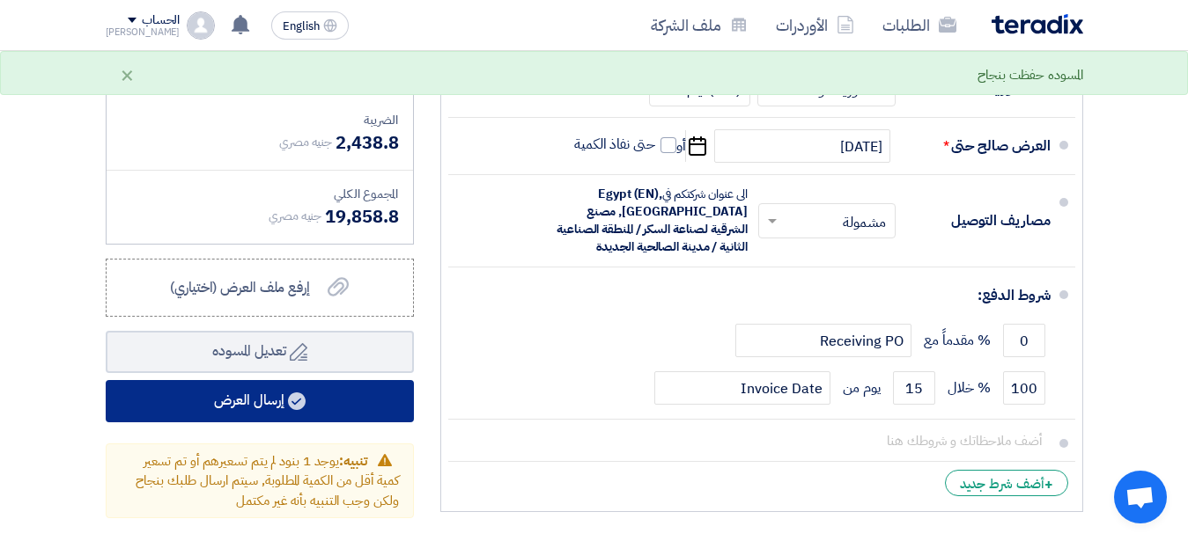
click at [252, 417] on button "إرسال العرض" at bounding box center [260, 401] width 308 height 42
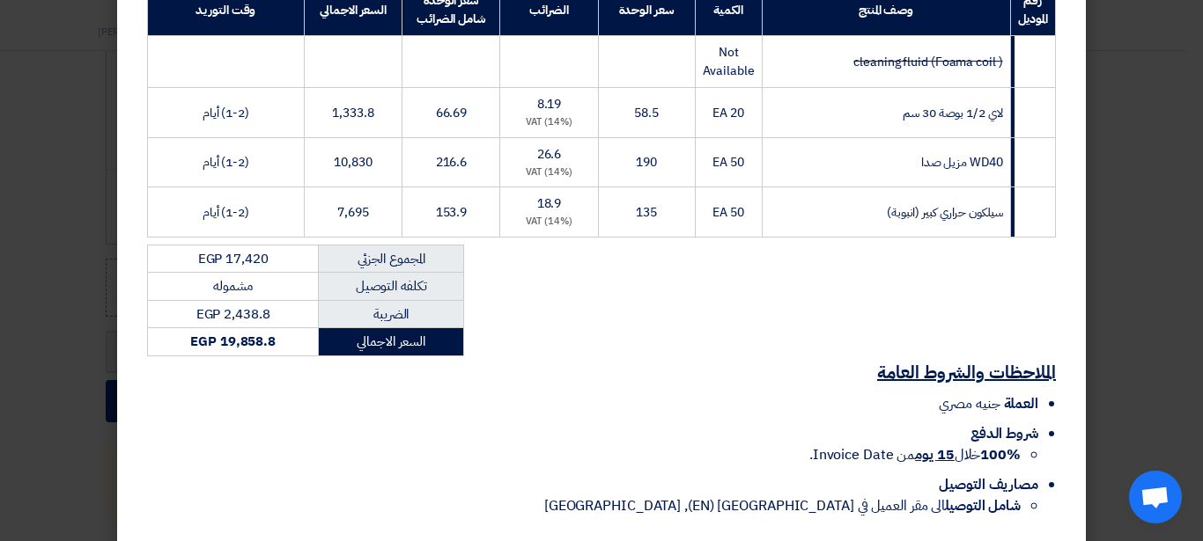
scroll to position [421, 0]
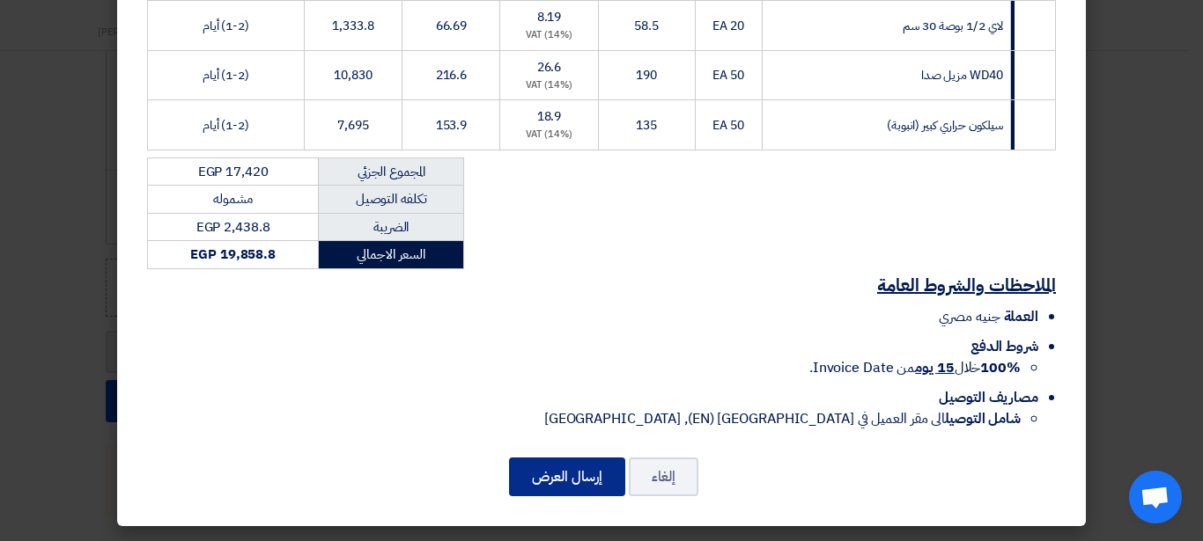
click at [531, 473] on button "إرسال العرض" at bounding box center [567, 477] width 116 height 39
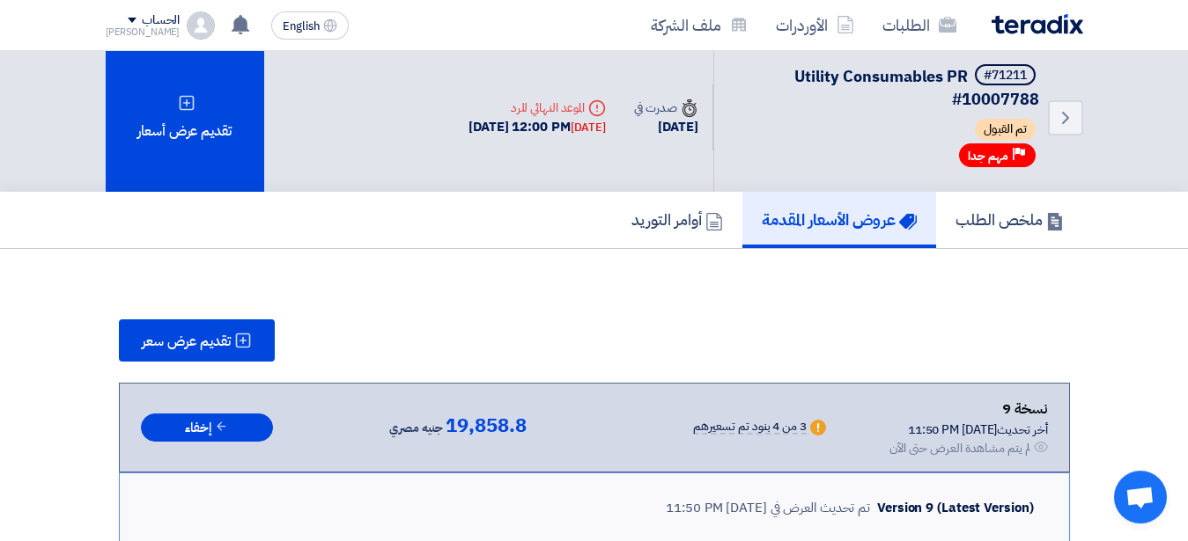
scroll to position [0, 0]
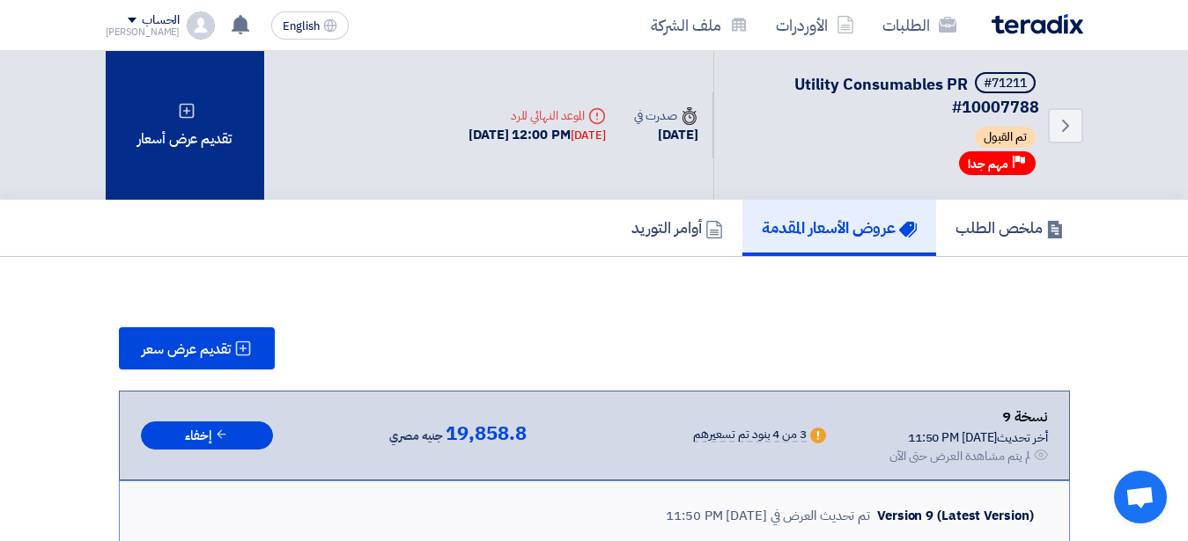
click at [179, 114] on icon at bounding box center [187, 111] width 18 height 18
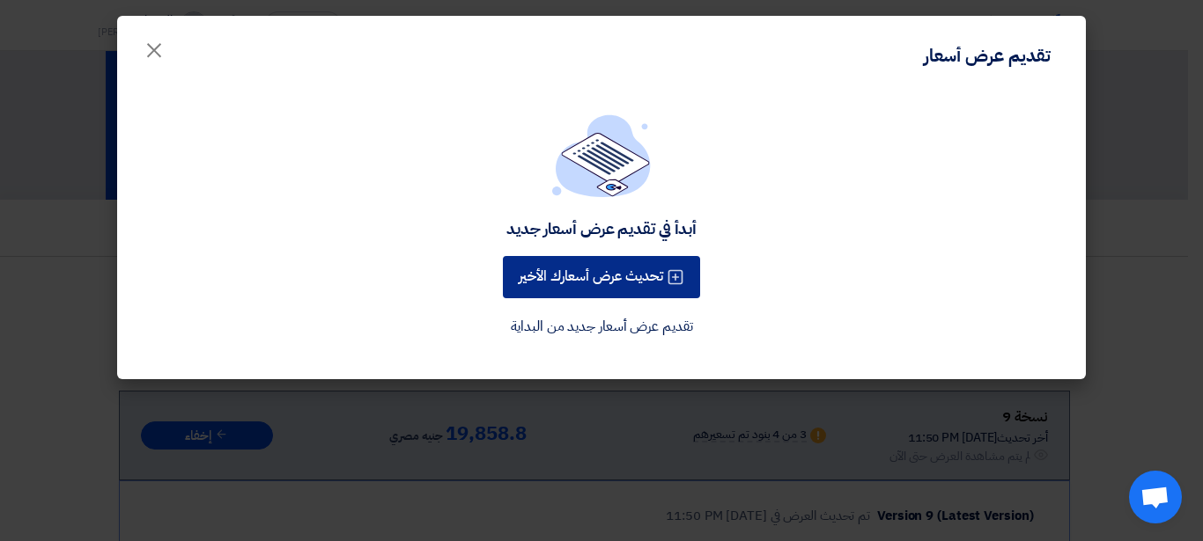
click at [533, 287] on button "تحديث عرض أسعارك الأخير" at bounding box center [601, 277] width 197 height 42
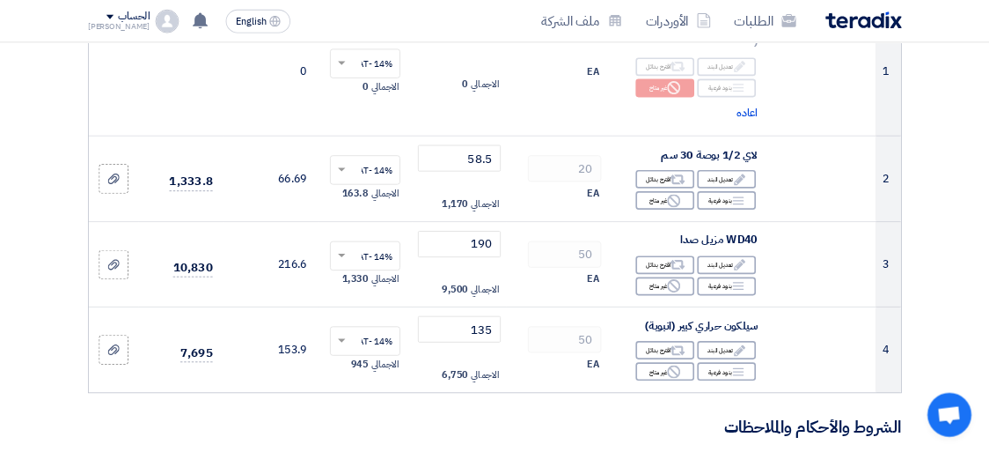
scroll to position [359, 0]
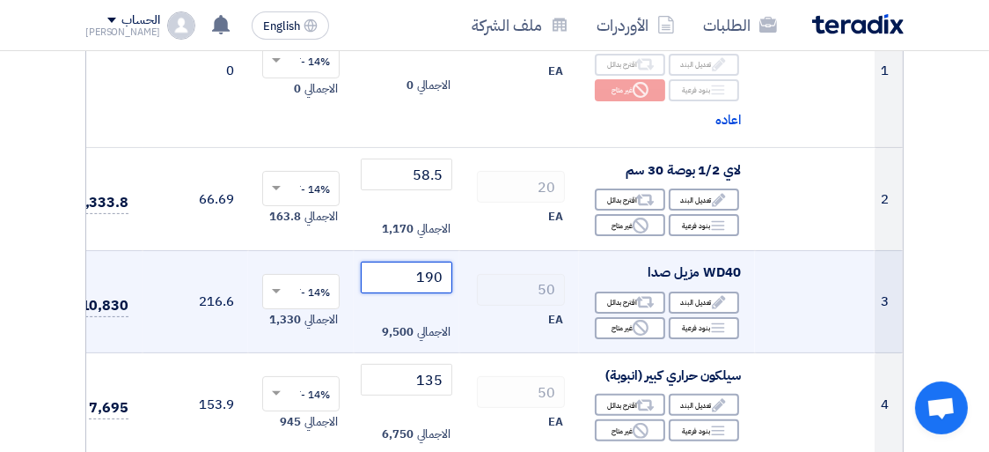
drag, startPoint x: 416, startPoint y: 277, endPoint x: 450, endPoint y: 279, distance: 33.5
click at [450, 279] on input "190" at bounding box center [407, 277] width 92 height 32
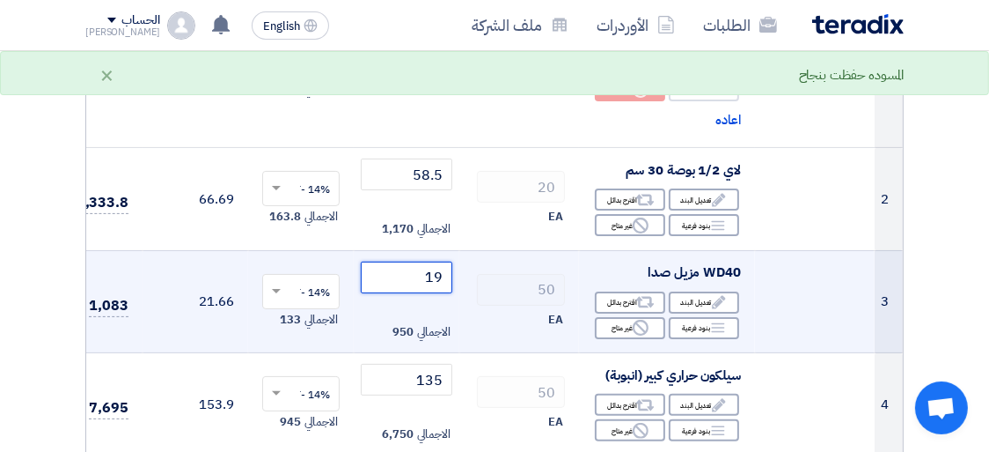
type input "1"
type input "200"
click at [500, 262] on td "50 EA" at bounding box center [520, 301] width 120 height 103
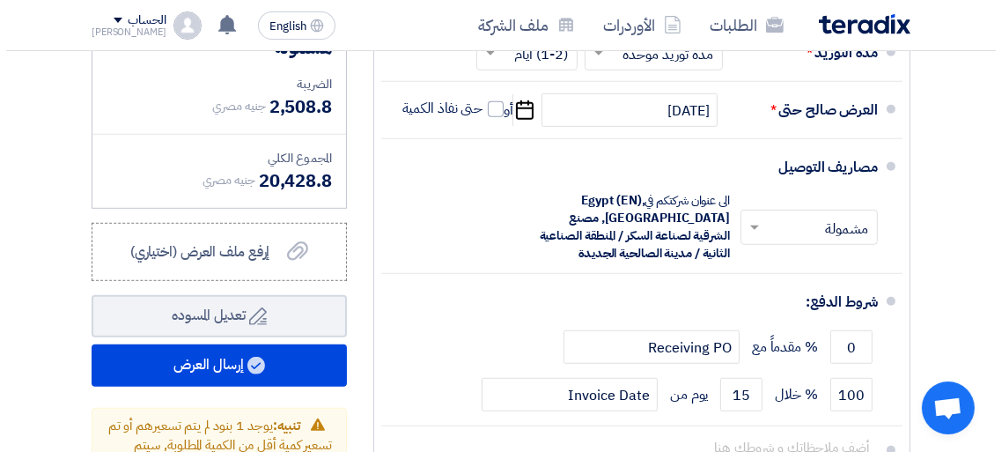
scroll to position [1006, 0]
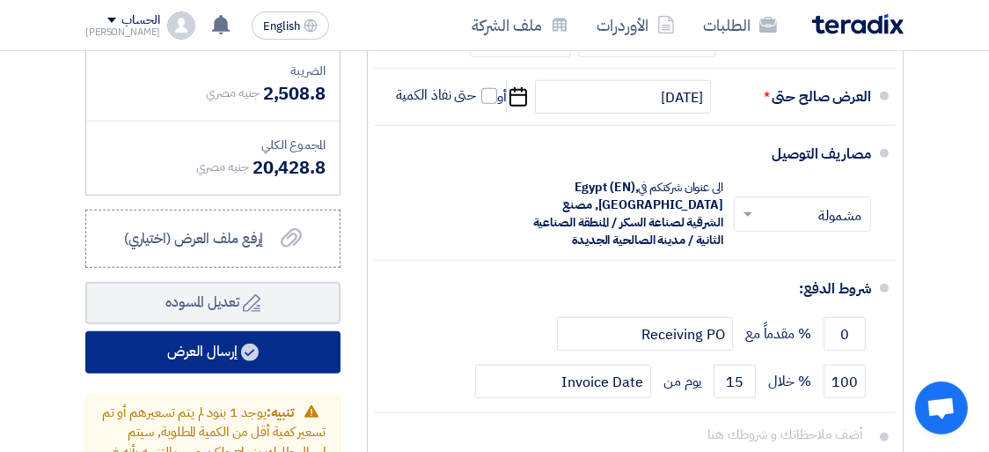
click at [232, 358] on button "إرسال العرض" at bounding box center [212, 352] width 255 height 42
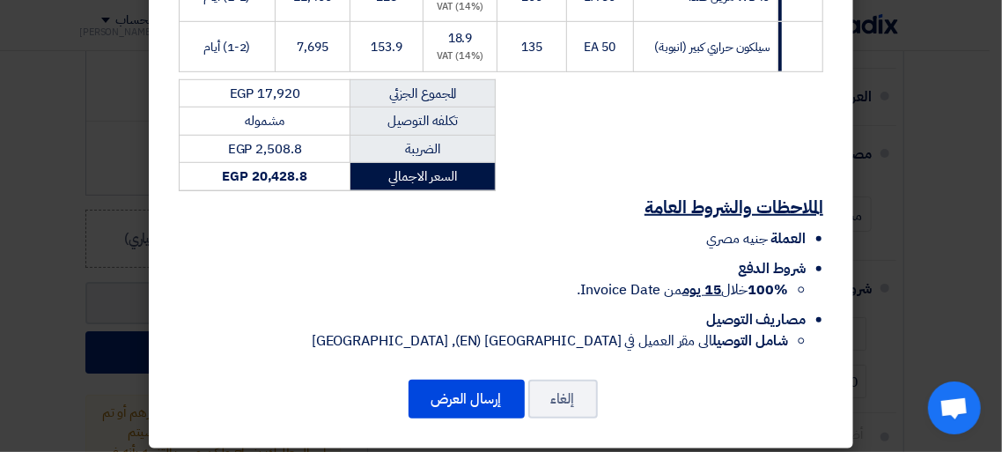
scroll to position [525, 0]
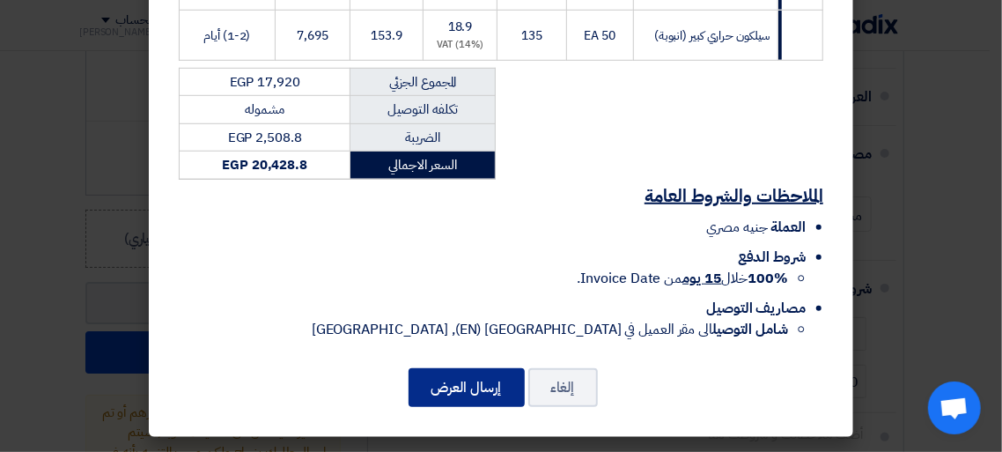
click at [454, 390] on button "إرسال العرض" at bounding box center [466, 387] width 116 height 39
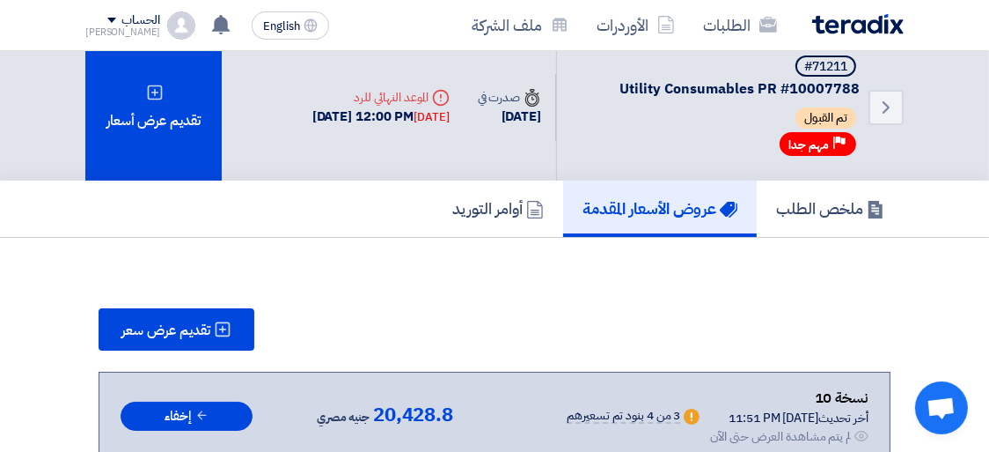
scroll to position [0, 0]
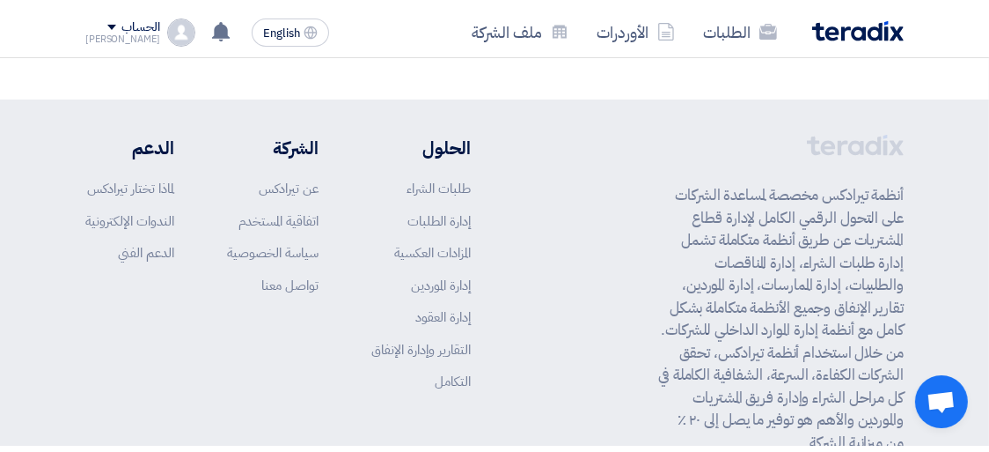
scroll to position [67, 0]
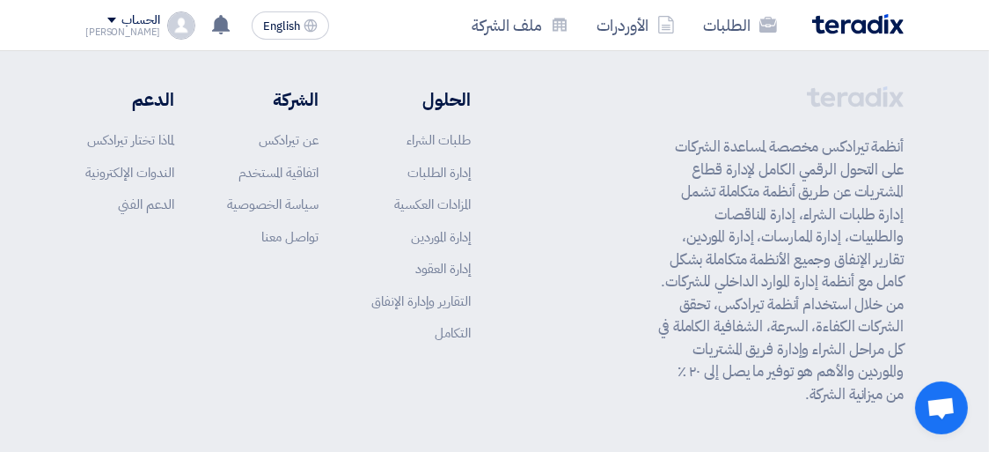
scroll to position [67, 0]
